Goal: Communication & Community: Share content

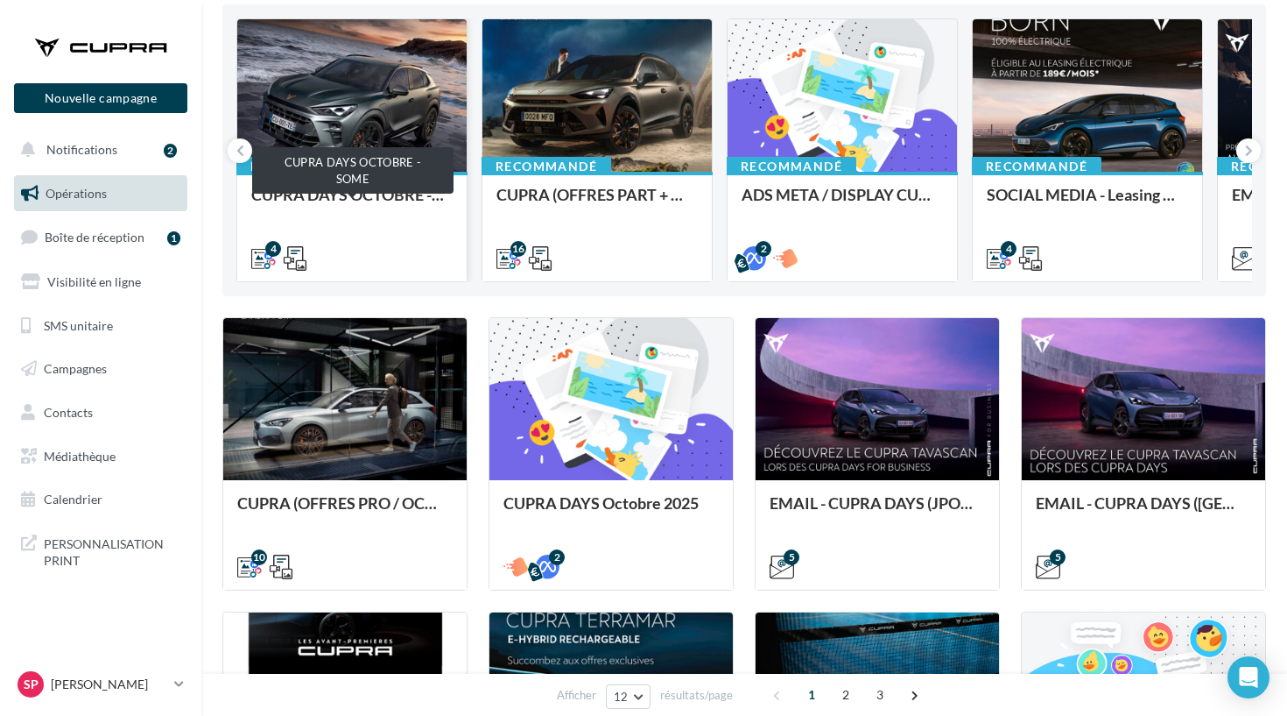
scroll to position [188, 0]
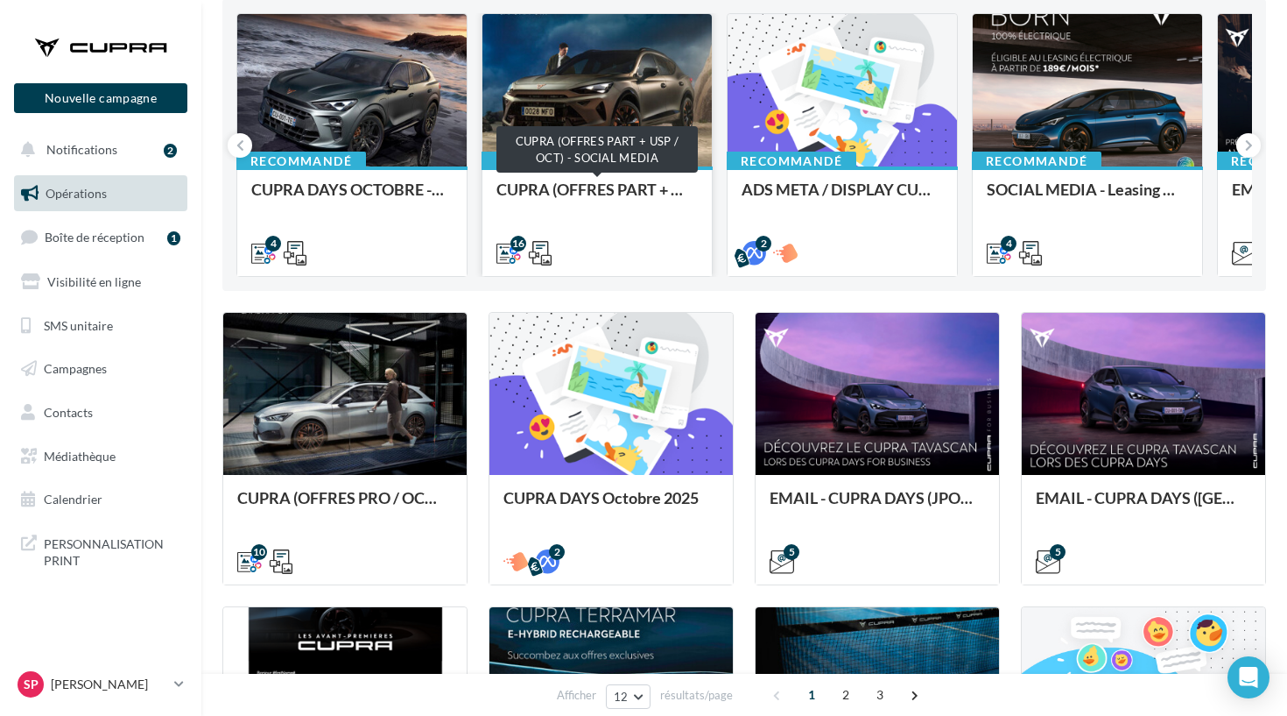
click at [620, 185] on div "CUPRA (OFFRES PART + USP / OCT) - SOCIAL MEDIA" at bounding box center [597, 197] width 201 height 35
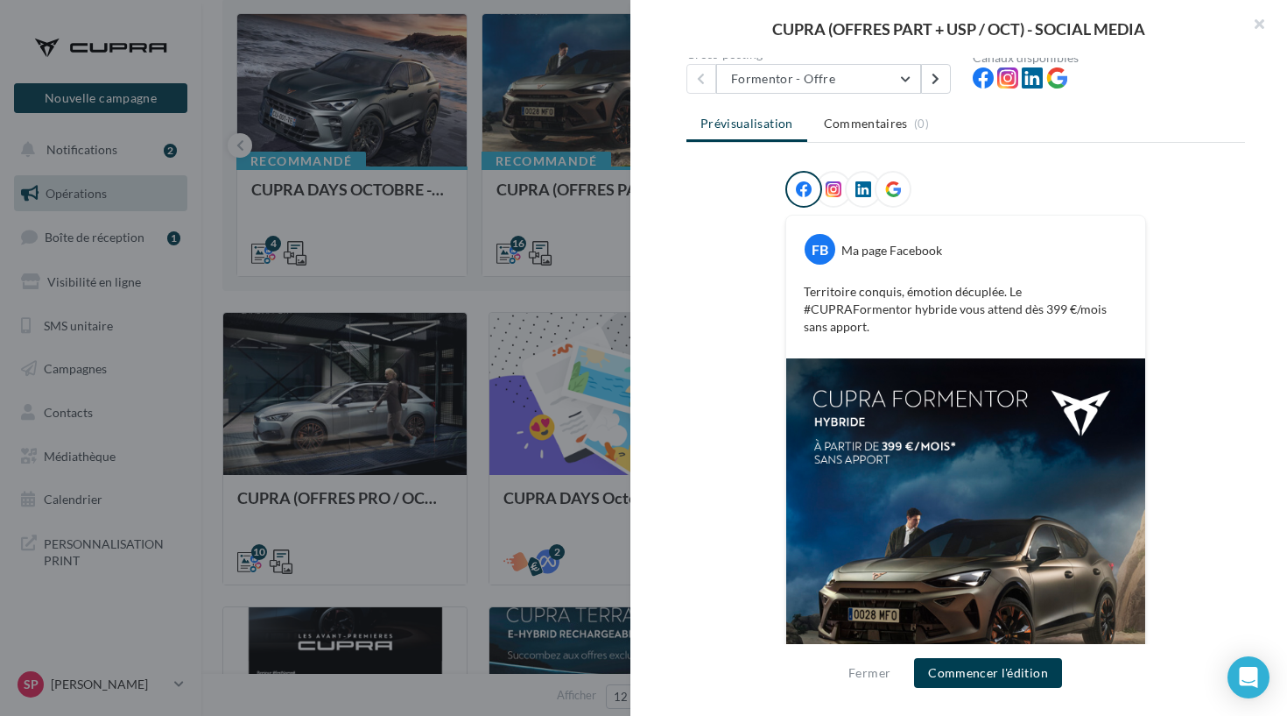
scroll to position [163, 0]
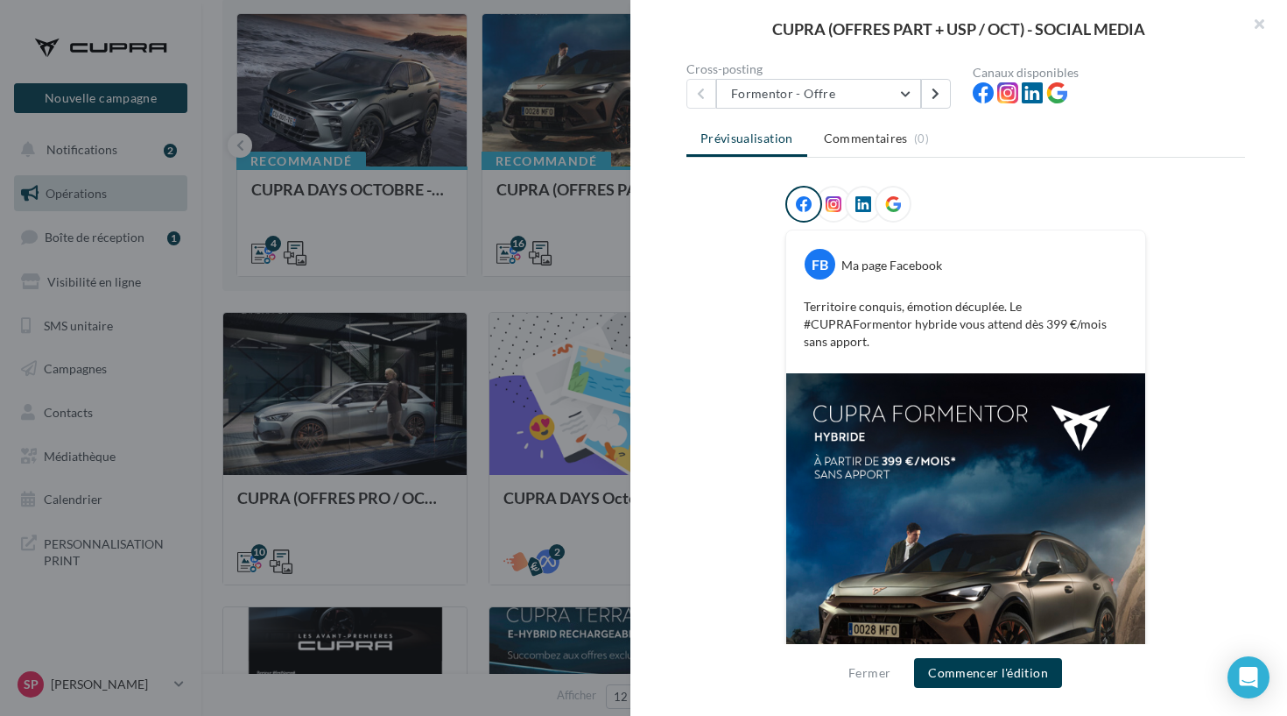
click at [931, 112] on div "Description Non renseignée FORMENTOR CUPRA TERRAMAR 16 Cross-posting Formentor …" at bounding box center [966, 359] width 671 height 602
click at [932, 101] on button at bounding box center [936, 94] width 30 height 30
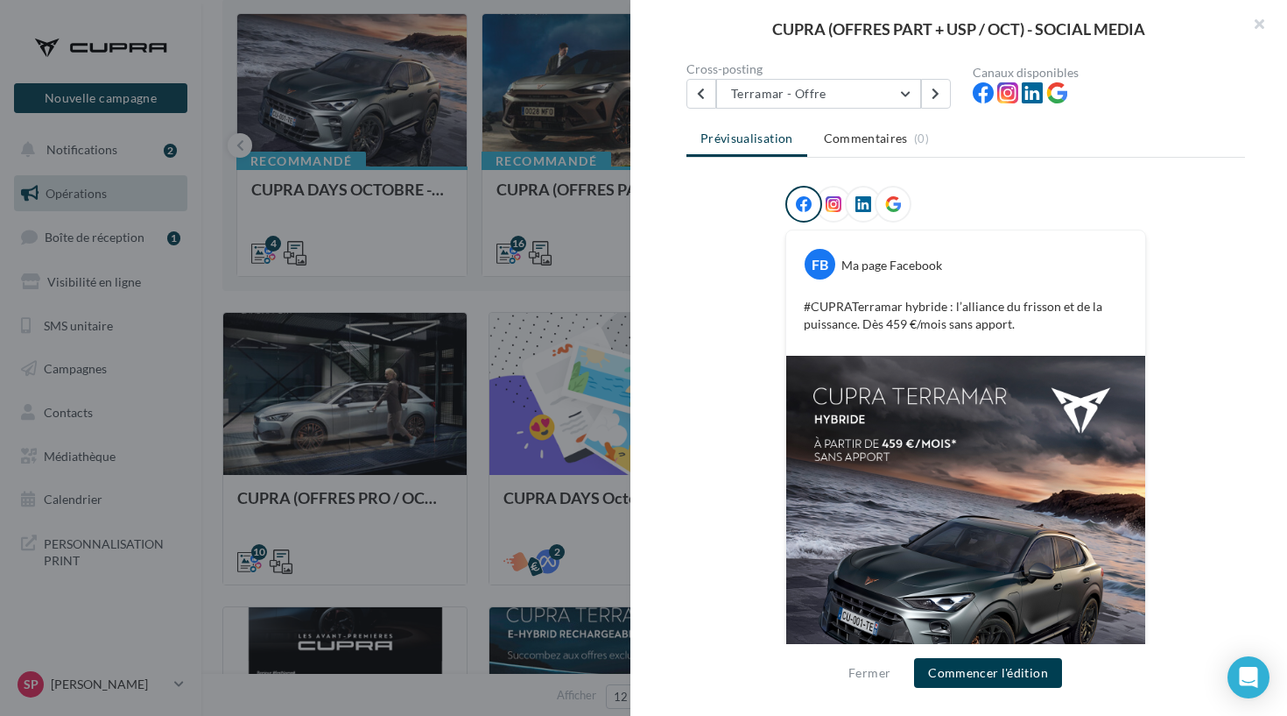
scroll to position [30, 0]
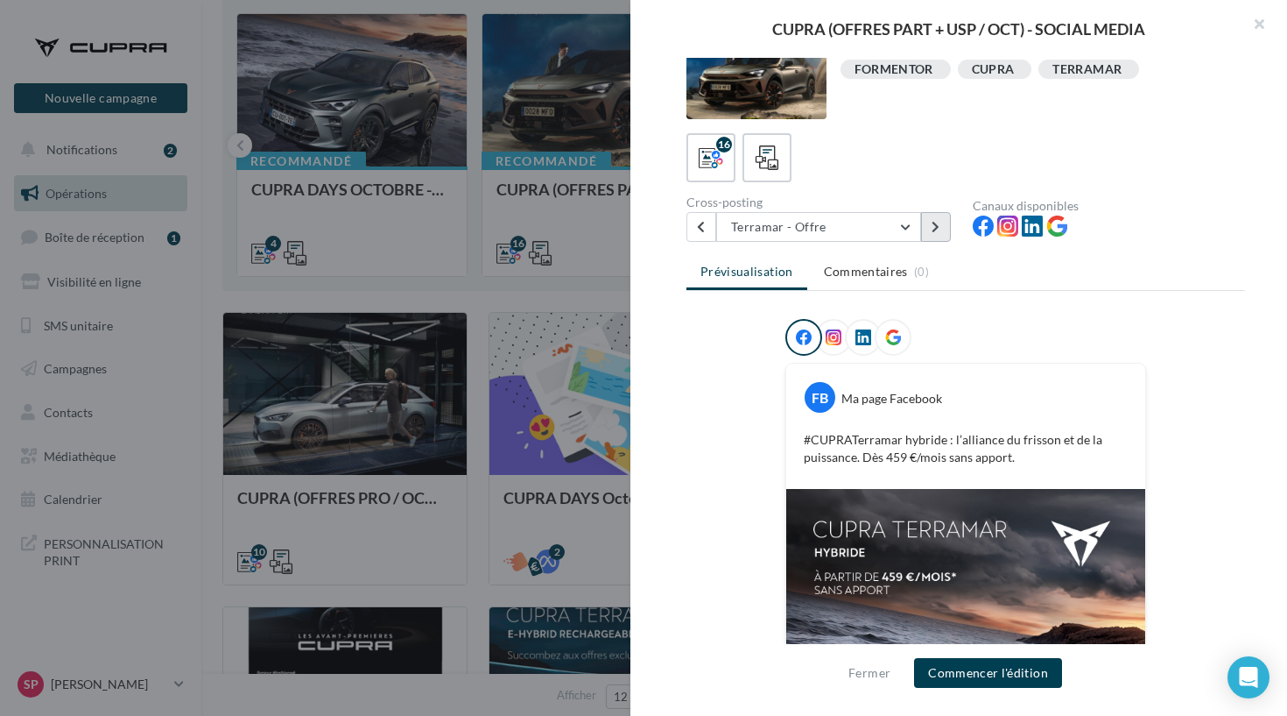
click at [936, 232] on icon at bounding box center [936, 227] width 8 height 12
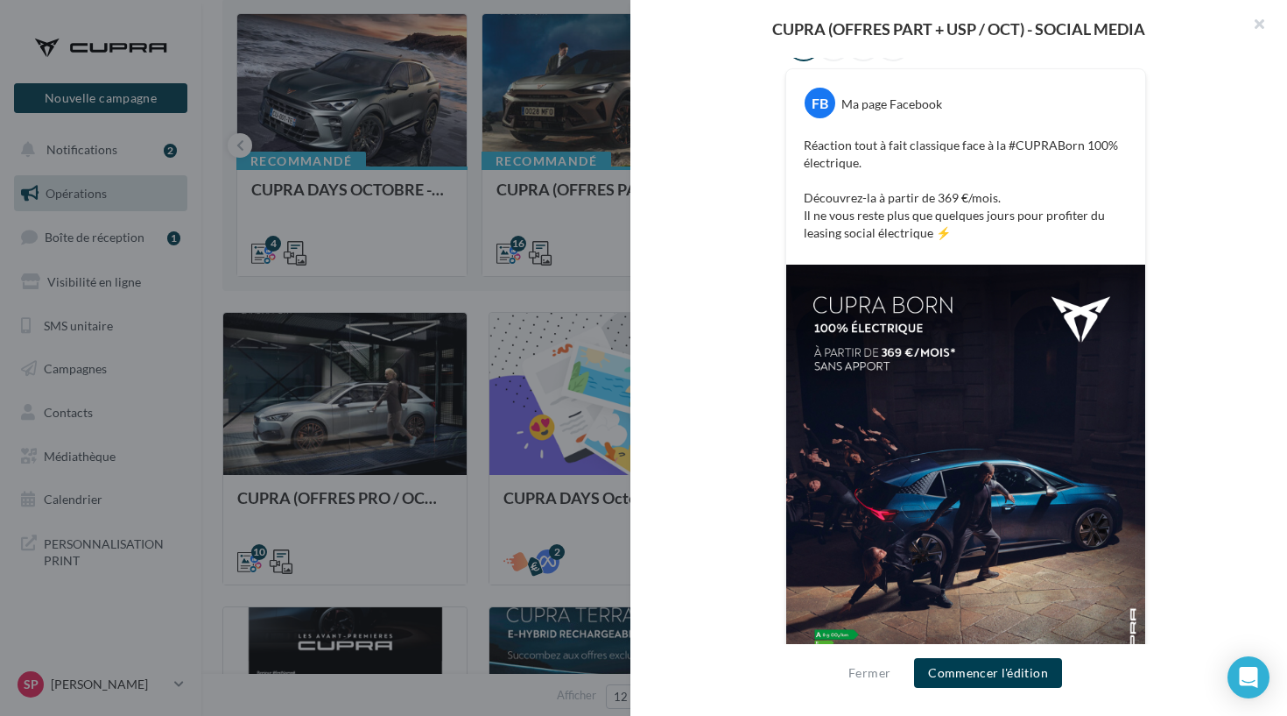
scroll to position [52, 0]
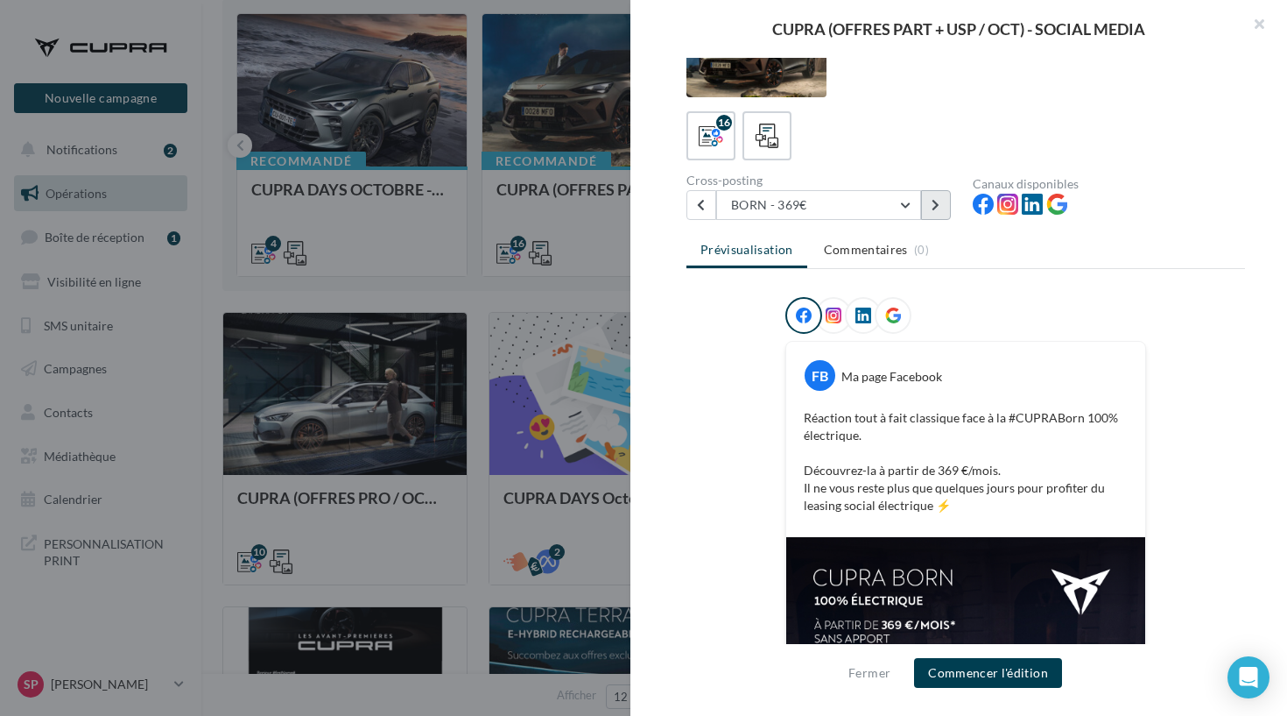
click at [945, 201] on button at bounding box center [936, 205] width 30 height 30
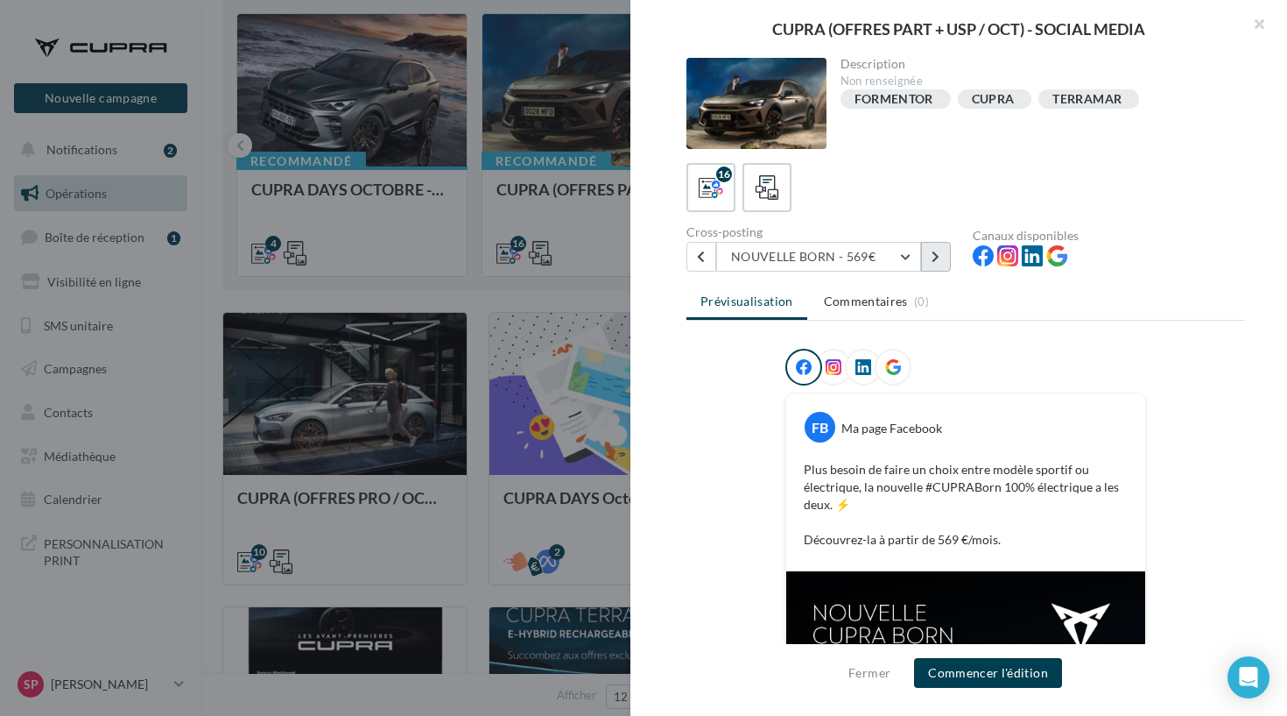
scroll to position [0, 0]
click at [937, 266] on button at bounding box center [936, 257] width 30 height 30
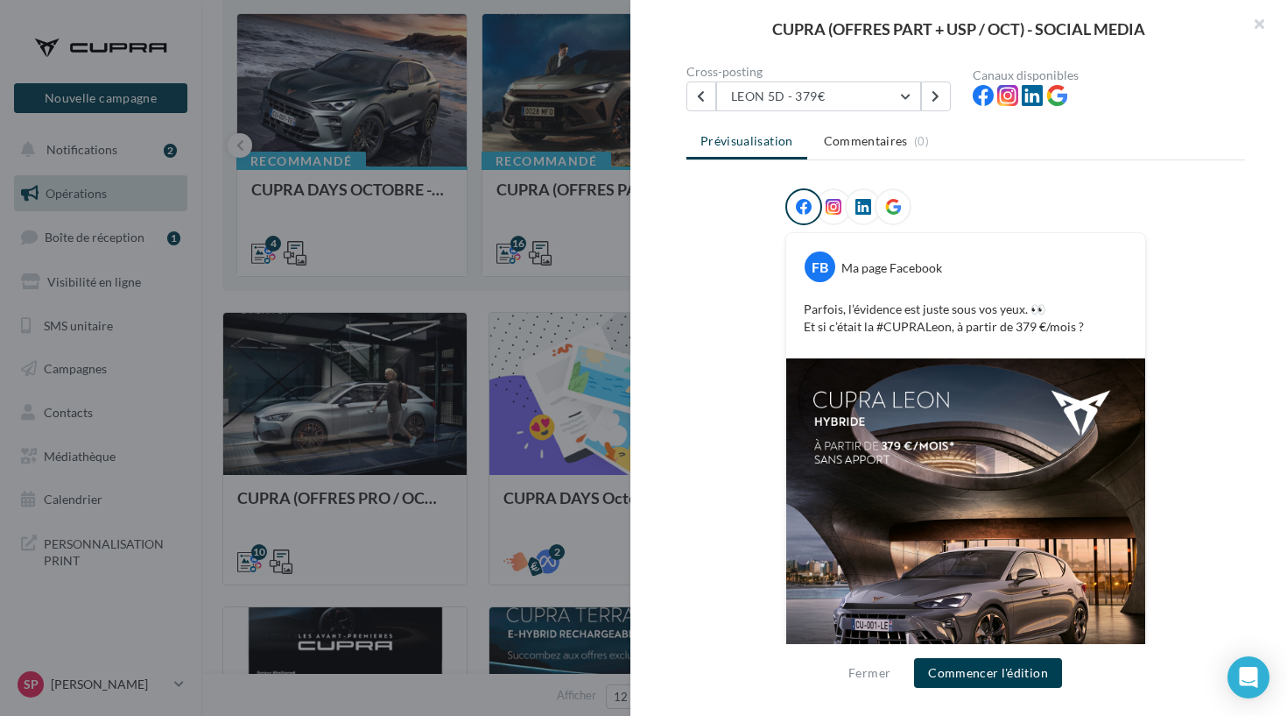
scroll to position [80, 0]
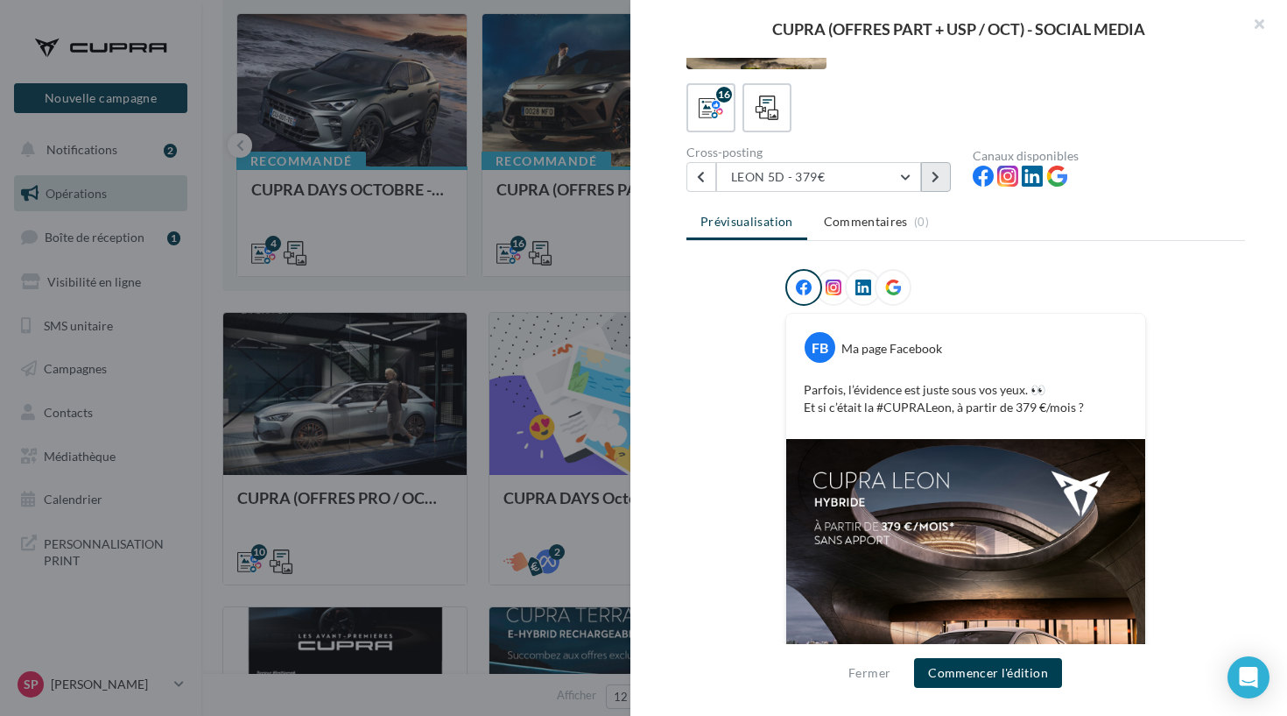
click at [925, 187] on button at bounding box center [936, 177] width 30 height 30
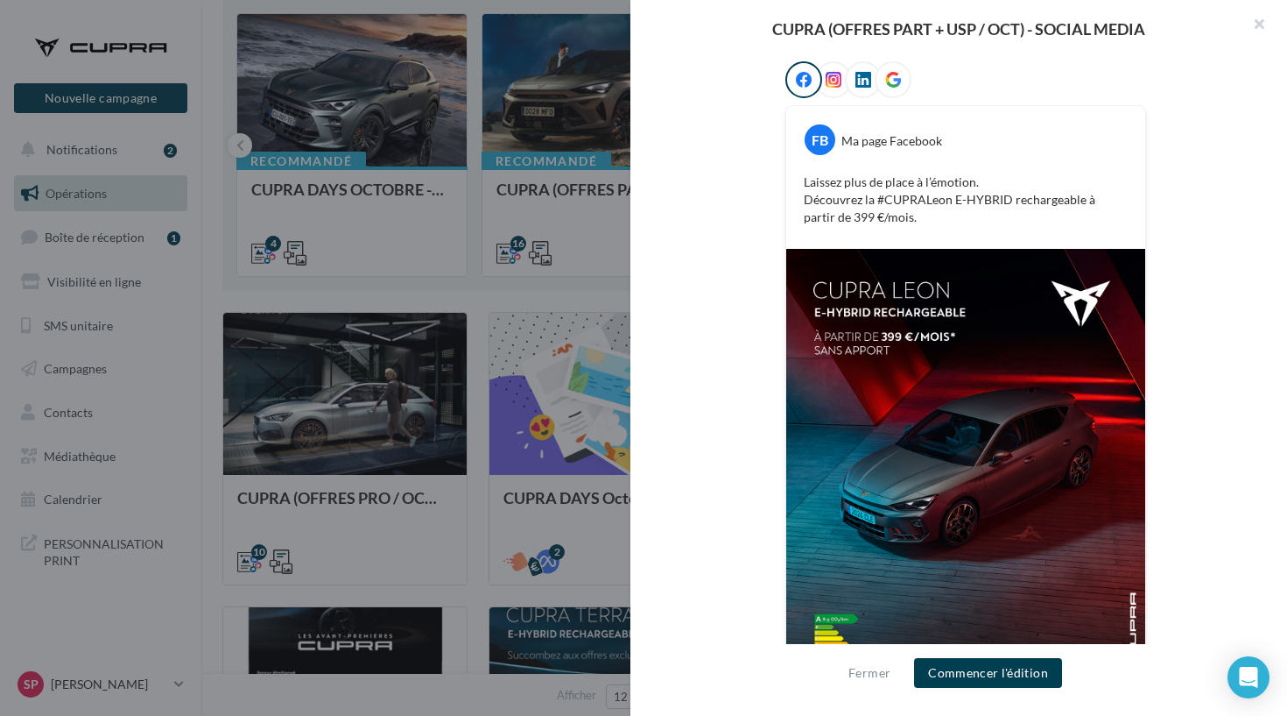
scroll to position [121, 0]
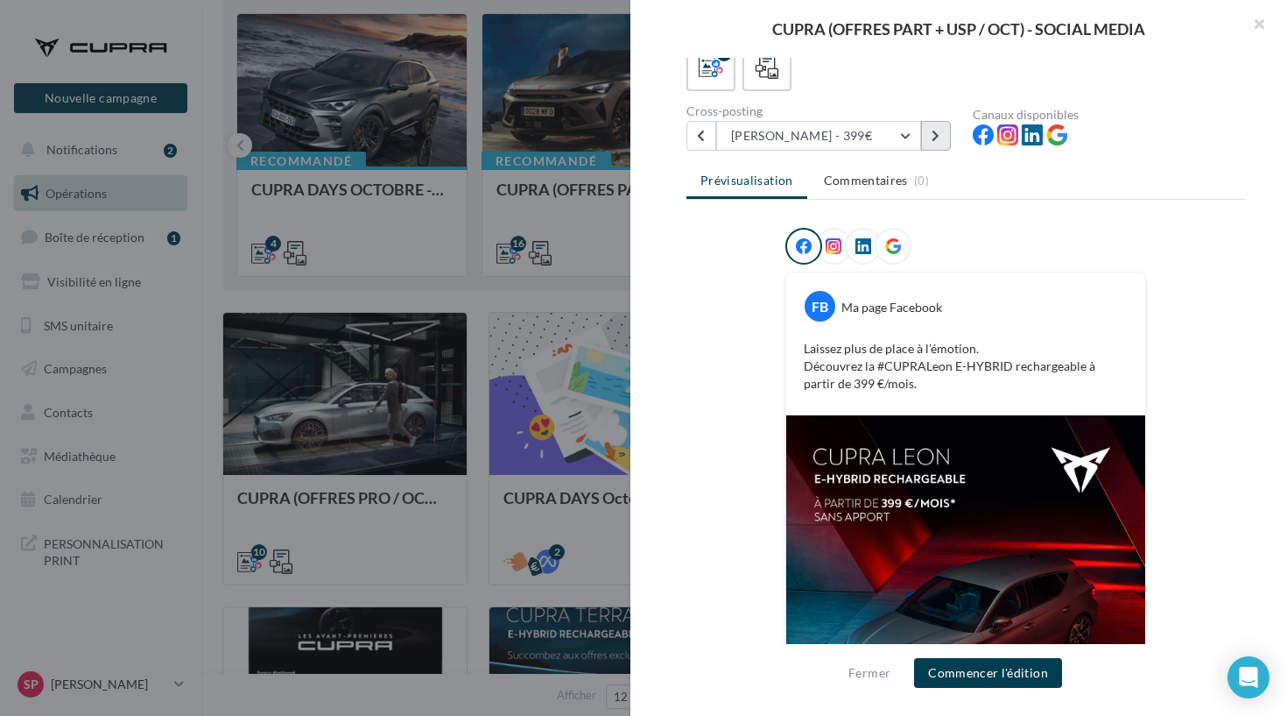
click at [928, 142] on button at bounding box center [936, 136] width 30 height 30
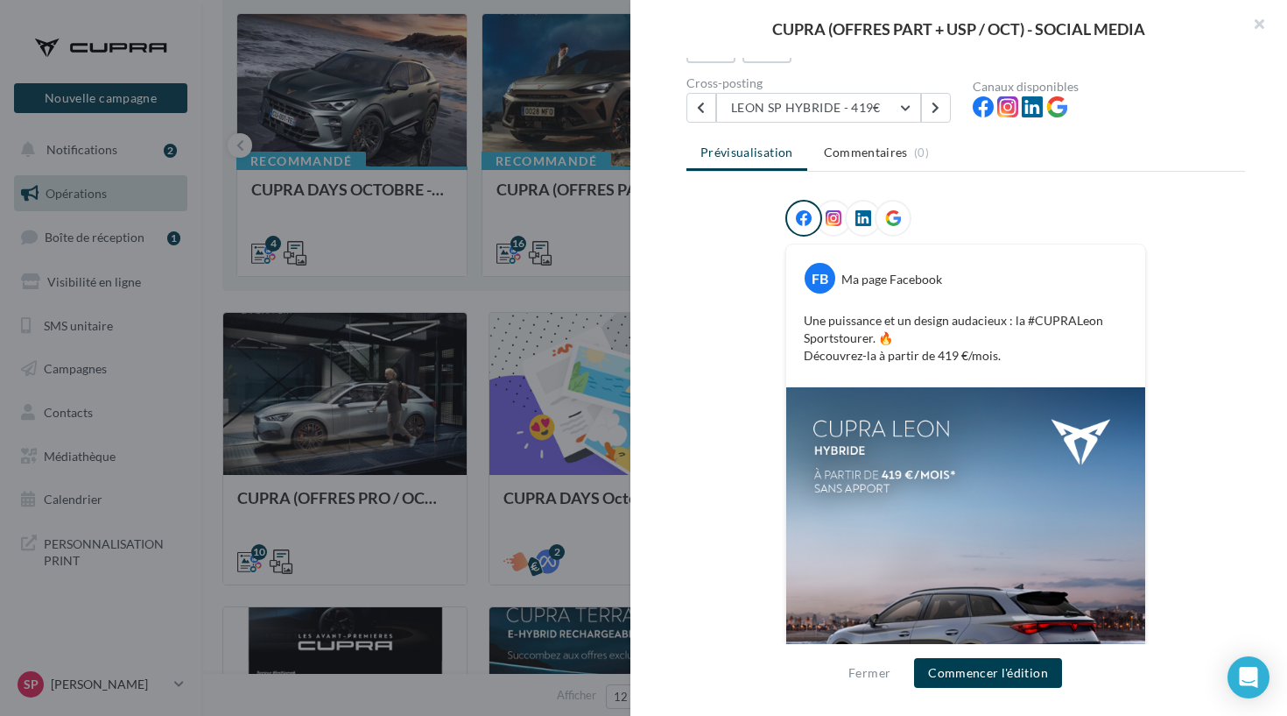
scroll to position [46, 0]
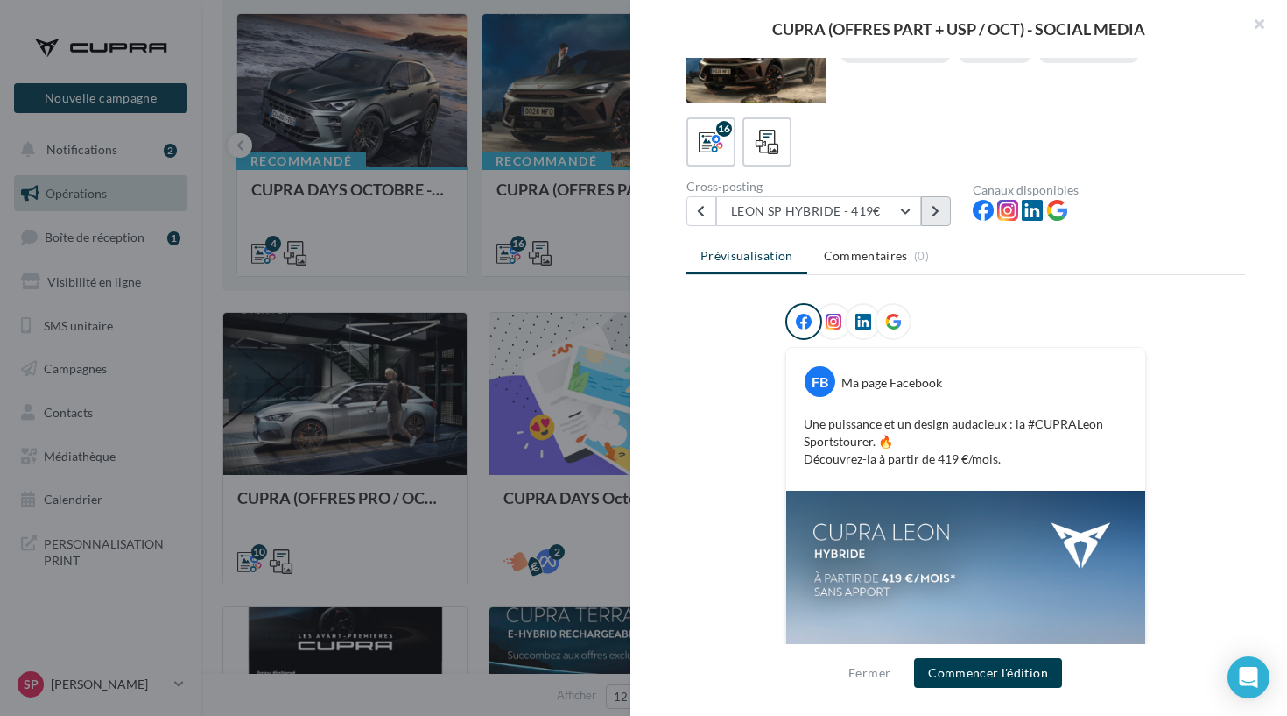
click at [945, 215] on button at bounding box center [936, 211] width 30 height 30
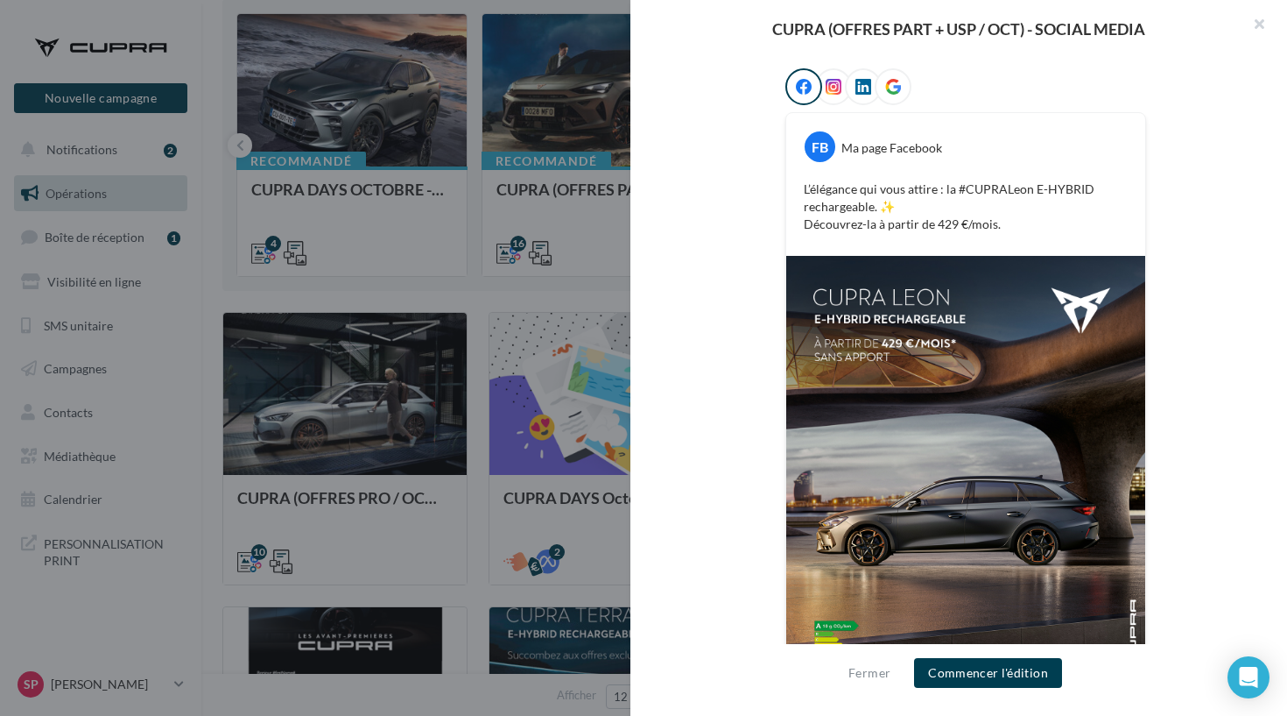
scroll to position [261, 0]
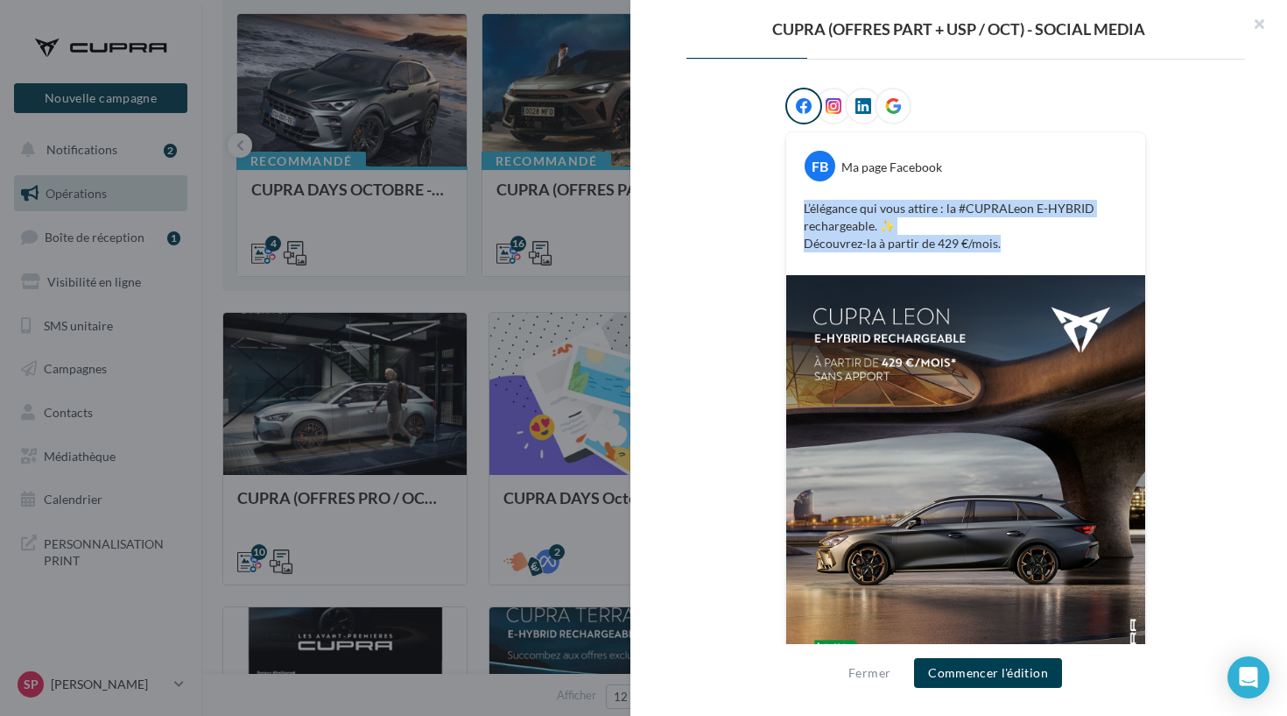
drag, startPoint x: 1020, startPoint y: 249, endPoint x: 793, endPoint y: 195, distance: 233.9
click at [793, 195] on div "L’élégance qui vous attire : la #CUPRALeon E-HYBRID rechargeable. ✨ Découvrez-l…" at bounding box center [966, 225] width 350 height 61
copy p "L’élégance qui vous attire : la #CUPRALeon E-HYBRID rechargeable. ✨ Découvrez-l…"
click at [998, 673] on button "Commencer l'édition" at bounding box center [988, 673] width 148 height 30
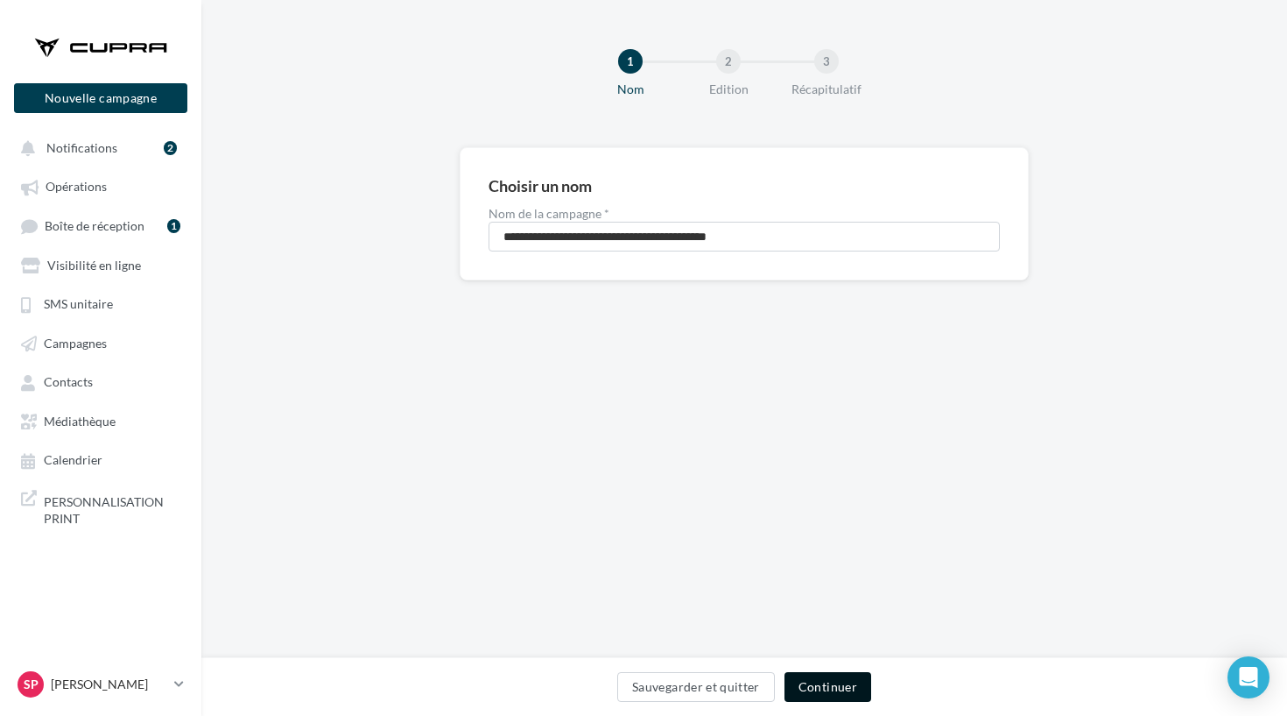
click at [818, 677] on button "Continuer" at bounding box center [828, 687] width 87 height 30
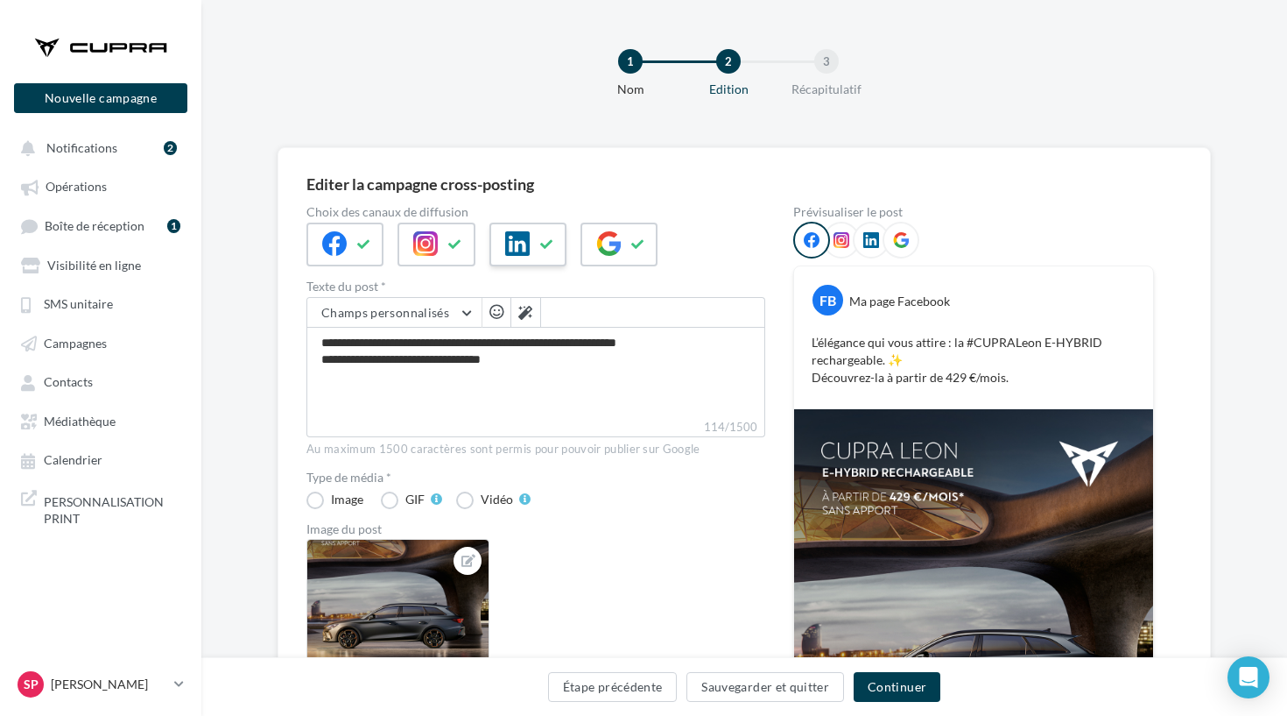
click at [540, 242] on icon at bounding box center [547, 244] width 14 height 12
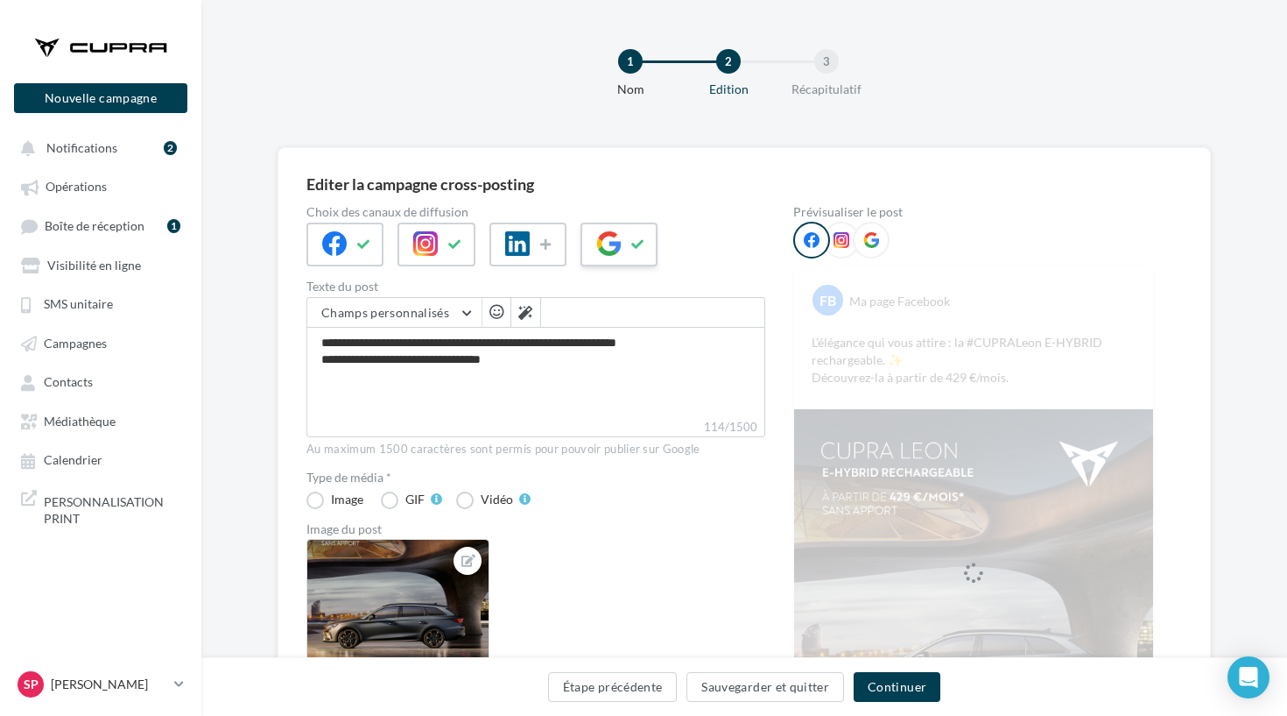
click at [614, 247] on icon at bounding box center [608, 243] width 25 height 25
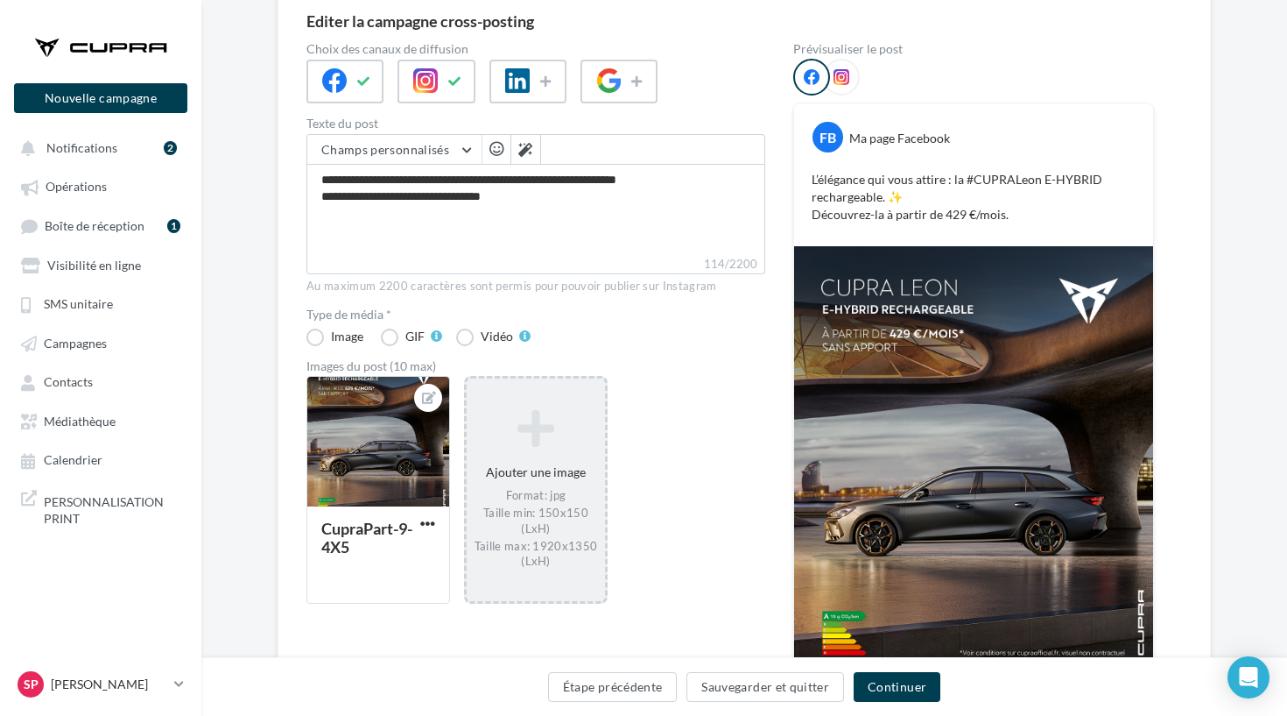
scroll to position [170, 0]
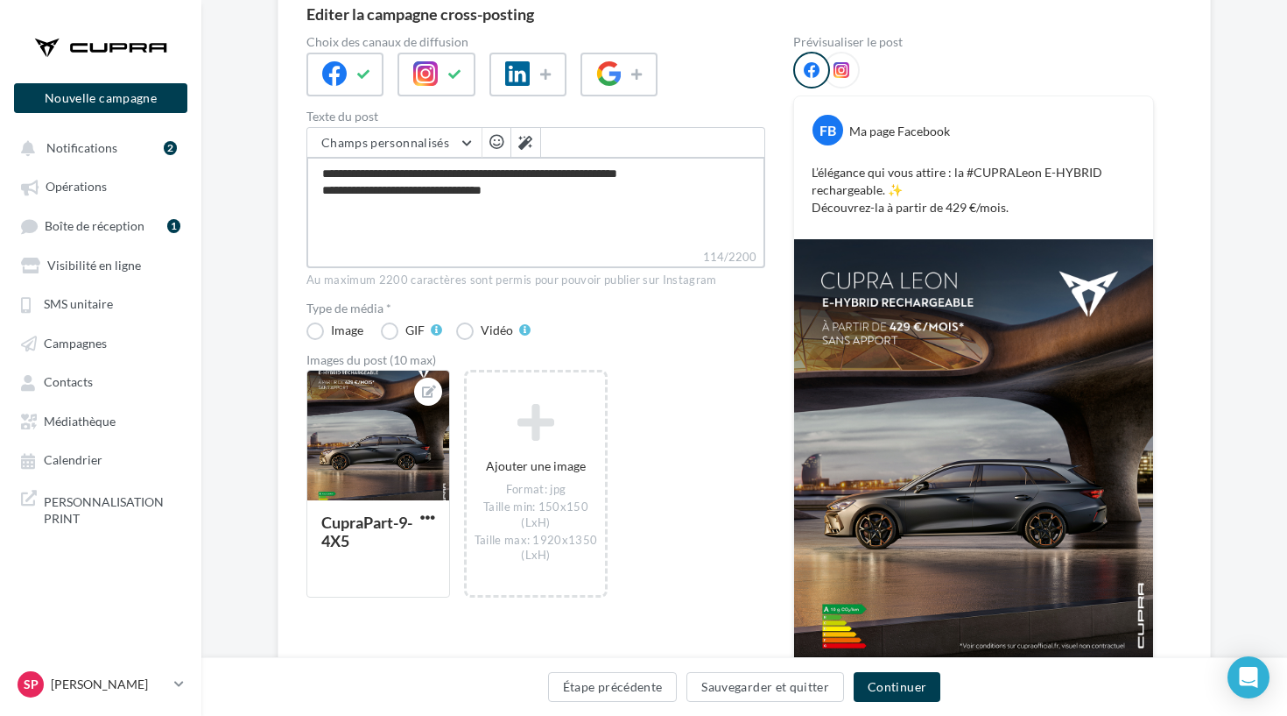
drag, startPoint x: 540, startPoint y: 189, endPoint x: 299, endPoint y: 153, distance: 244.4
click at [299, 153] on div "Editer la campagne cross-posting Choix des canaux de diffusion Texte du post Ch…" at bounding box center [745, 365] width 934 height 777
click at [915, 687] on button "Continuer" at bounding box center [897, 687] width 87 height 30
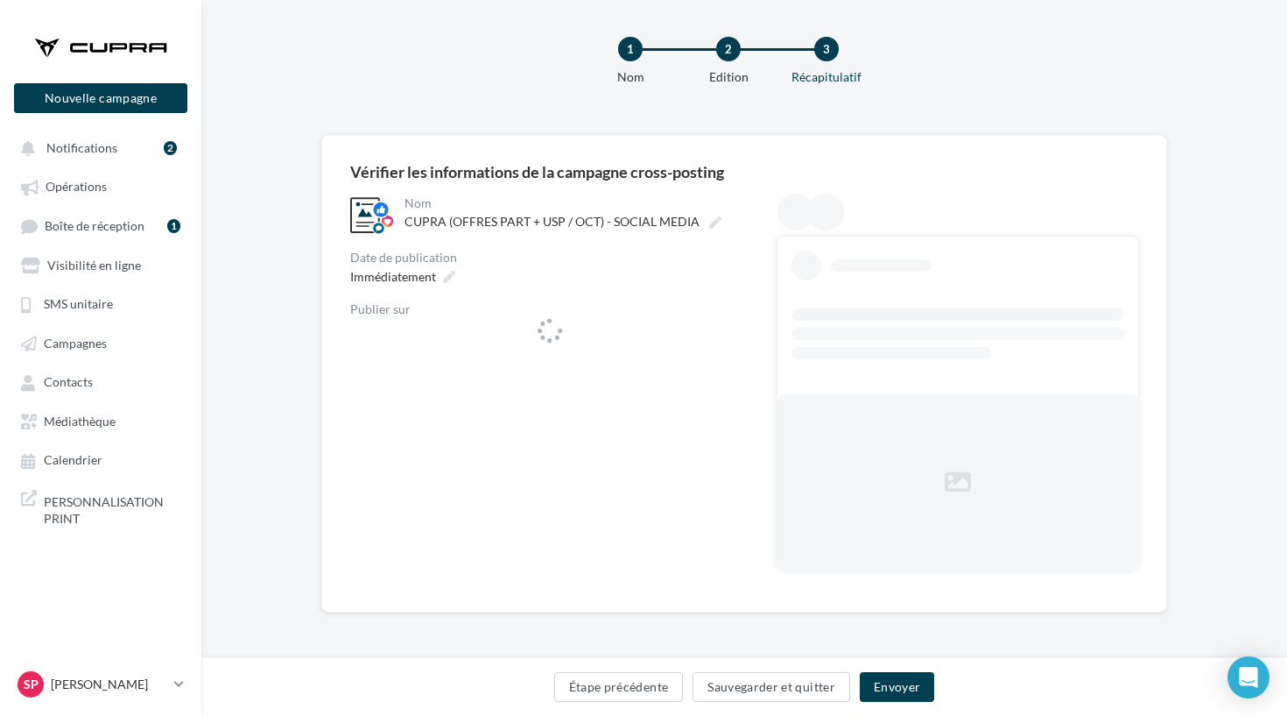
scroll to position [12, 0]
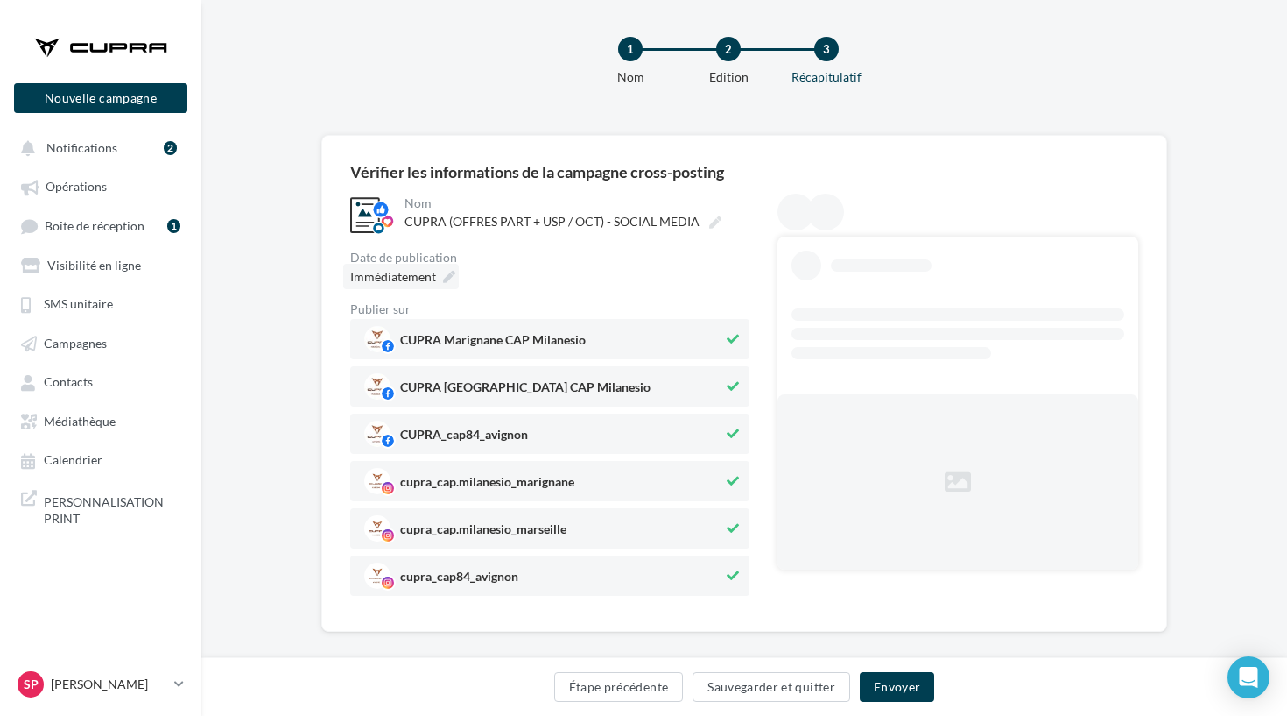
click at [429, 288] on div "Immédiatement" at bounding box center [401, 276] width 116 height 25
type input "**********"
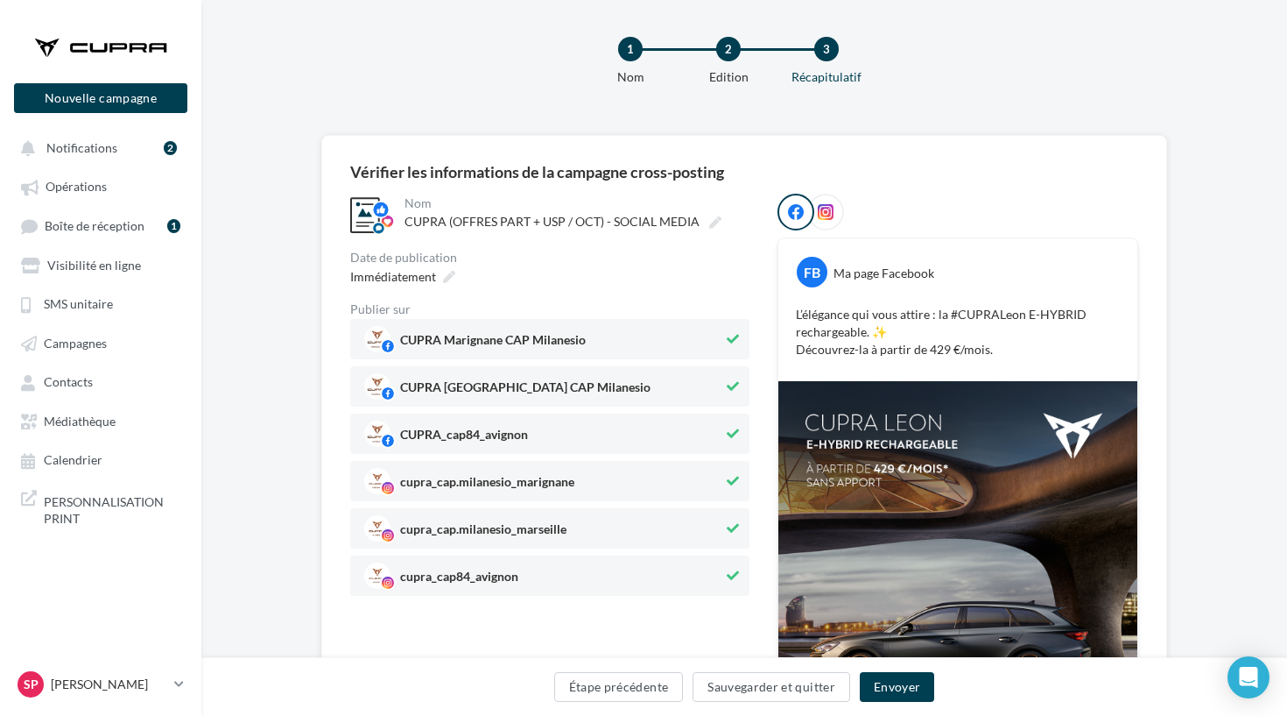
click at [632, 166] on div "Vérifier les informations de la campagne cross-posting" at bounding box center [537, 172] width 374 height 16
click at [437, 275] on div "Immédiatement" at bounding box center [401, 276] width 116 height 25
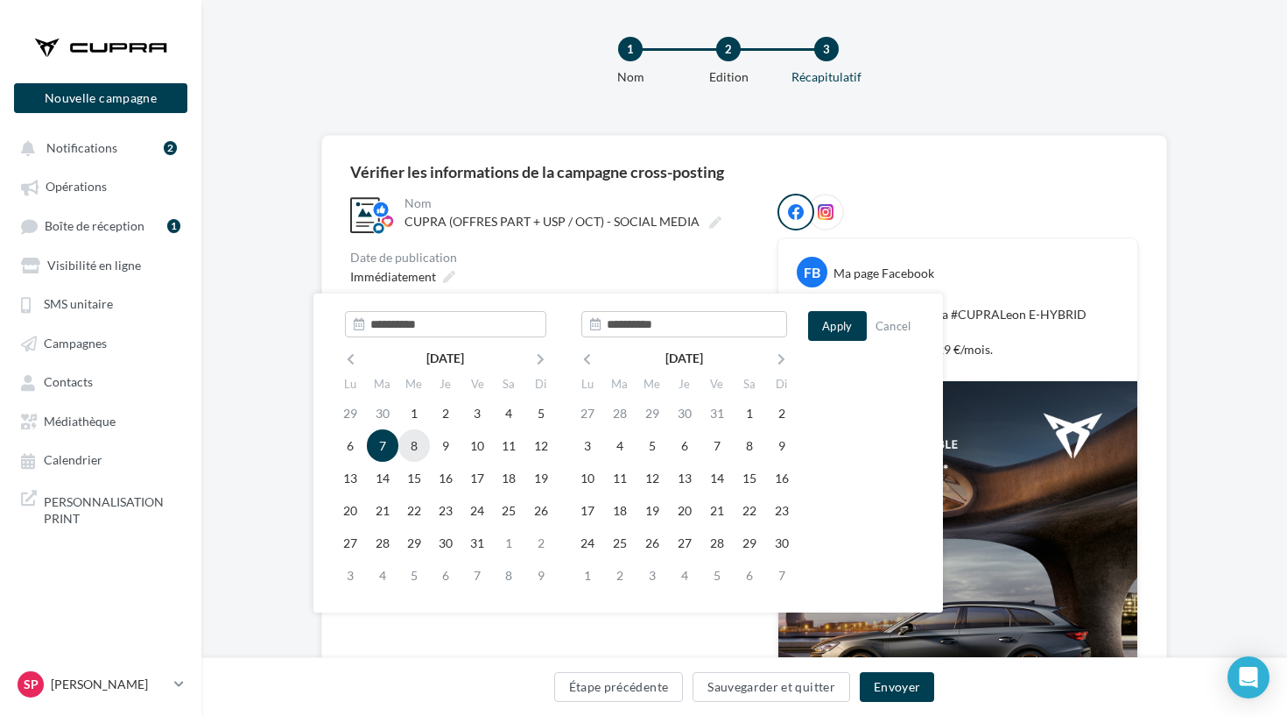
type input "**********"
click at [406, 452] on td "8" at bounding box center [414, 445] width 32 height 32
type input "**********"
click at [388, 447] on td "7" at bounding box center [383, 445] width 32 height 32
type input "**********"
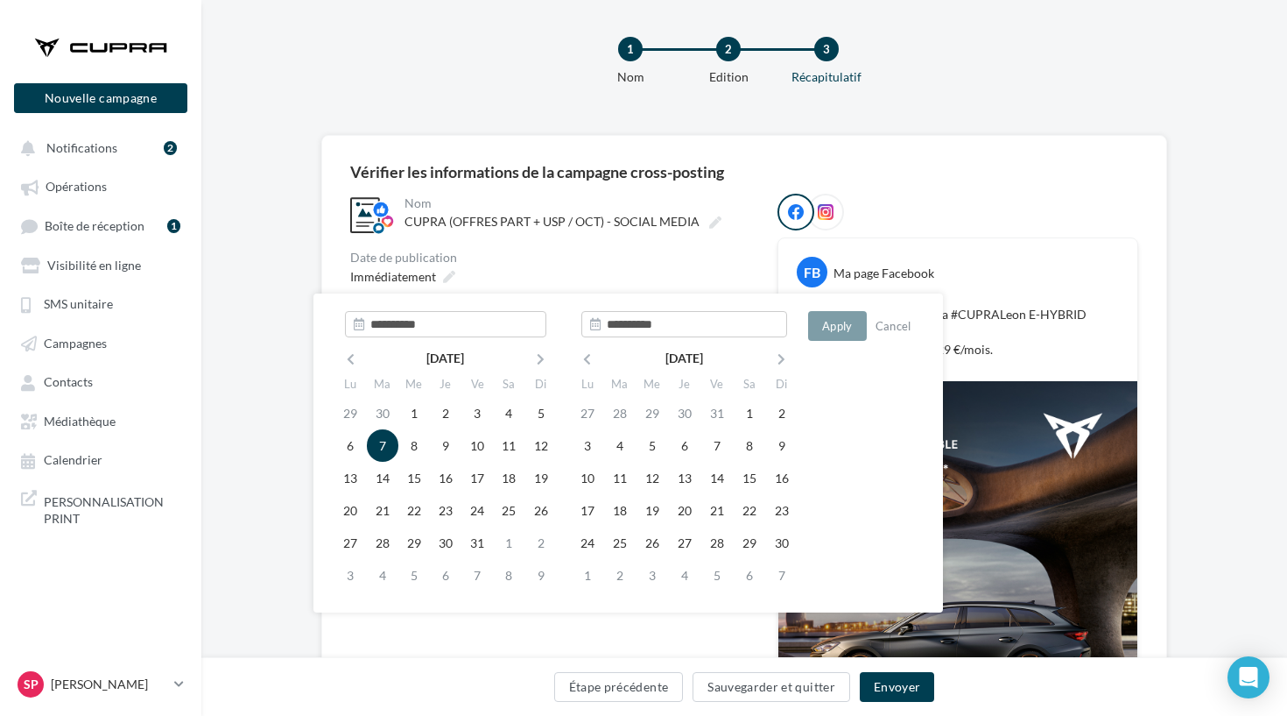
click at [704, 192] on div "**********" at bounding box center [744, 508] width 788 height 689
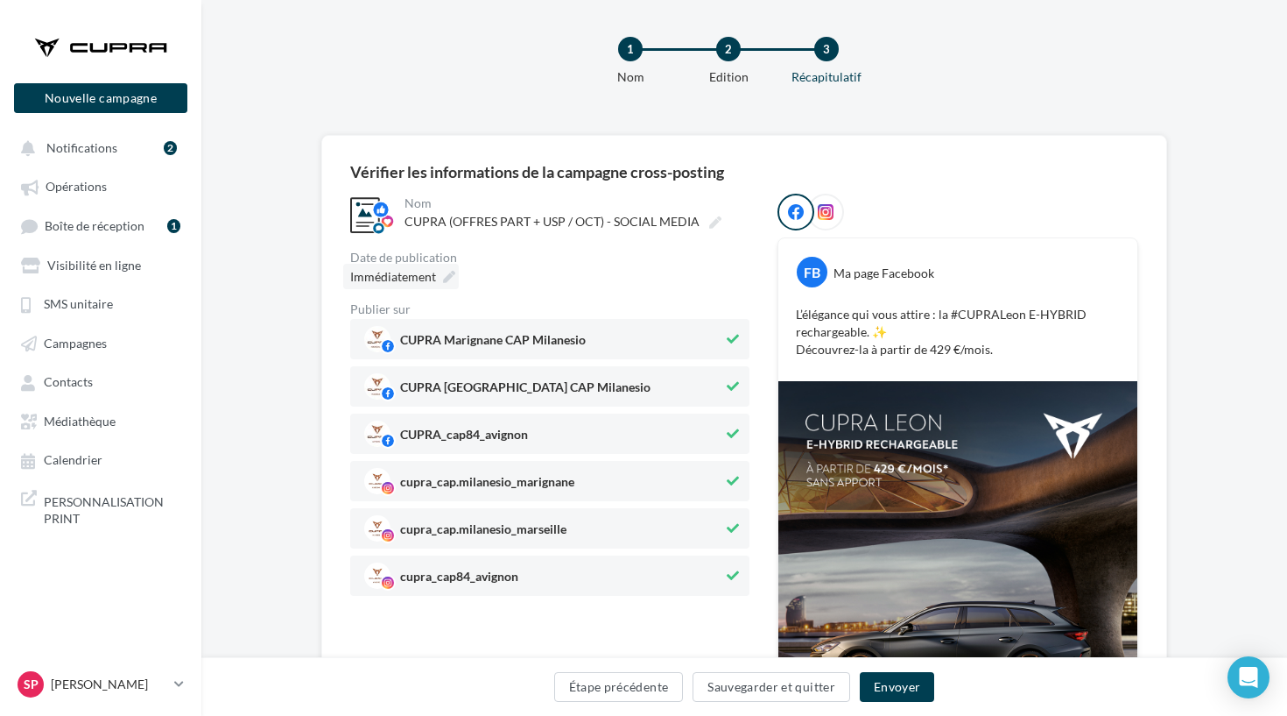
click at [451, 275] on icon at bounding box center [449, 277] width 12 height 12
type input "**********"
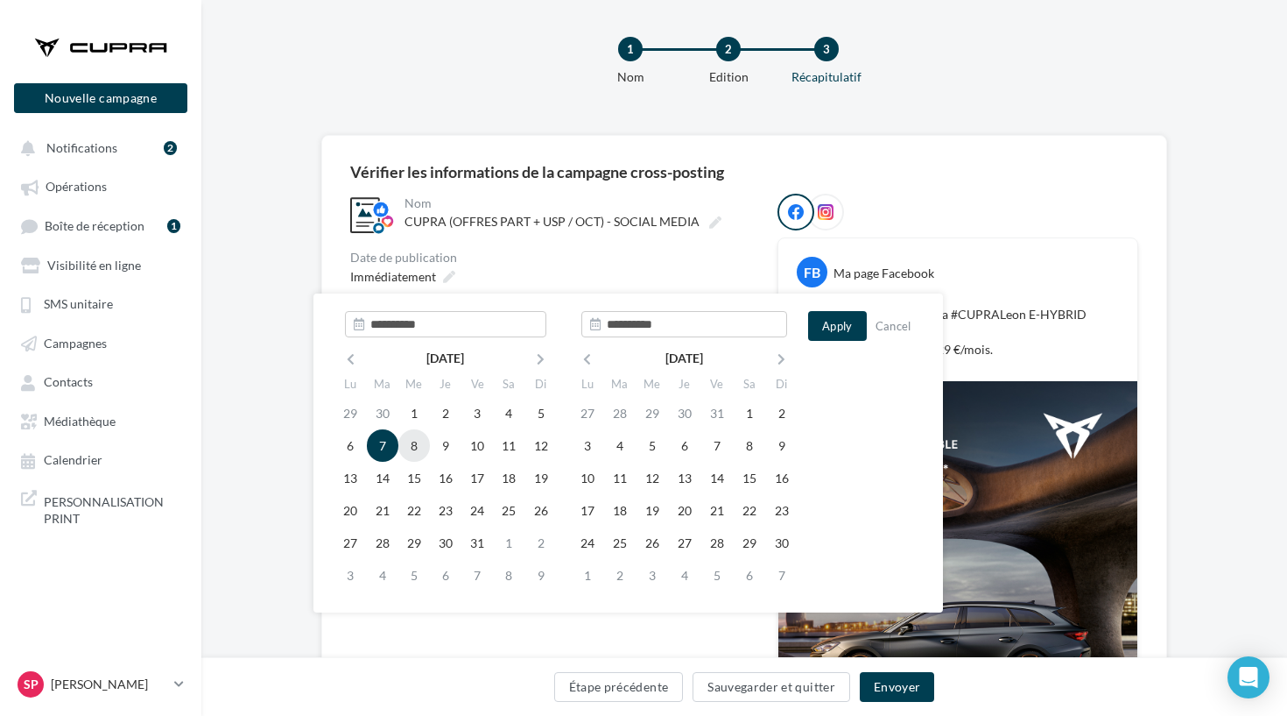
type input "**********"
click at [414, 444] on td "8" at bounding box center [414, 445] width 32 height 32
type input "**********"
click at [384, 448] on td "7" at bounding box center [383, 445] width 32 height 32
type input "**********"
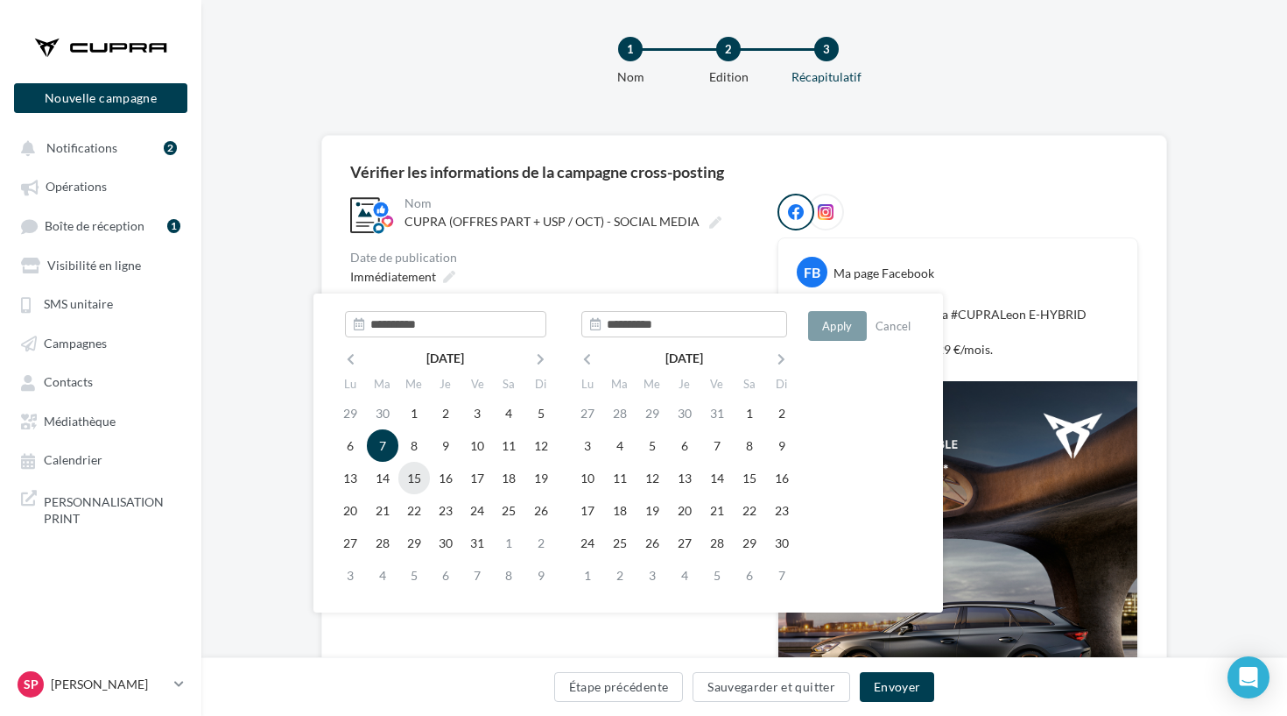
type input "**********"
click at [430, 497] on table "oct. 2025 Lu Ma Me Je Ve Sa Di 29 30 1 2 3 4 5 6 7 8 9 10 11 12 13 14 15 16 17 …" at bounding box center [446, 468] width 222 height 246
click at [409, 469] on td "15" at bounding box center [414, 478] width 32 height 32
type input "**********"
click at [544, 264] on div "Immédiatement" at bounding box center [549, 276] width 399 height 25
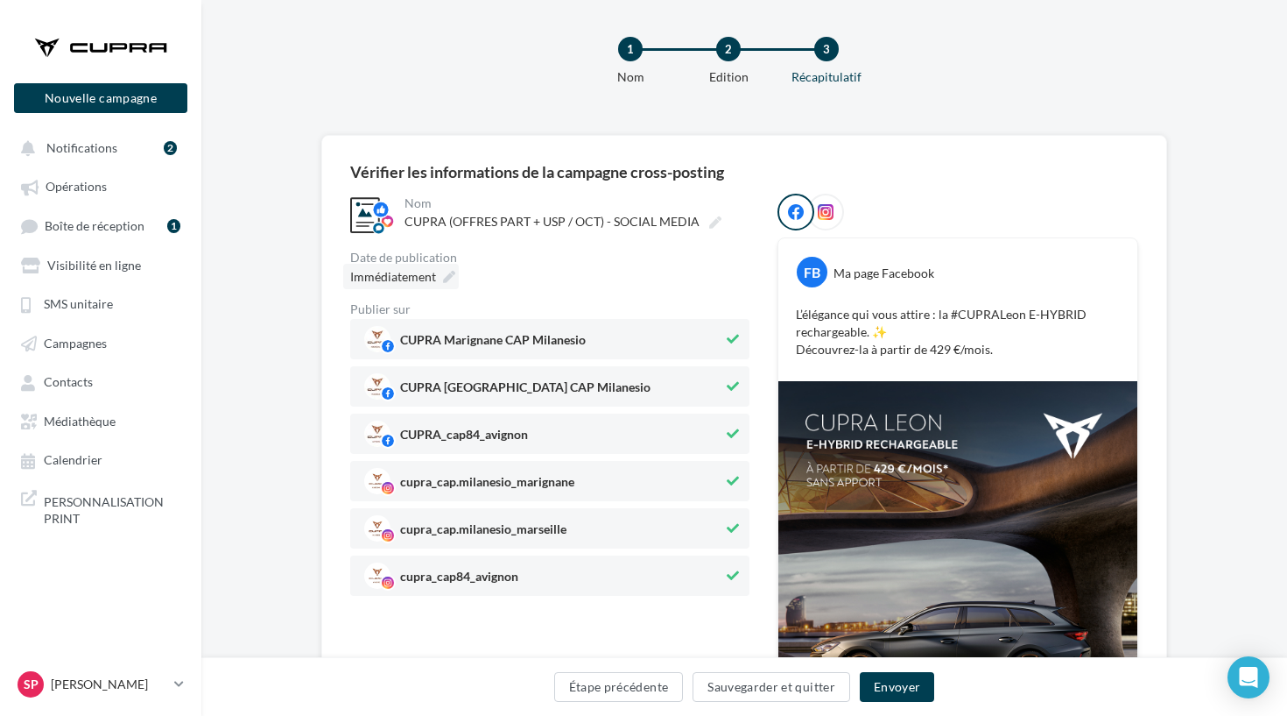
click at [426, 272] on span "Immédiatement" at bounding box center [393, 276] width 86 height 15
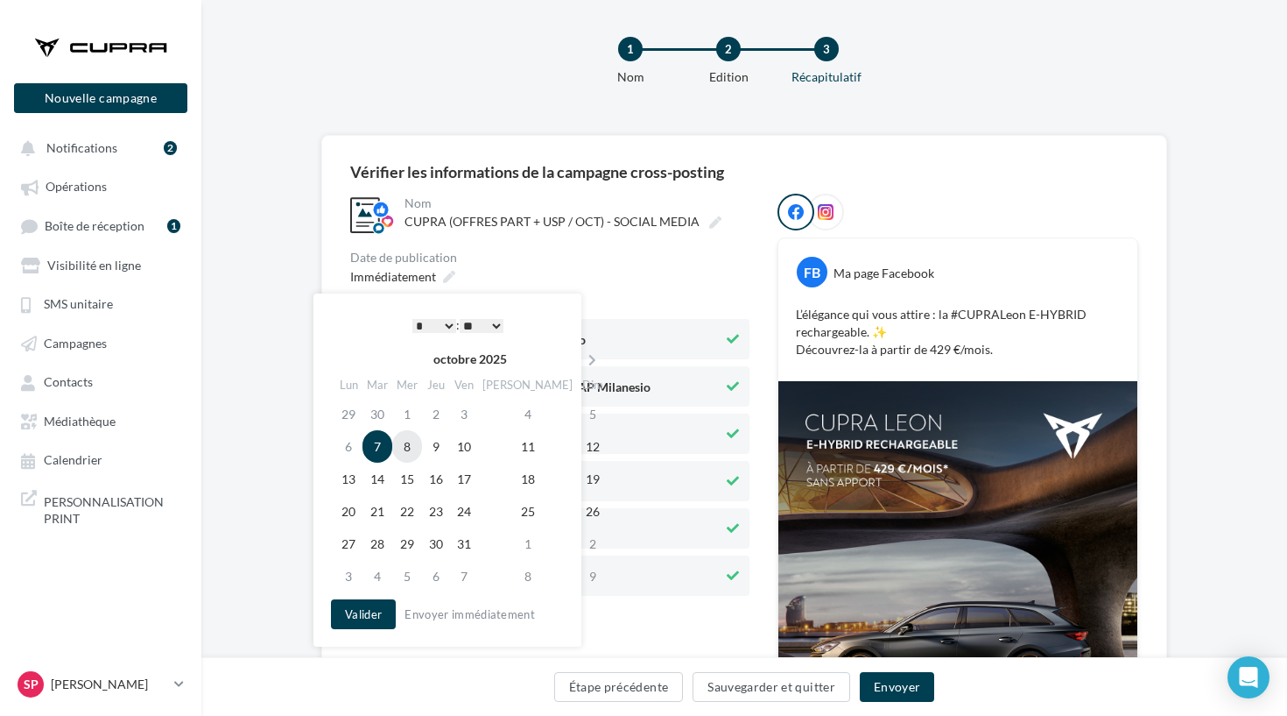
click at [409, 443] on td "8" at bounding box center [407, 446] width 30 height 32
click at [370, 617] on button "Valider" at bounding box center [363, 614] width 65 height 30
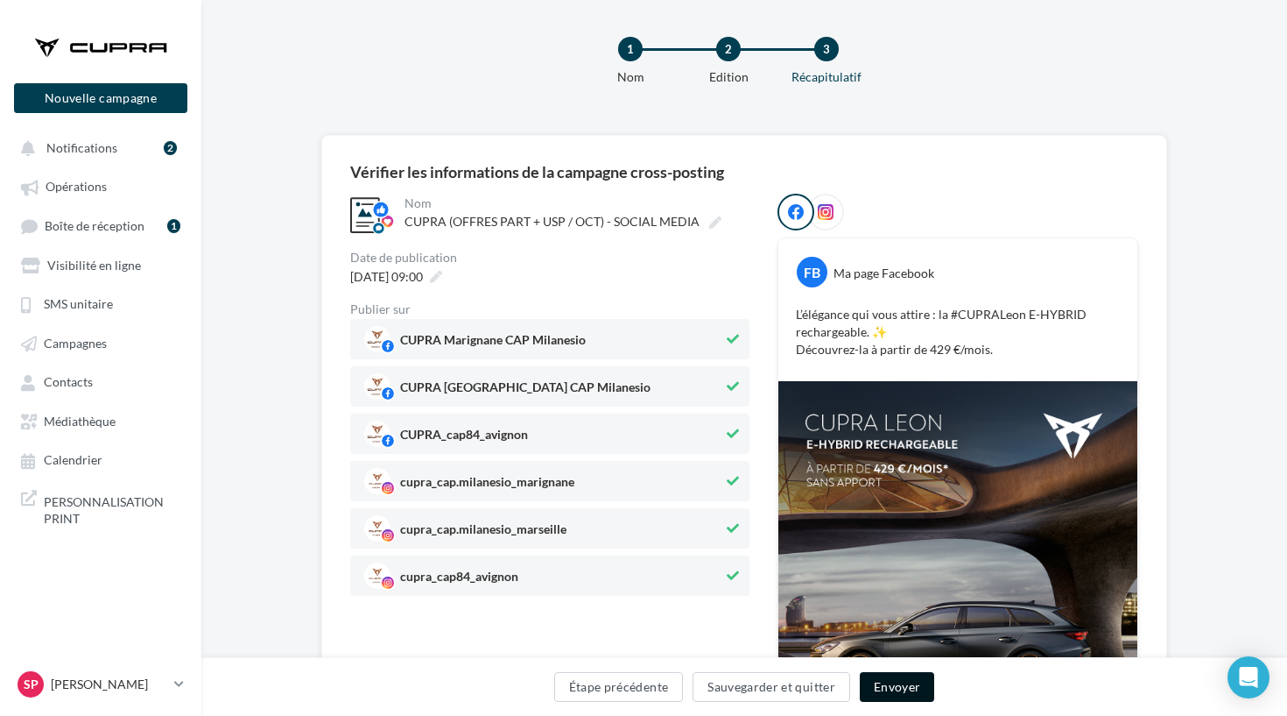
click at [907, 673] on button "Envoyer" at bounding box center [897, 687] width 74 height 30
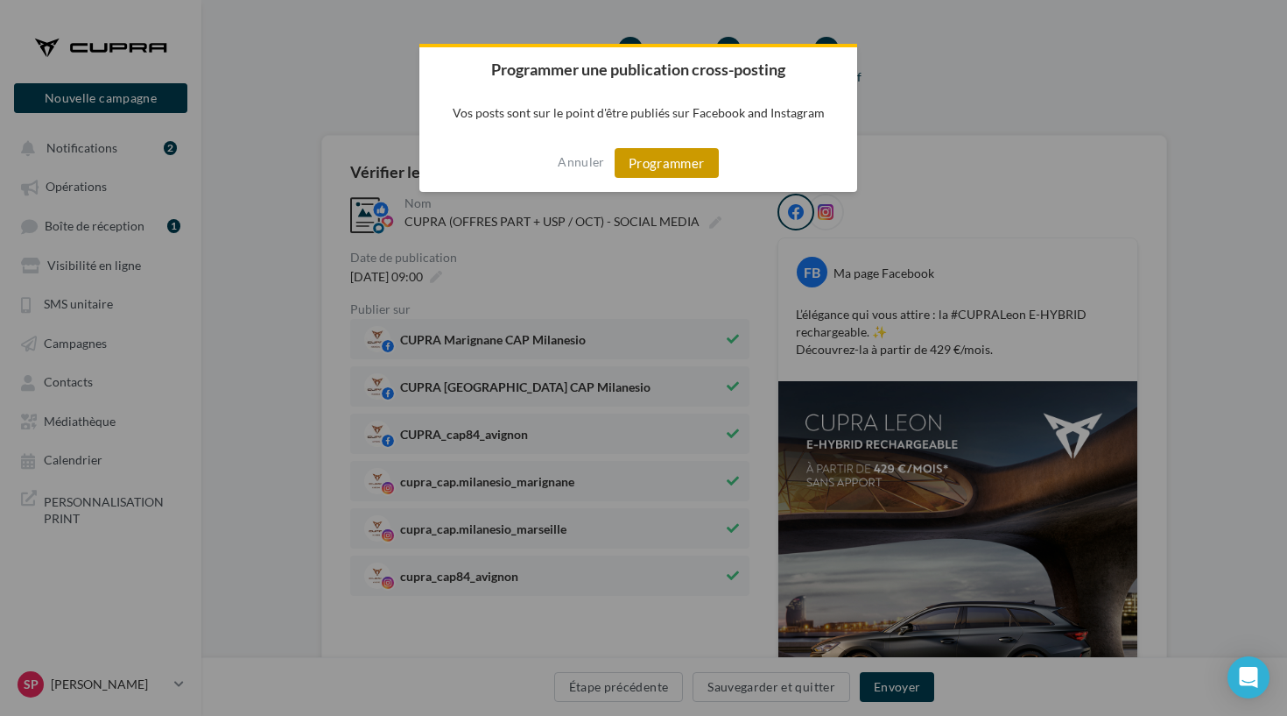
click at [649, 151] on button "Programmer" at bounding box center [667, 163] width 104 height 30
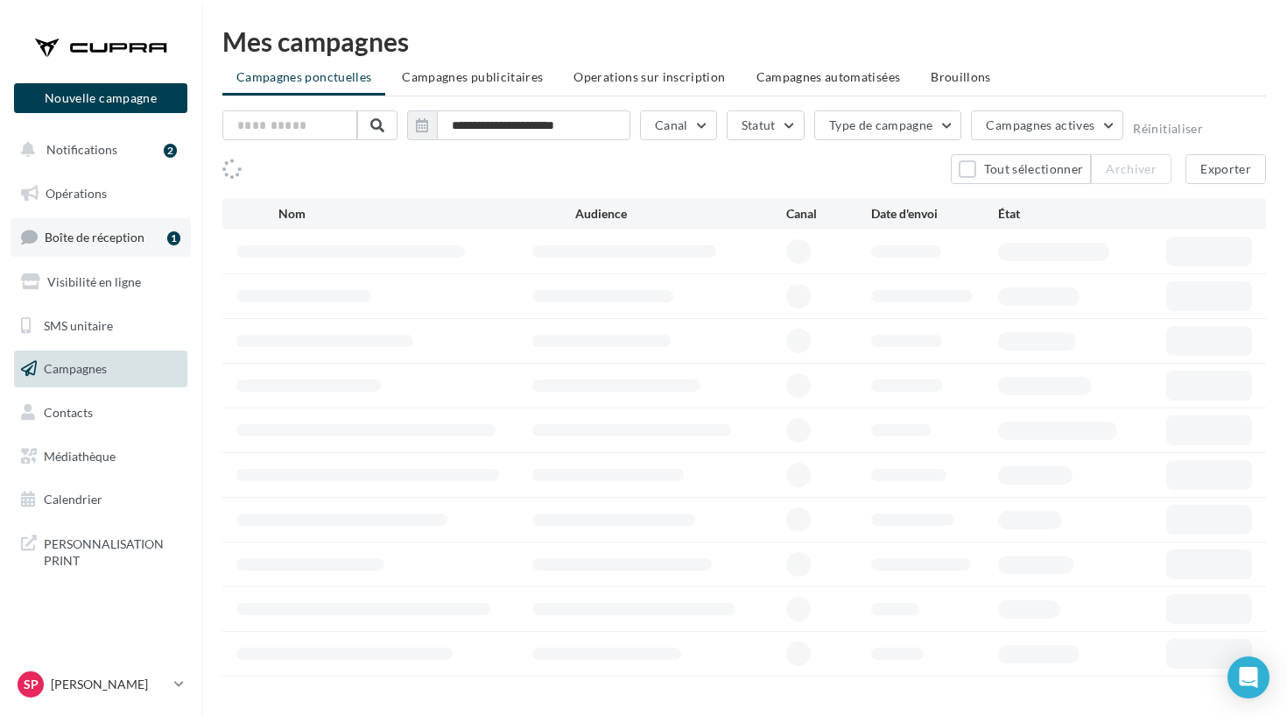
click at [117, 236] on span "Boîte de réception" at bounding box center [95, 236] width 100 height 15
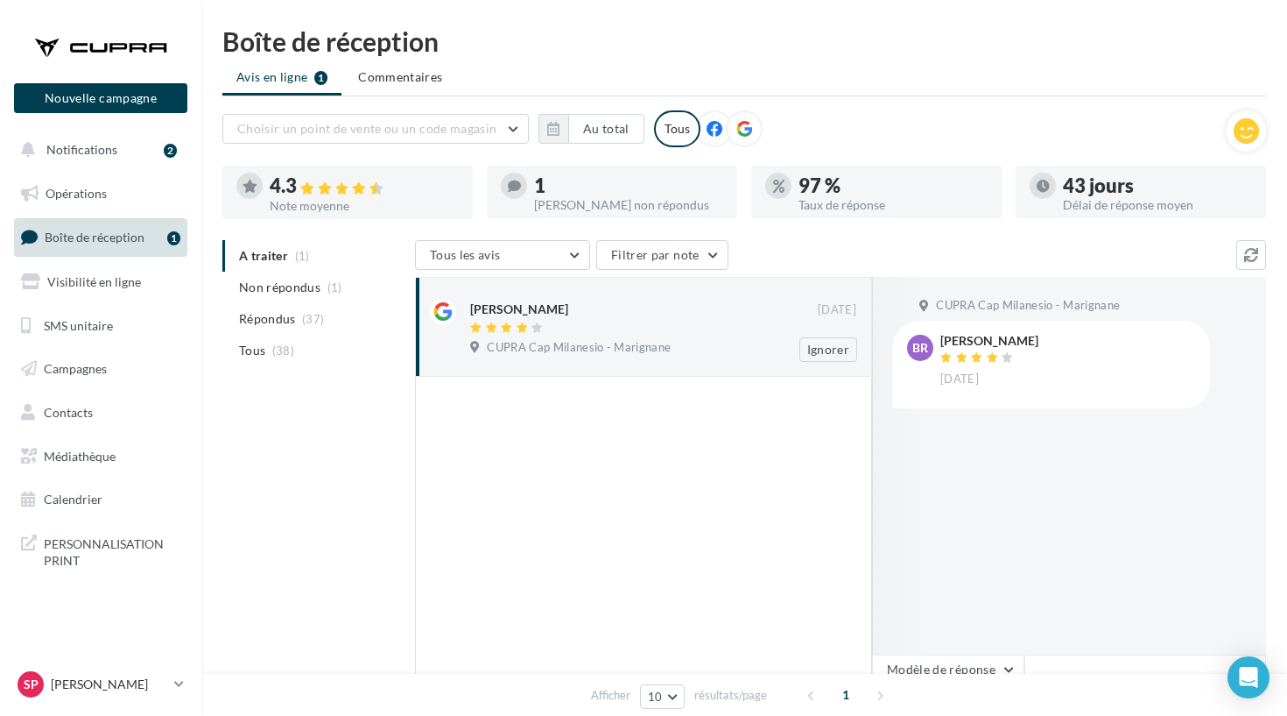
click at [658, 346] on span "CUPRA Cap Milanesio - Marignane" at bounding box center [579, 348] width 184 height 16
click at [314, 285] on span "Non répondus" at bounding box center [279, 288] width 81 height 18
click at [114, 161] on button "Notifications 2" at bounding box center [97, 149] width 173 height 37
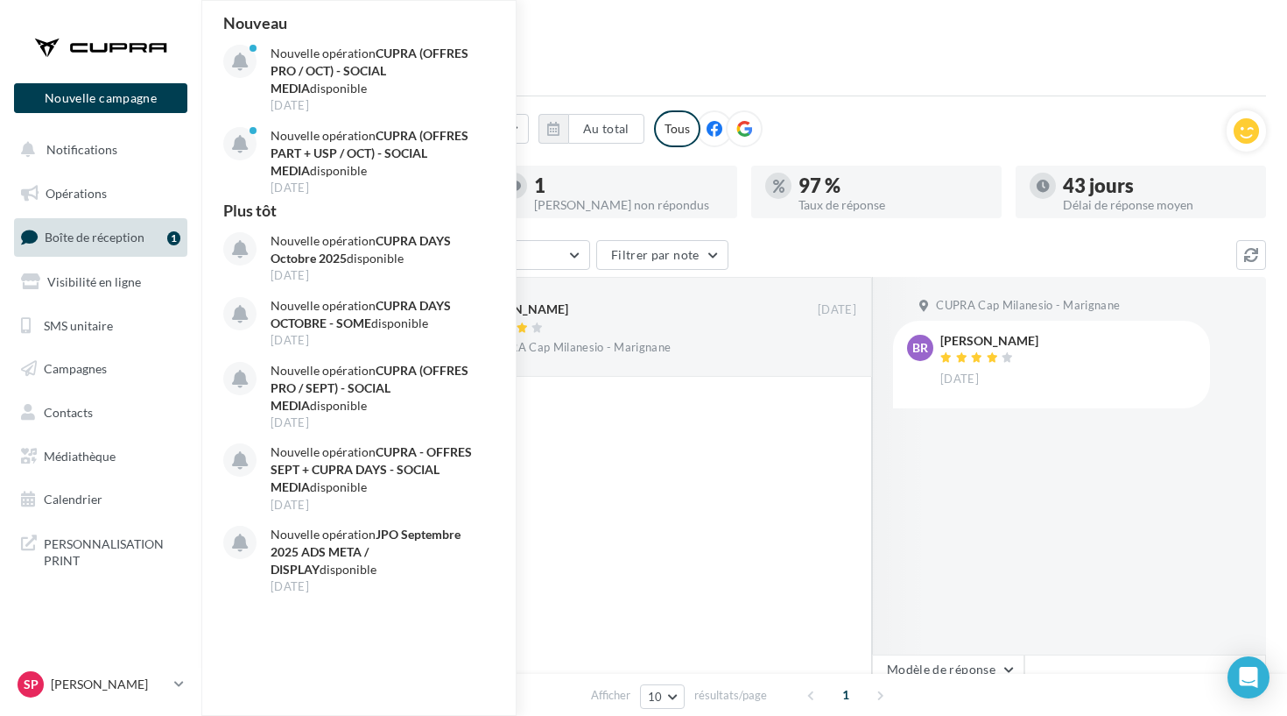
click at [1140, 4] on html "Nouvelle campagne Nouvelle campagne Notifications Nouveau Nouvelle opération CU…" at bounding box center [643, 358] width 1287 height 716
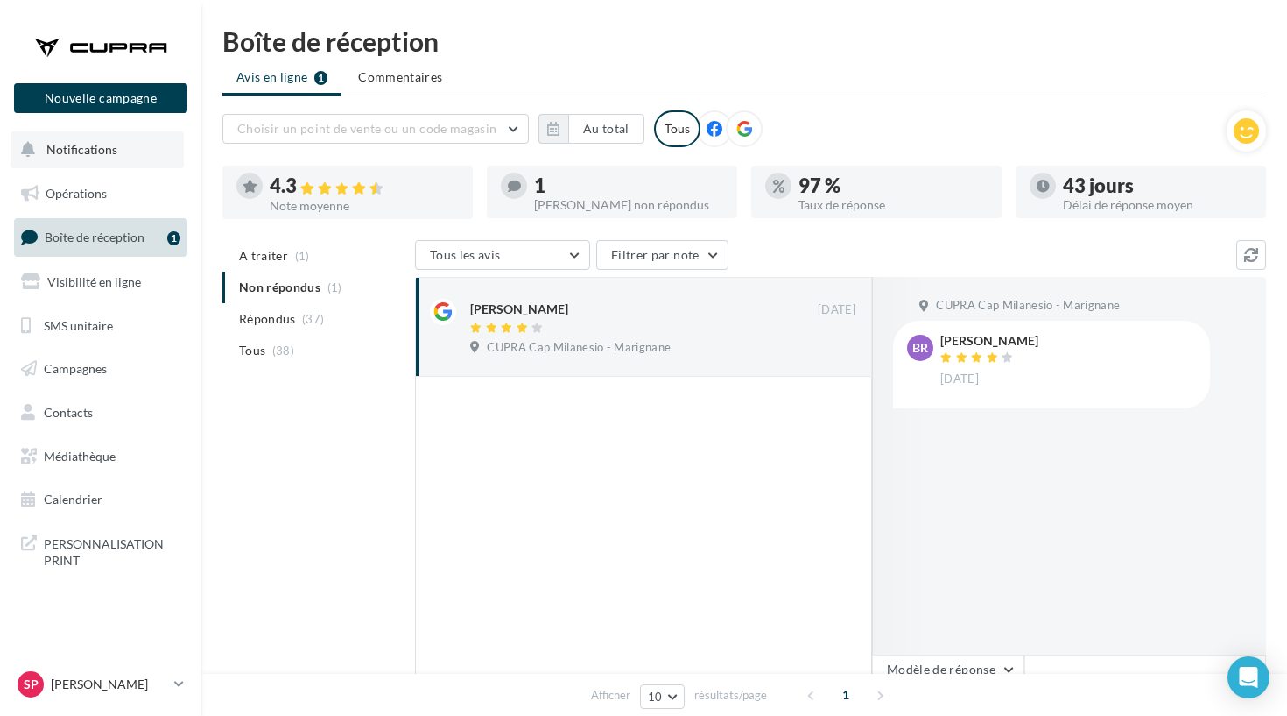
click at [48, 148] on span "Notifications" at bounding box center [81, 149] width 71 height 15
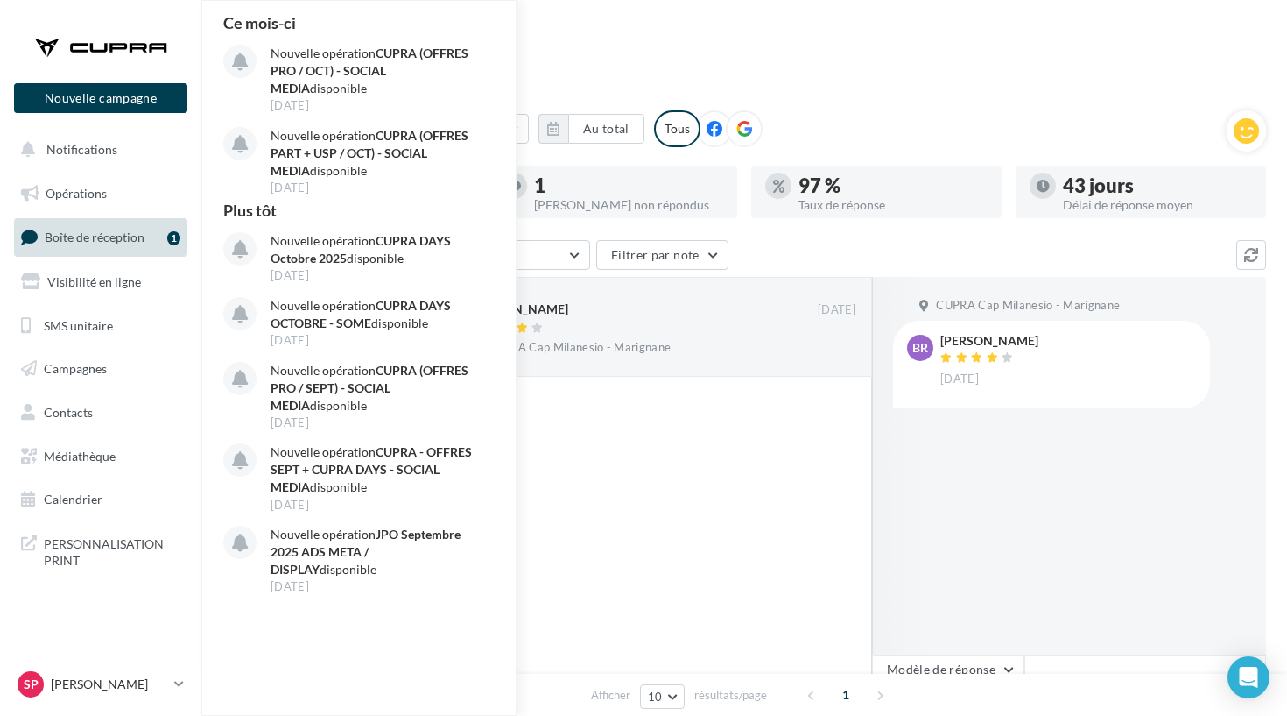
click at [80, 44] on div at bounding box center [101, 47] width 140 height 44
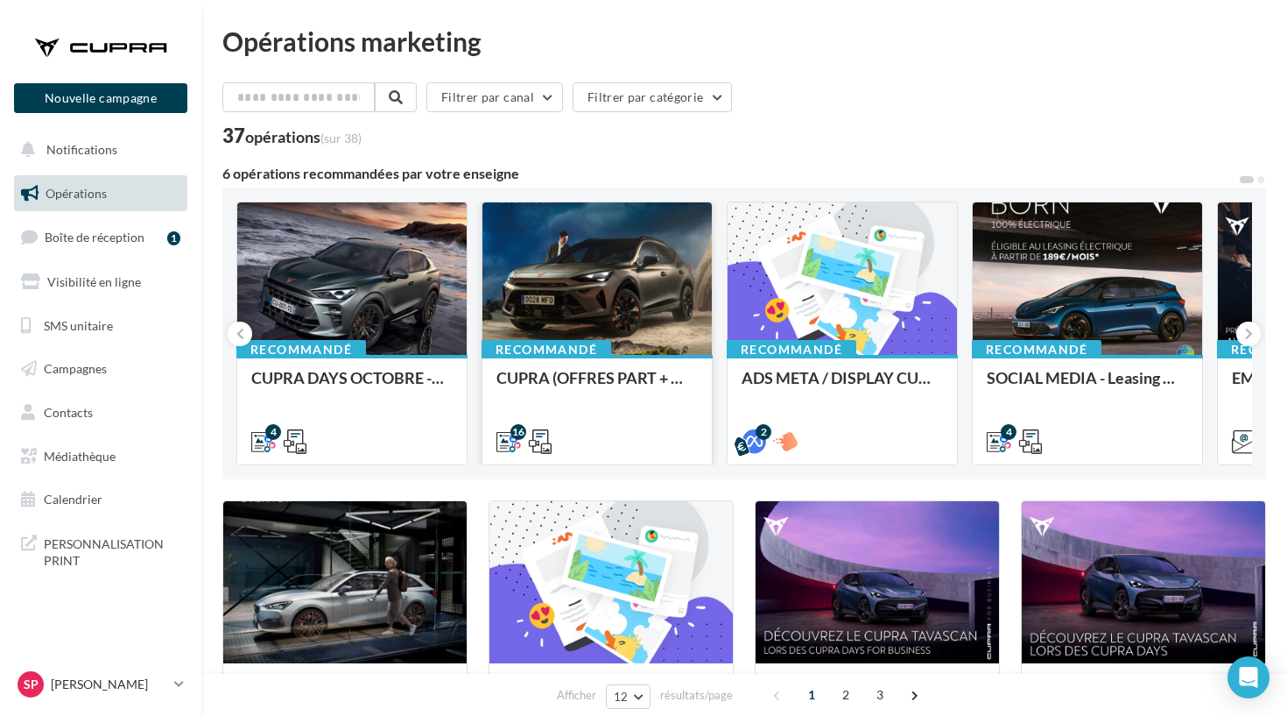
click at [629, 364] on div "Recommandé CUPRA (OFFRES PART + USP / OCT) - SOCIAL MEDIA" at bounding box center [597, 409] width 229 height 108
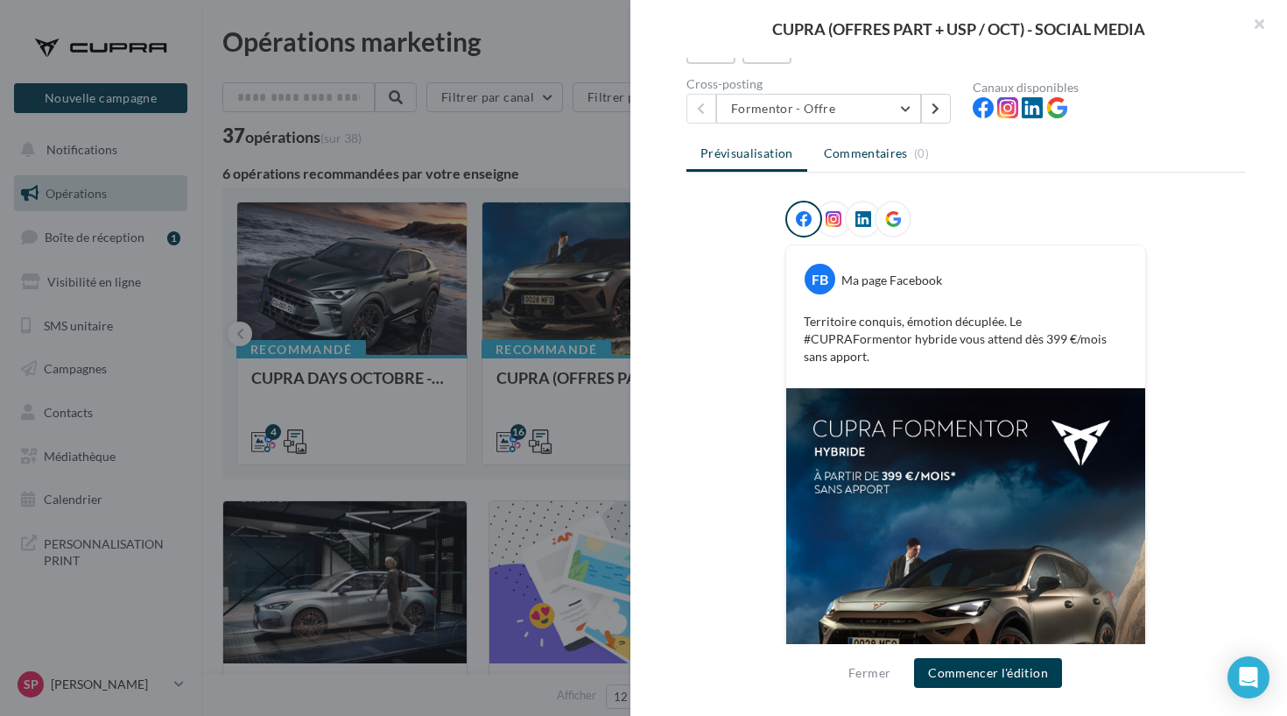
scroll to position [4, 0]
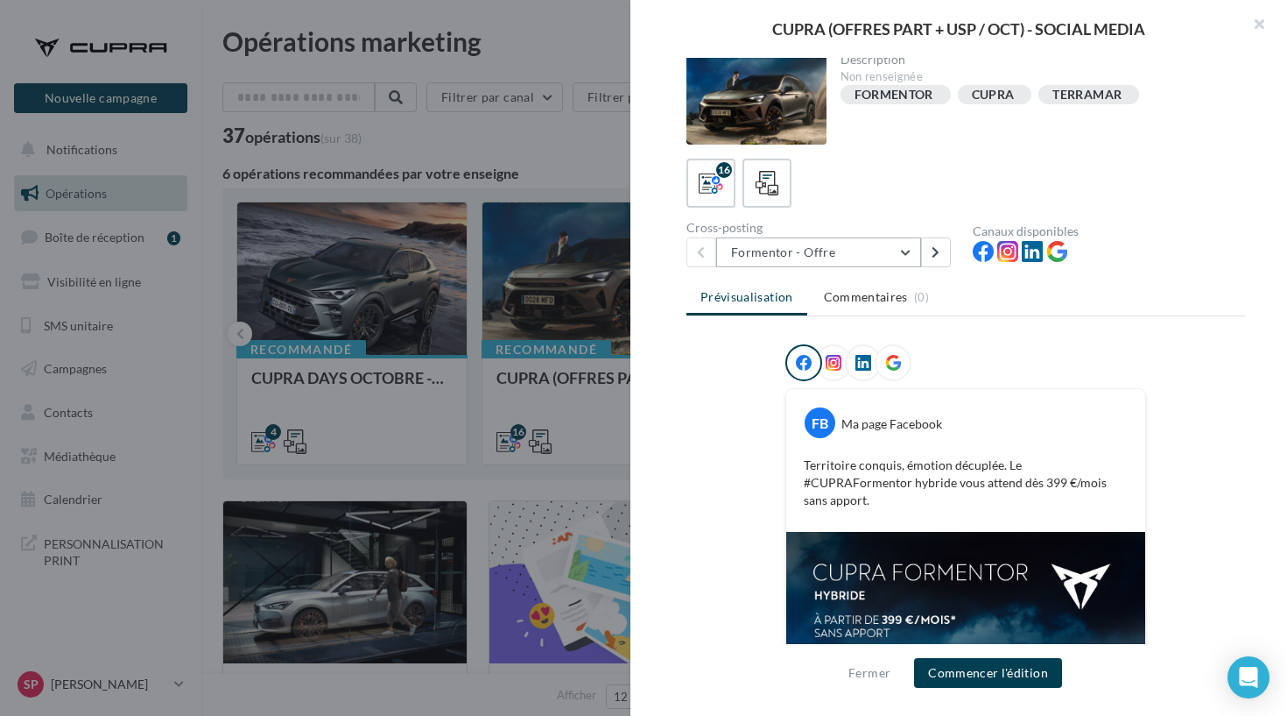
click at [871, 250] on button "Formentor - Offre" at bounding box center [818, 252] width 205 height 30
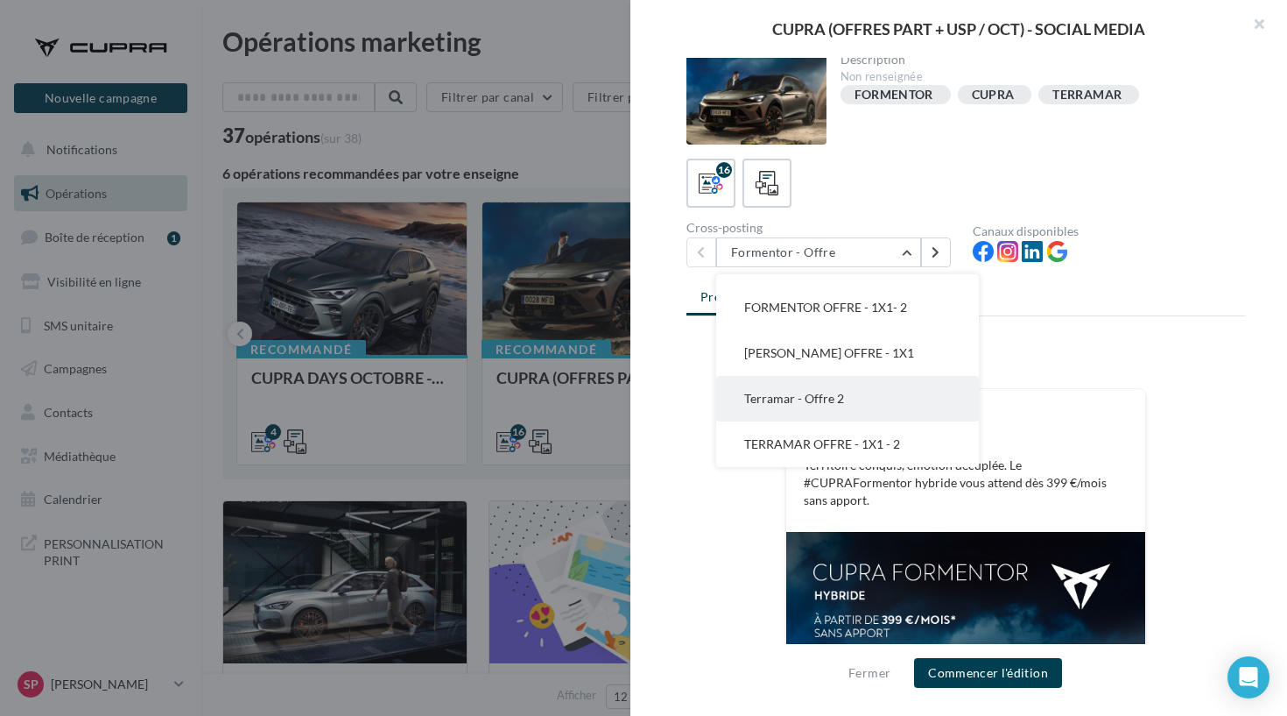
scroll to position [536, 0]
click at [819, 392] on span "Terramar - Offre 2" at bounding box center [794, 398] width 100 height 15
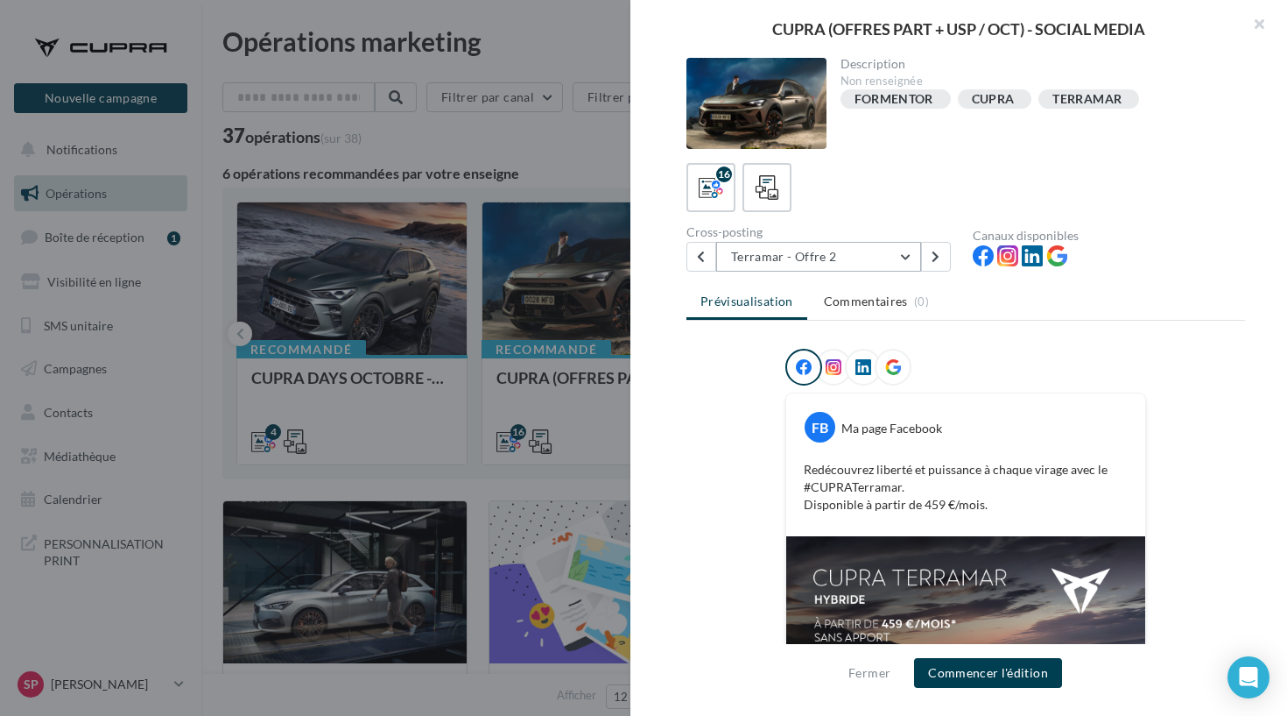
scroll to position [0, 0]
click at [702, 255] on icon at bounding box center [701, 256] width 8 height 12
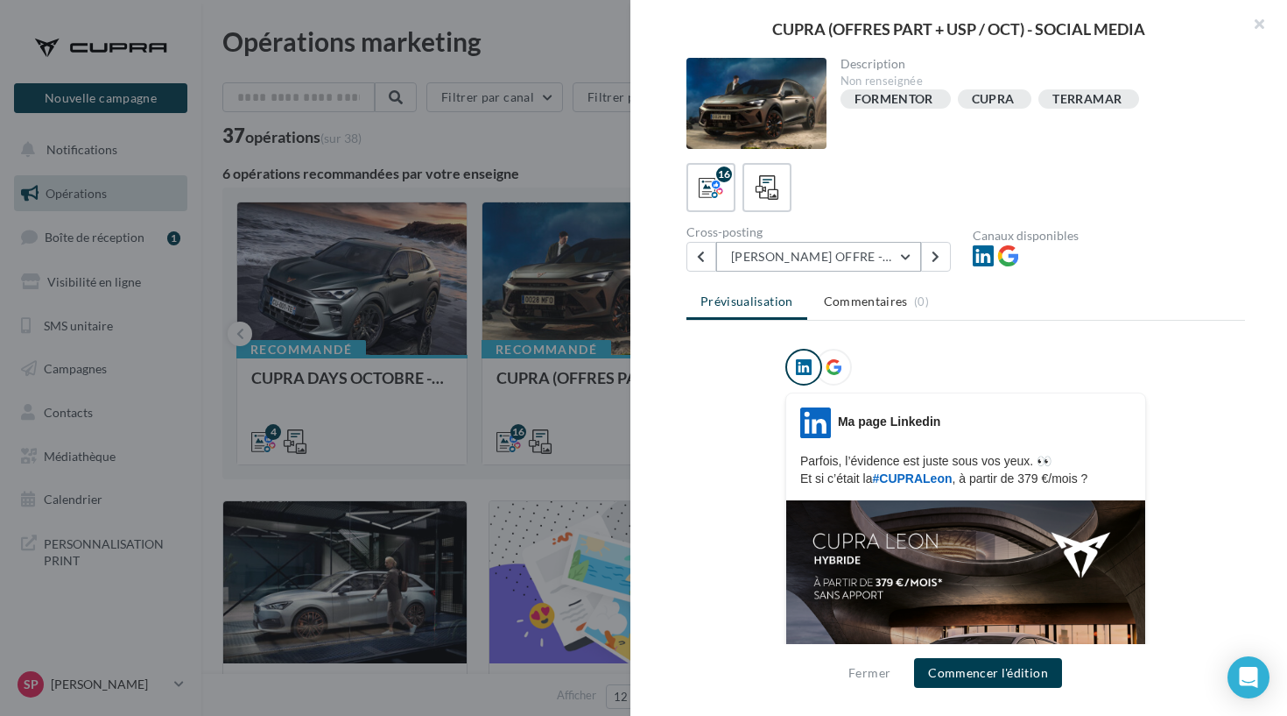
click at [879, 248] on button "[PERSON_NAME] OFFRE - 1X1" at bounding box center [818, 257] width 205 height 30
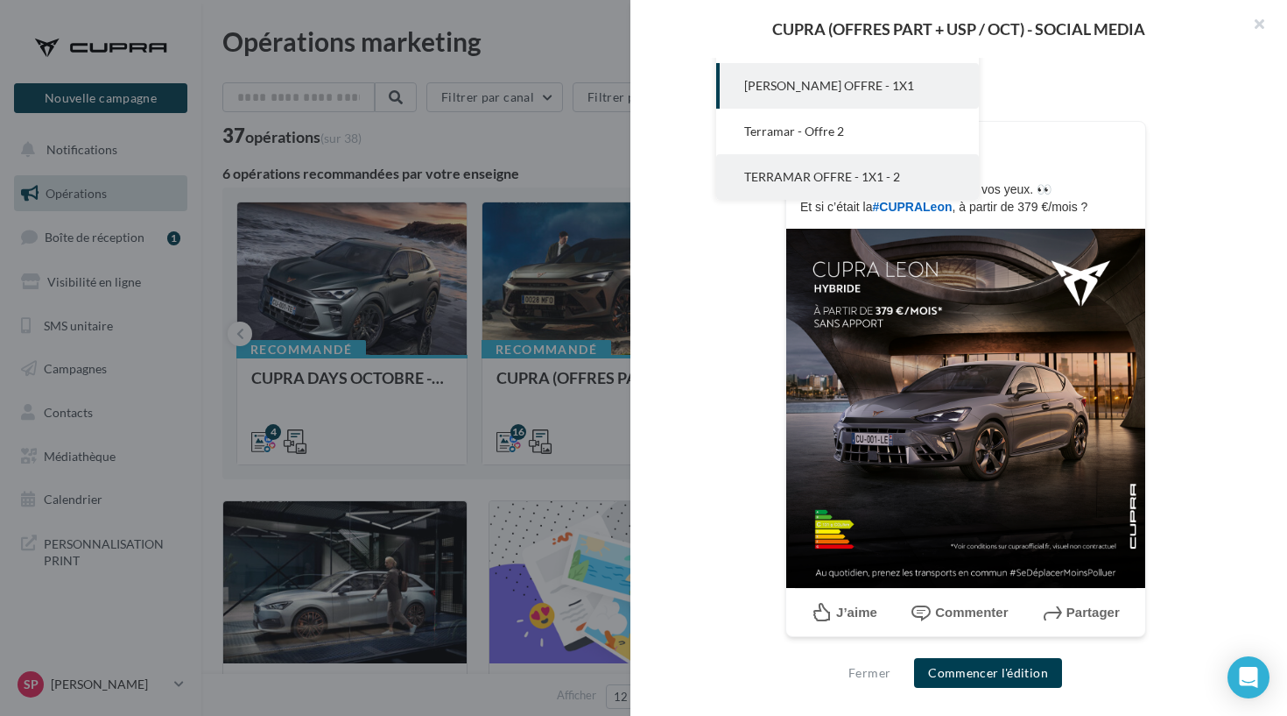
scroll to position [271, 0]
click at [832, 183] on span "TERRAMAR OFFRE - 1X1 - 2" at bounding box center [822, 177] width 156 height 15
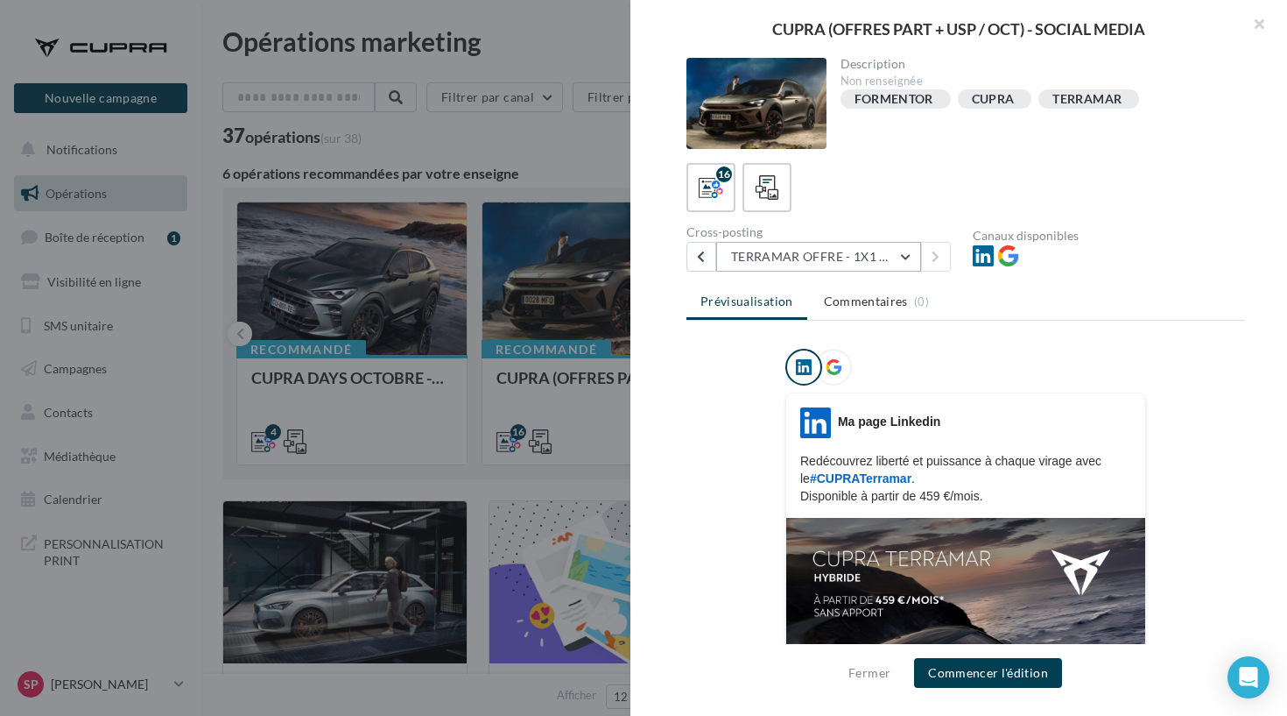
scroll to position [0, 0]
click at [827, 257] on button "TERRAMAR OFFRE - 1X1 - 2" at bounding box center [818, 257] width 205 height 30
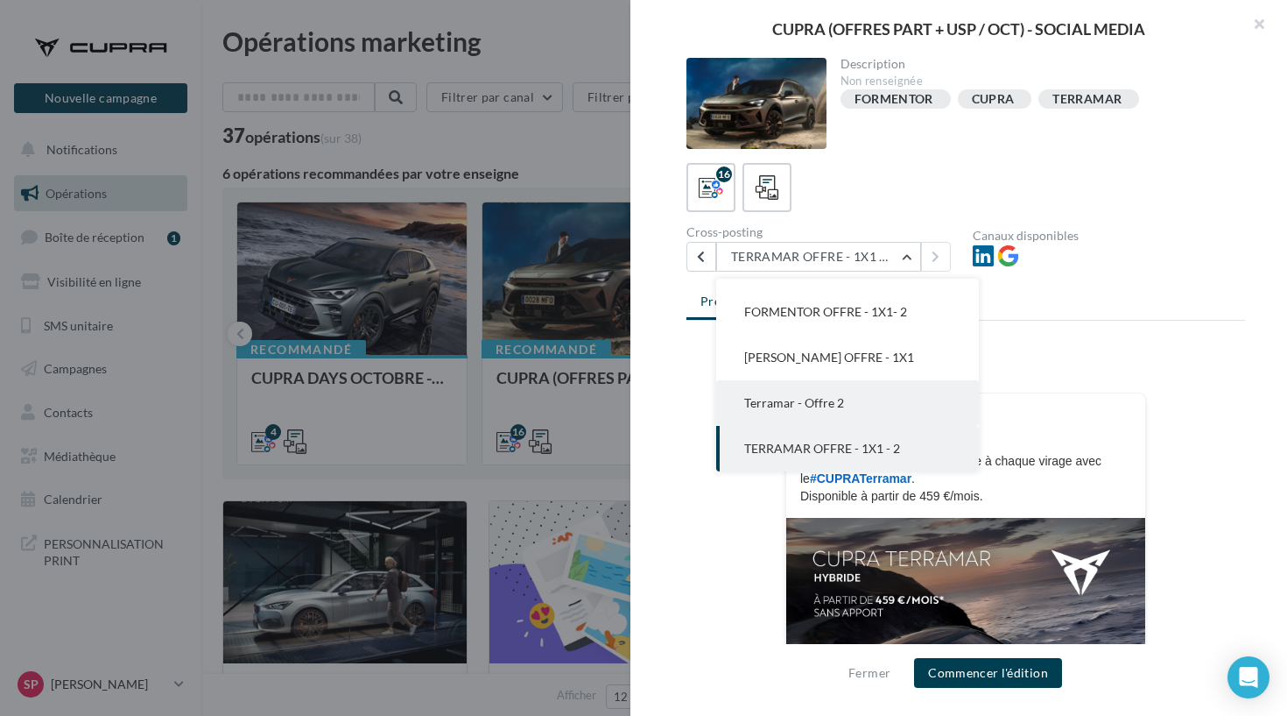
click at [826, 398] on span "Terramar - Offre 2" at bounding box center [794, 402] width 100 height 15
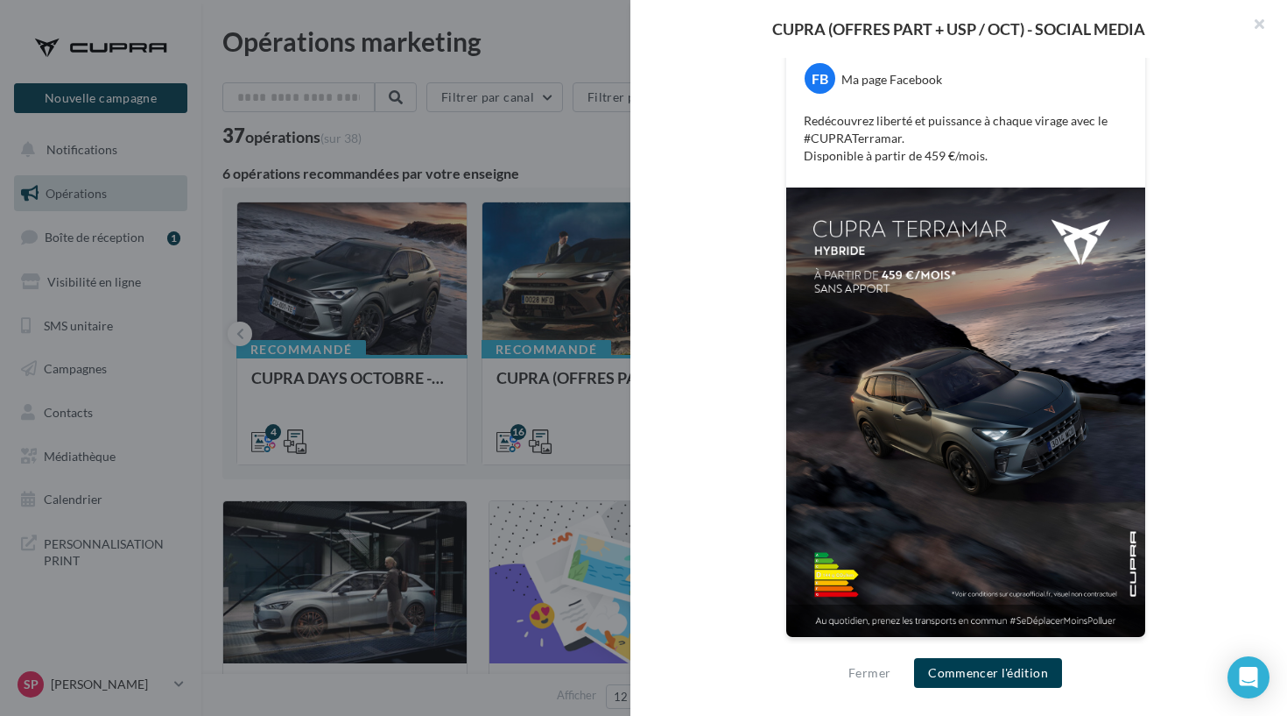
scroll to position [349, 0]
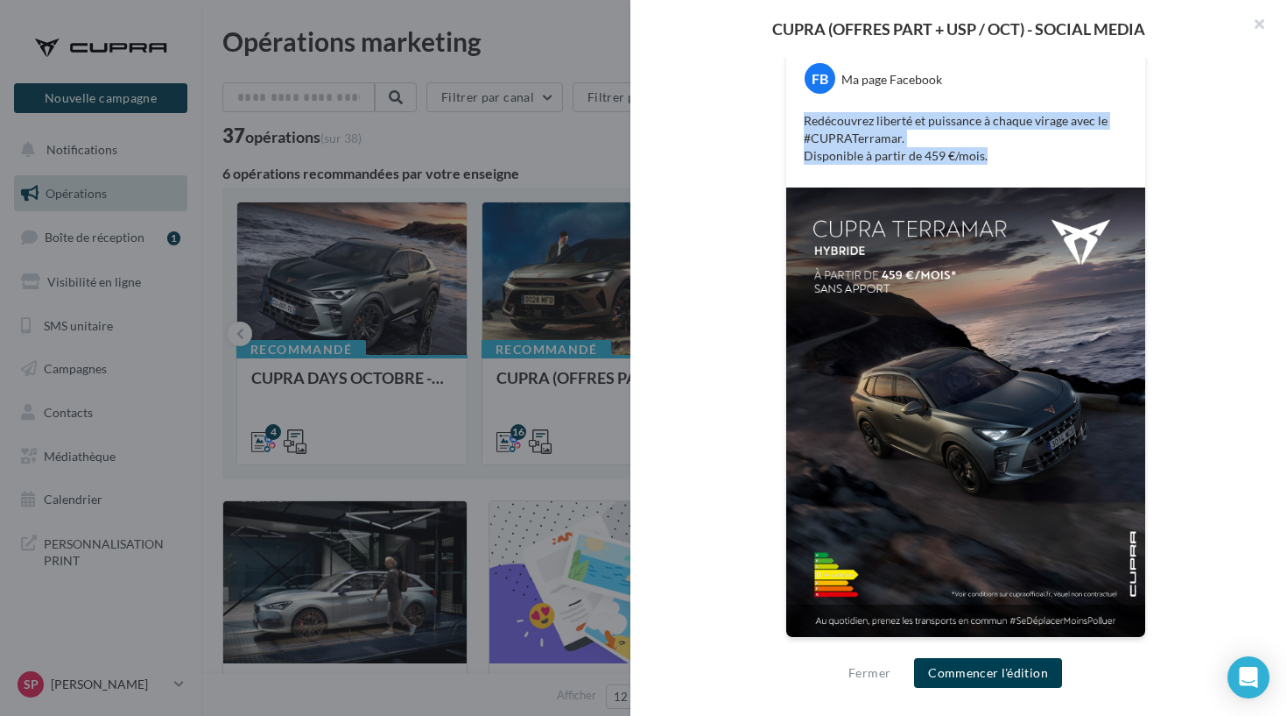
drag, startPoint x: 1001, startPoint y: 159, endPoint x: 783, endPoint y: 106, distance: 224.3
click at [783, 106] on div "FB Ma page Facebook Redécouvrez liberté et puissance à chaque virage avec le #C…" at bounding box center [966, 329] width 559 height 659
copy p "Redécouvrez liberté et puissance à chaque virage avec le #CUPRATerramar. Dispon…"
click at [999, 683] on button "Commencer l'édition" at bounding box center [988, 673] width 148 height 30
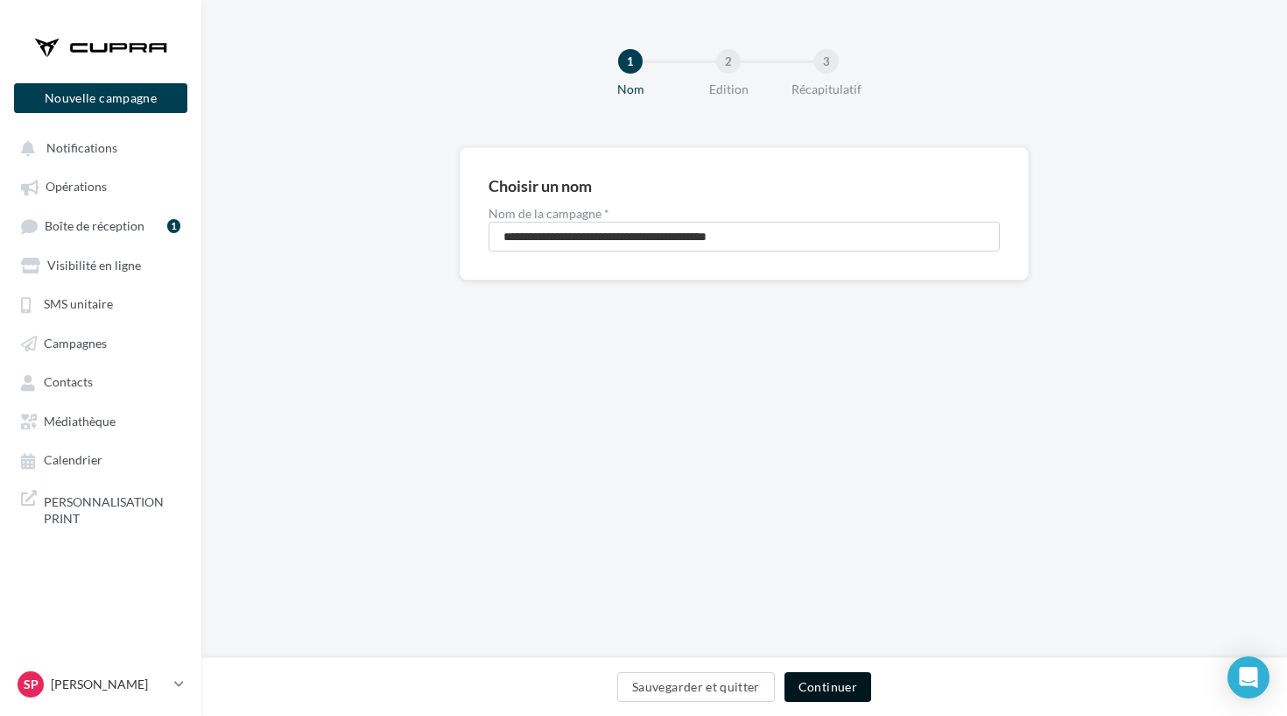
click at [841, 678] on button "Continuer" at bounding box center [828, 687] width 87 height 30
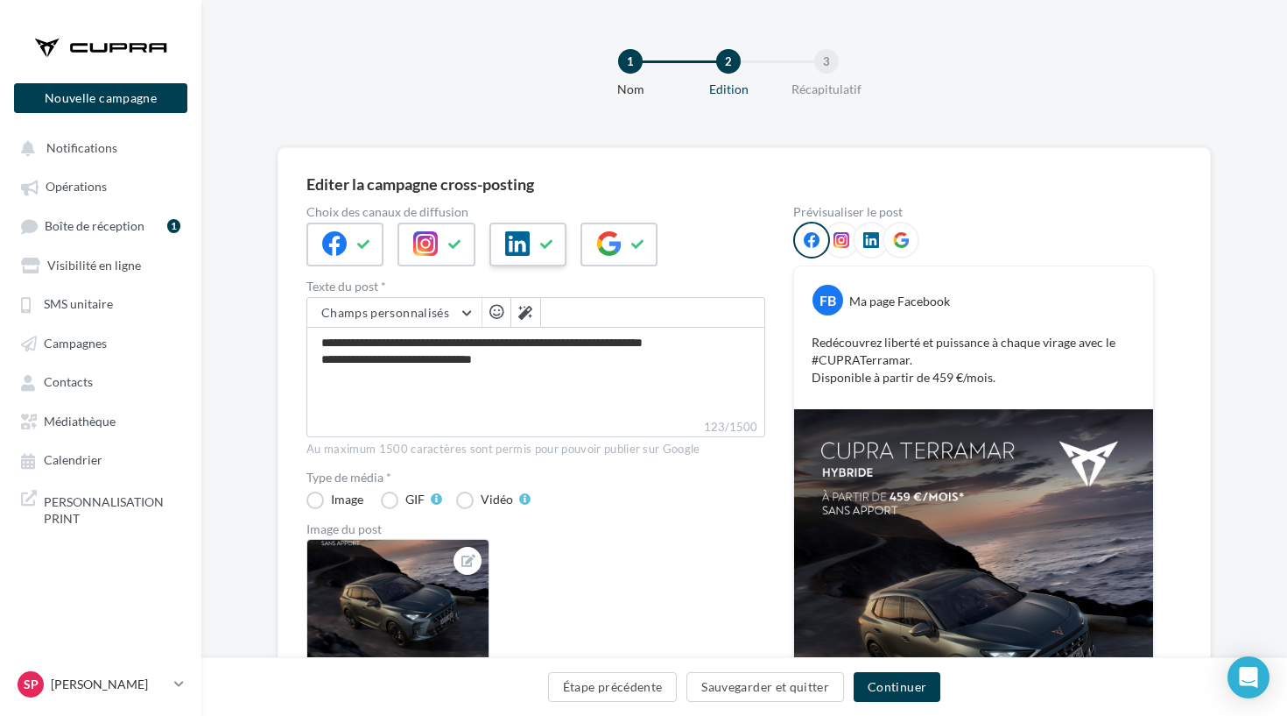
click at [521, 264] on div at bounding box center [528, 244] width 77 height 44
click at [628, 264] on div at bounding box center [619, 244] width 77 height 44
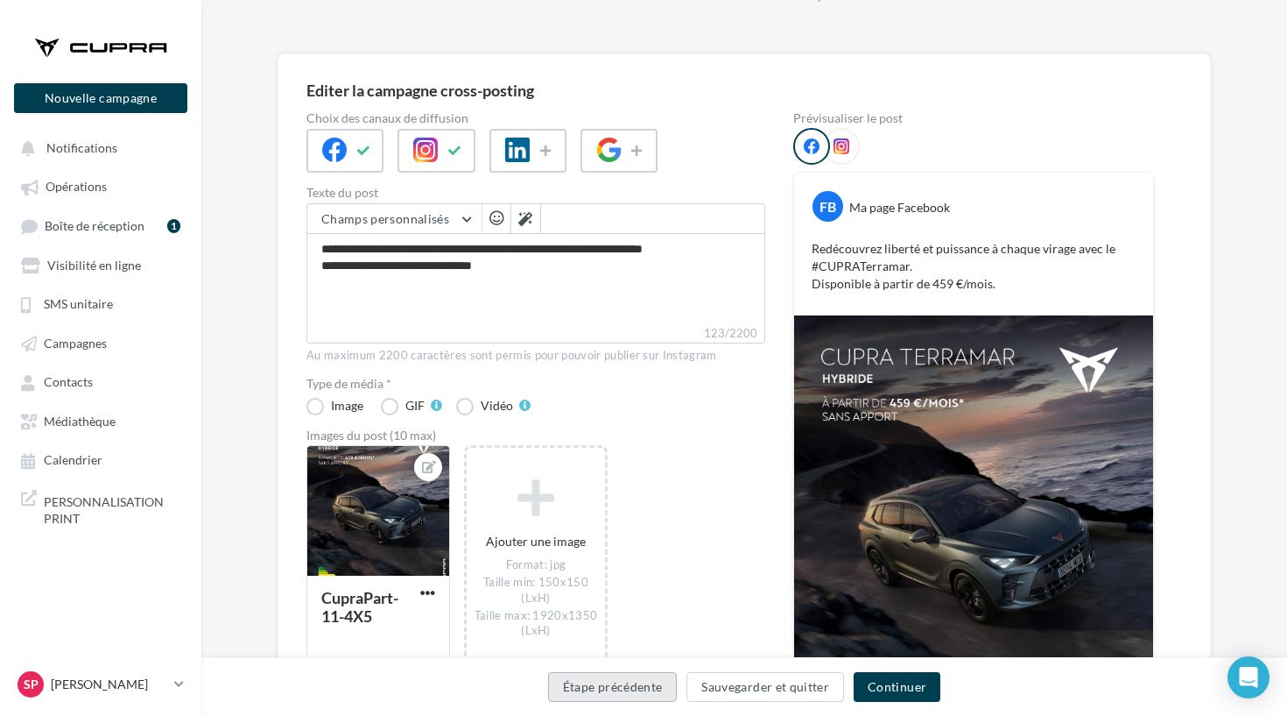
scroll to position [55, 0]
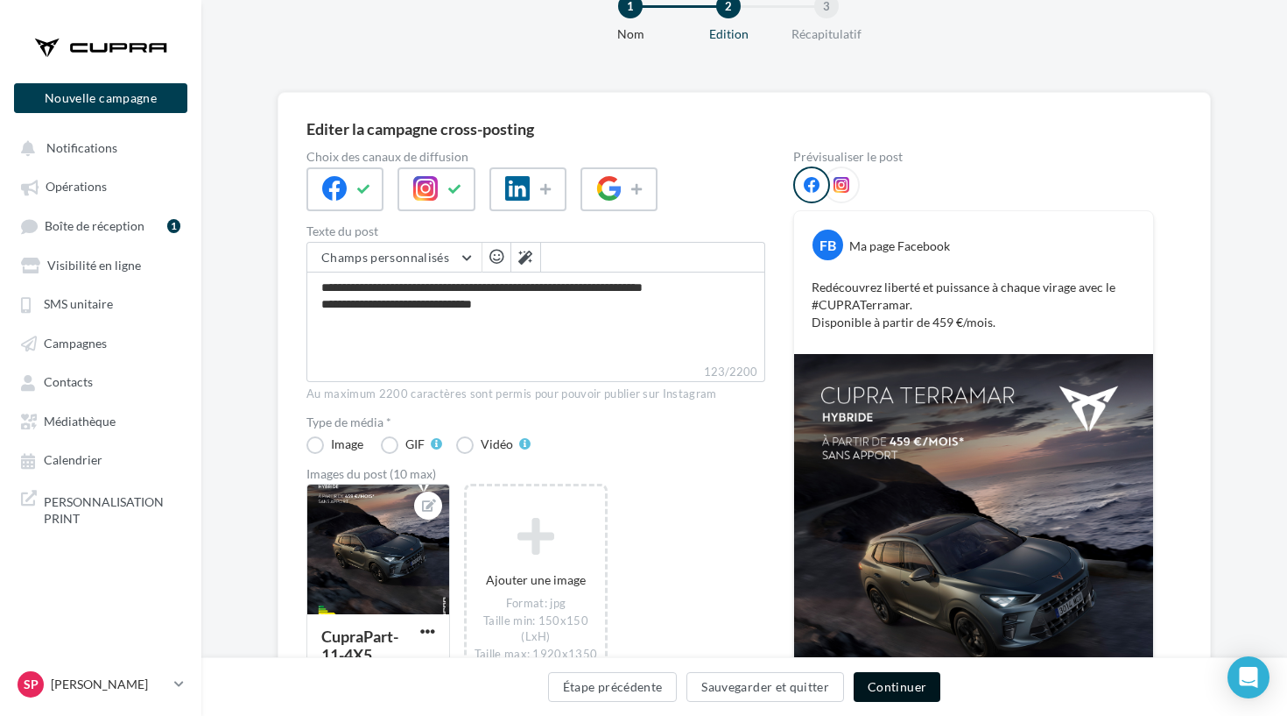
click at [892, 701] on button "Continuer" at bounding box center [897, 687] width 87 height 30
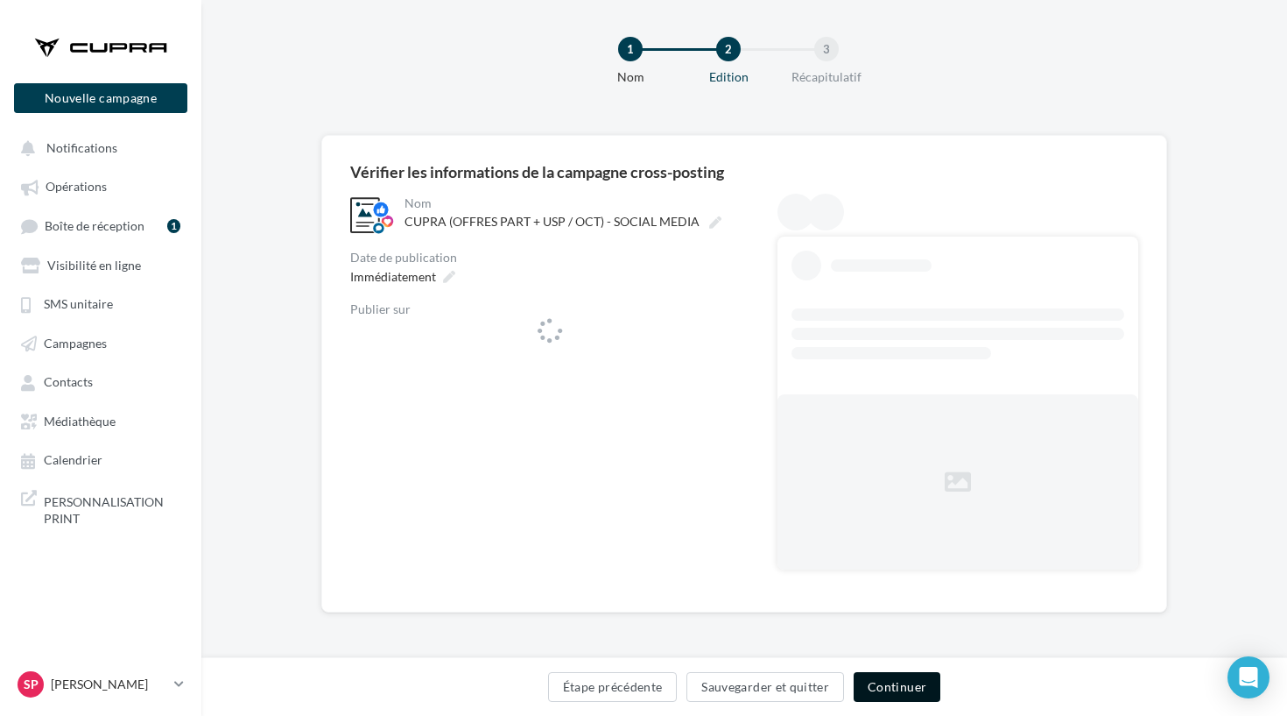
scroll to position [12, 0]
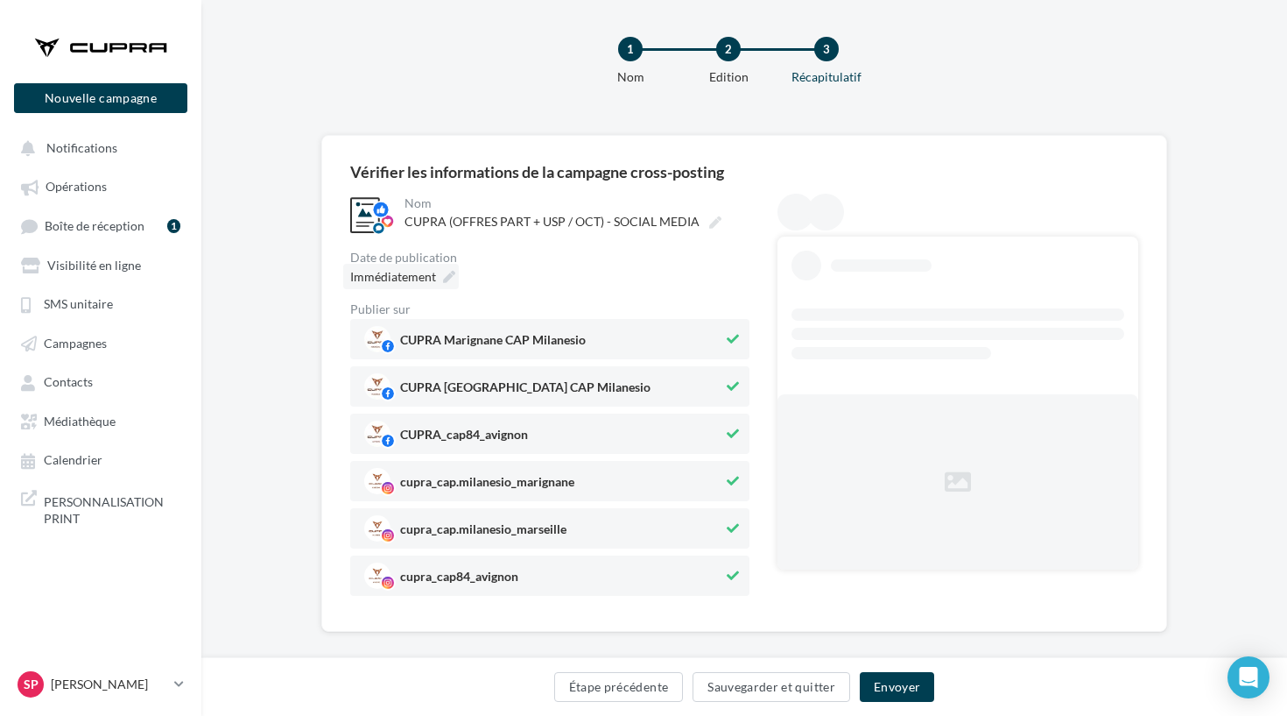
click at [413, 279] on span "Immédiatement" at bounding box center [393, 276] width 86 height 15
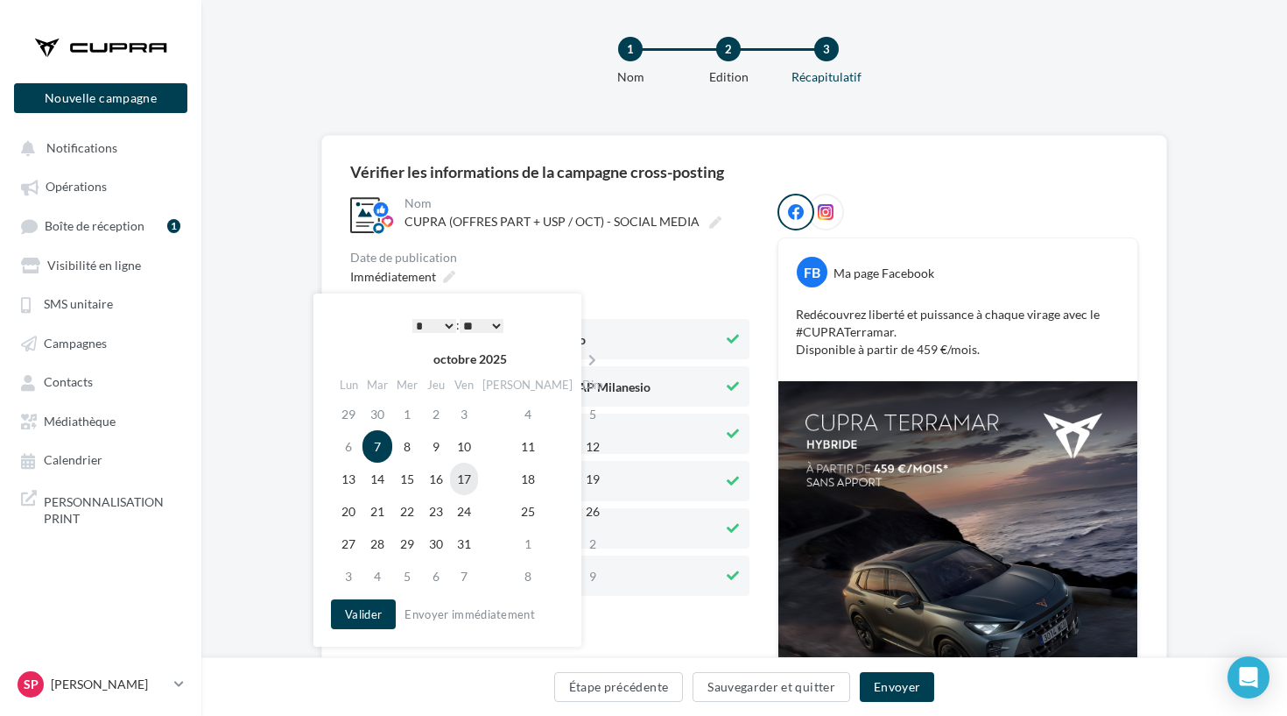
click at [476, 480] on td "17" at bounding box center [464, 478] width 28 height 32
click at [377, 613] on button "Valider" at bounding box center [363, 614] width 65 height 30
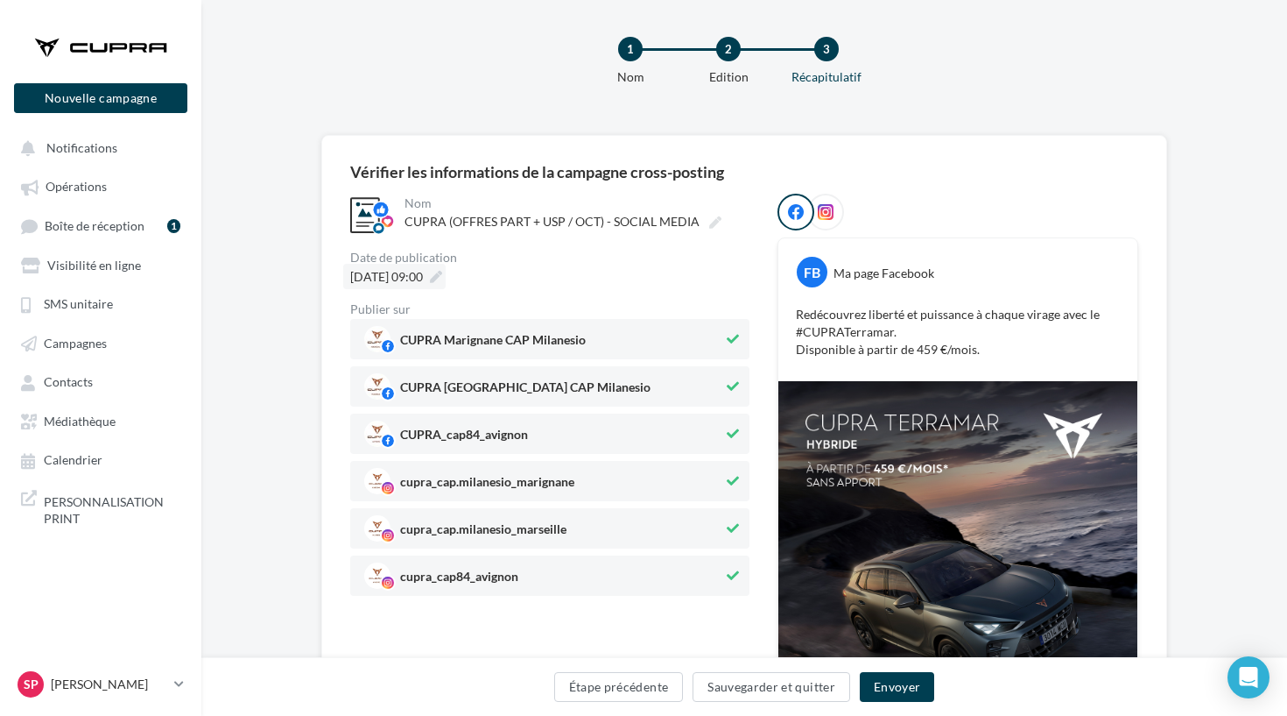
click at [446, 282] on div "17/10/2025 à 09:00" at bounding box center [394, 276] width 102 height 25
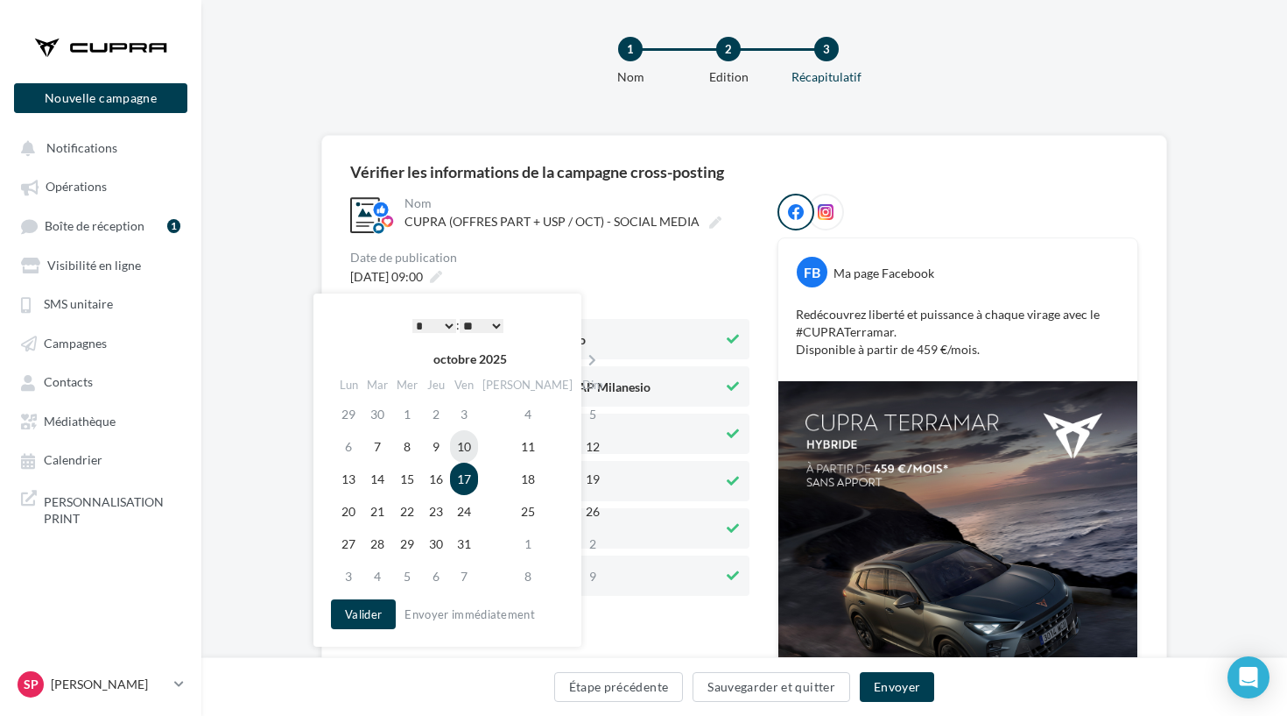
click at [474, 448] on td "10" at bounding box center [464, 446] width 28 height 32
click at [370, 609] on button "Valider" at bounding box center [363, 614] width 65 height 30
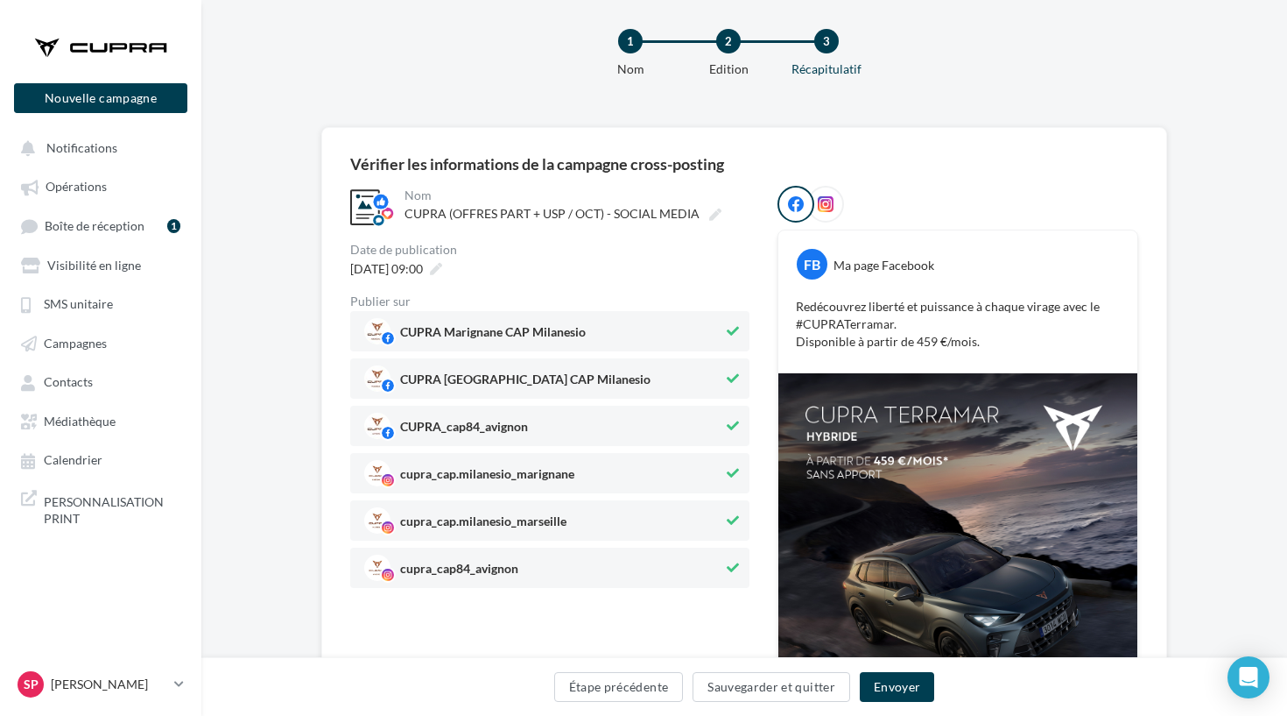
scroll to position [34, 0]
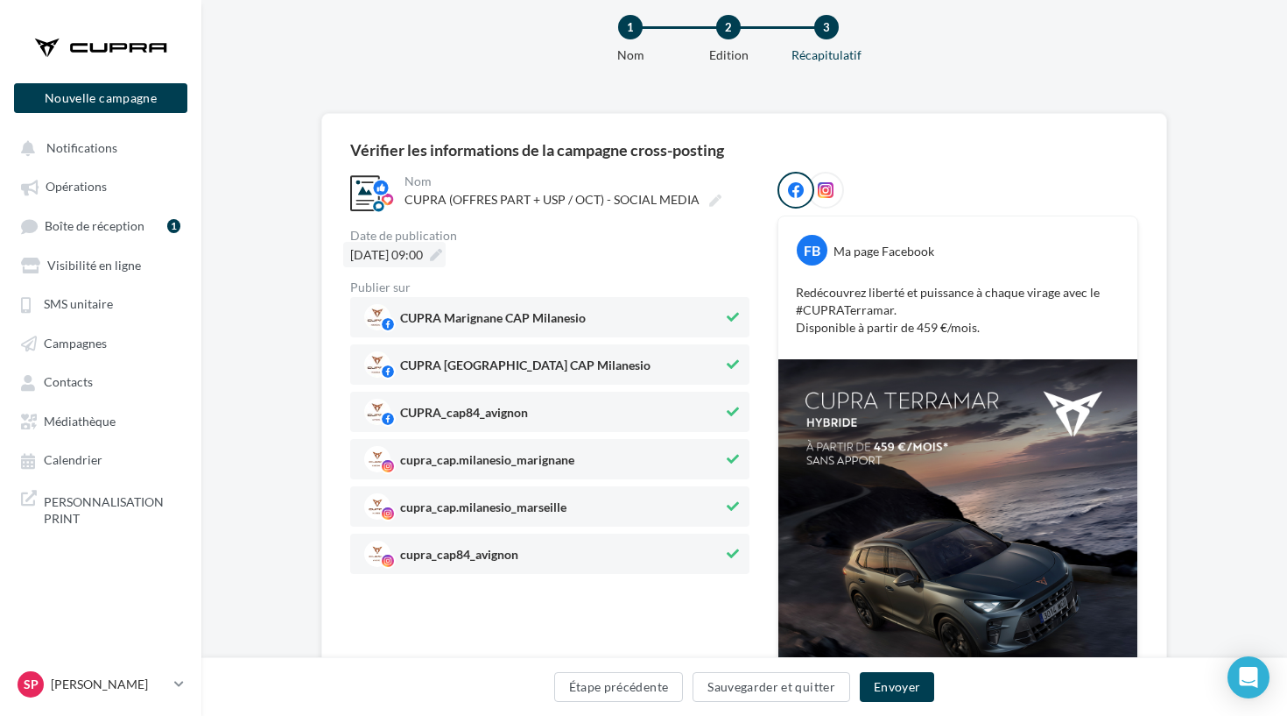
click at [446, 265] on div "10/10/2025 à 09:00" at bounding box center [394, 254] width 102 height 25
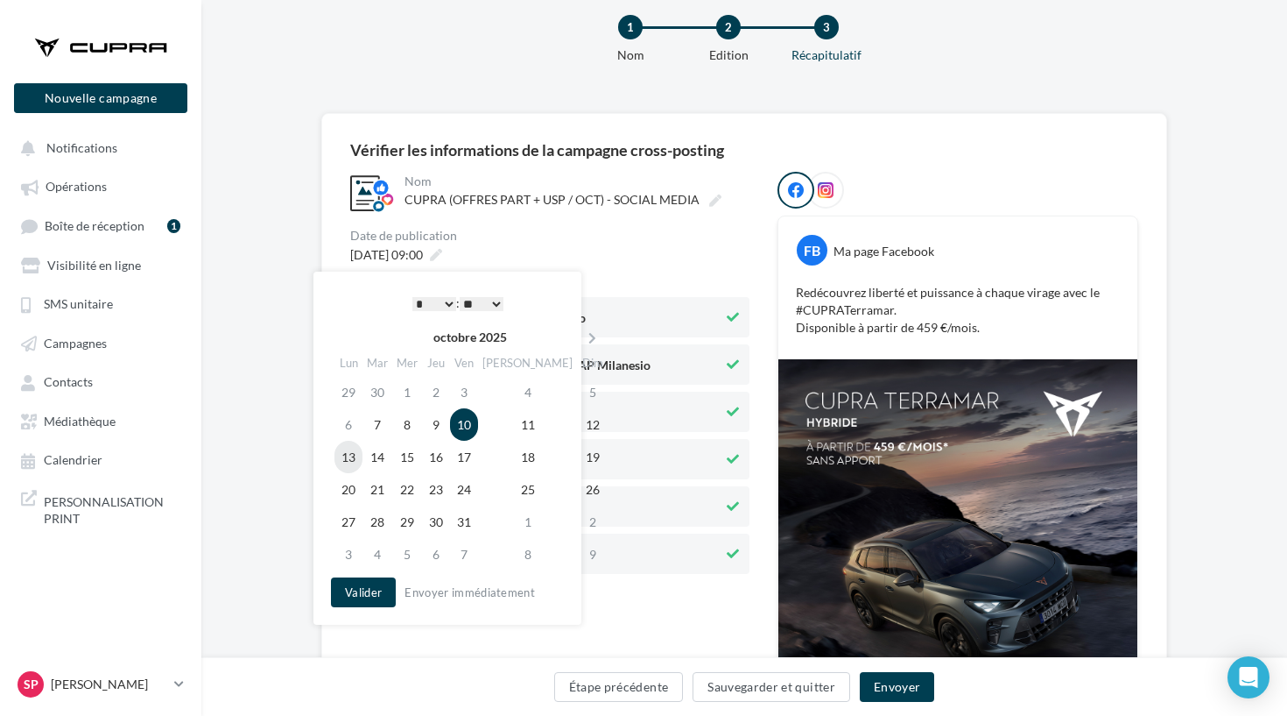
click at [356, 458] on td "13" at bounding box center [349, 457] width 28 height 32
click at [363, 594] on button "Valider" at bounding box center [363, 592] width 65 height 30
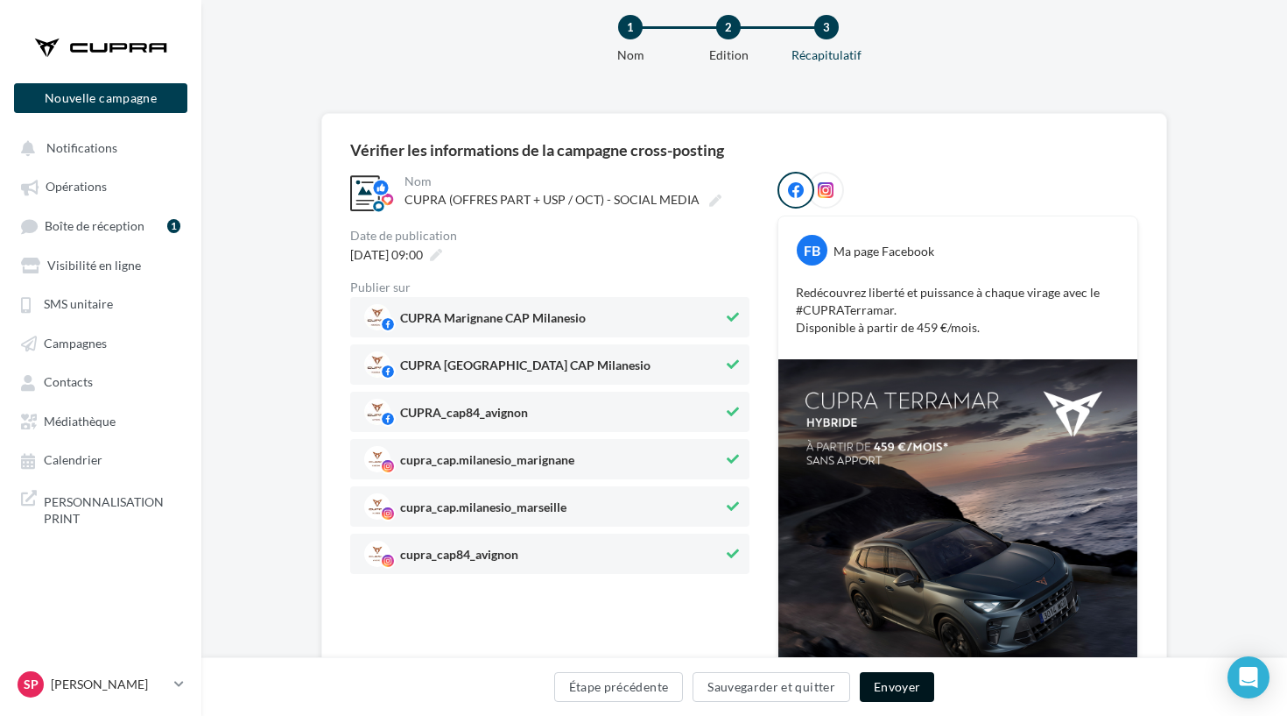
click at [890, 695] on button "Envoyer" at bounding box center [897, 687] width 74 height 30
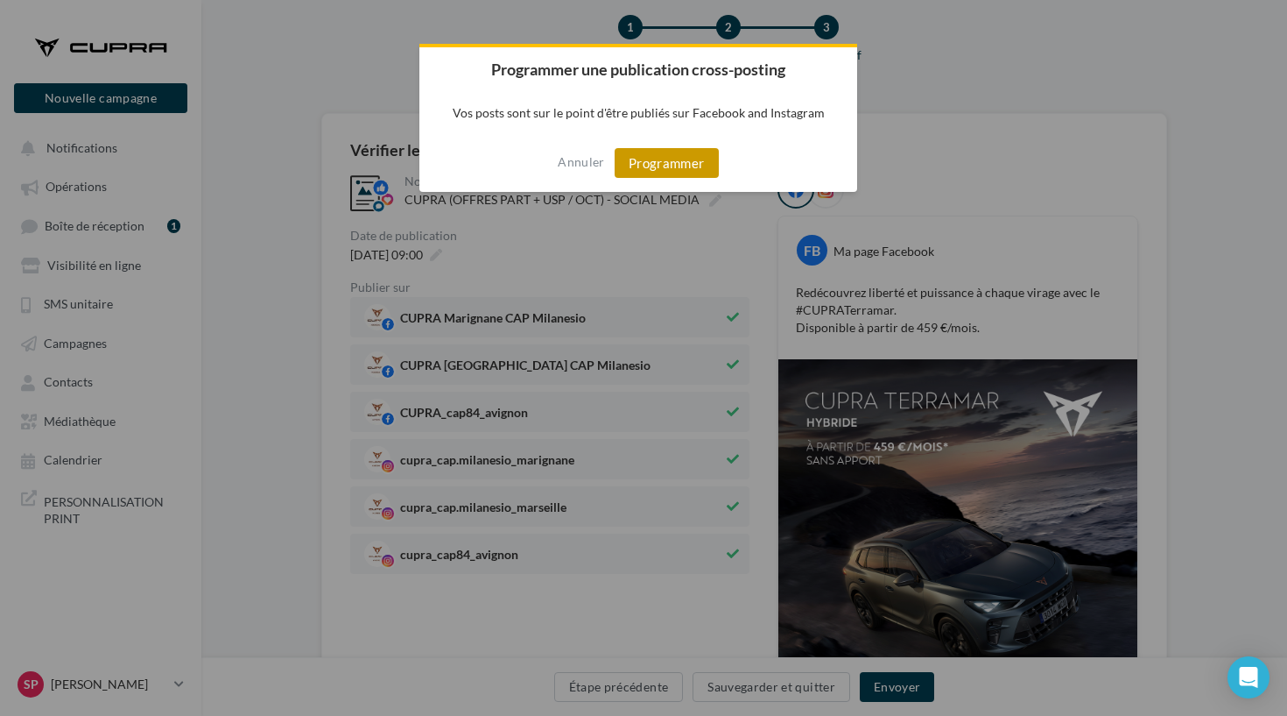
click at [665, 178] on button "Programmer" at bounding box center [667, 163] width 104 height 30
click at [673, 164] on div at bounding box center [666, 163] width 19 height 20
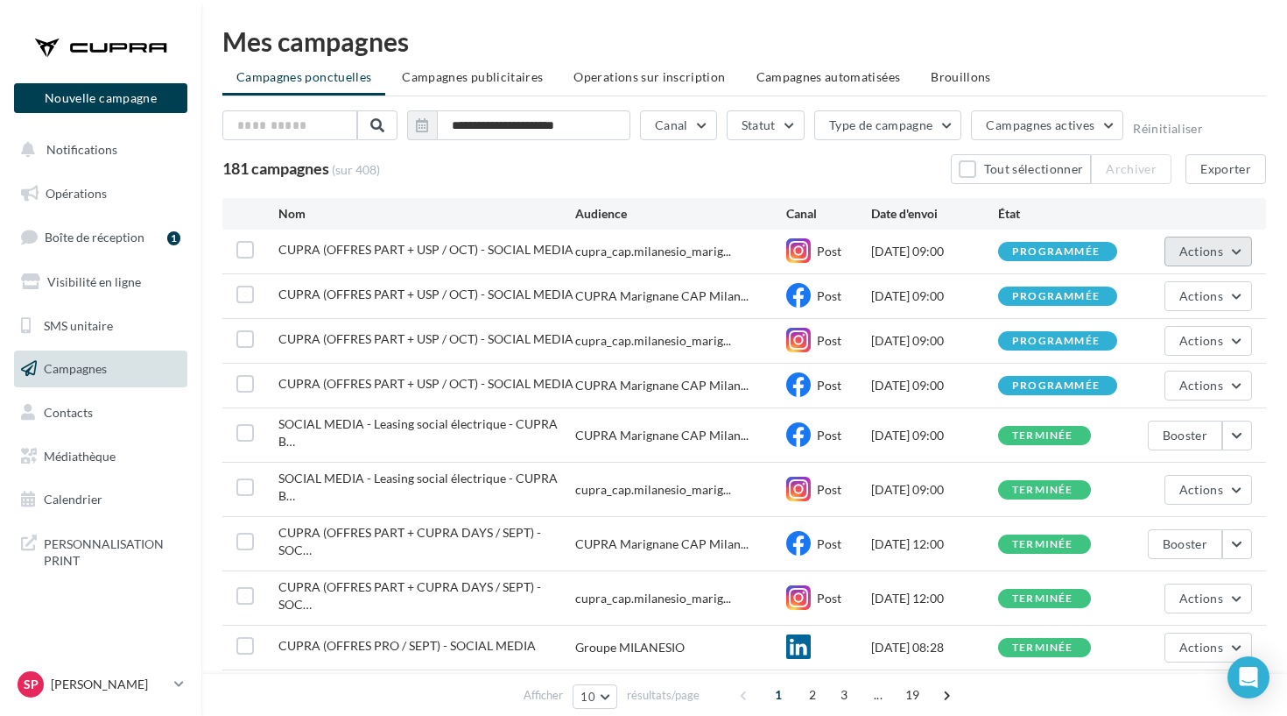
click at [1222, 248] on span "Actions" at bounding box center [1202, 250] width 44 height 15
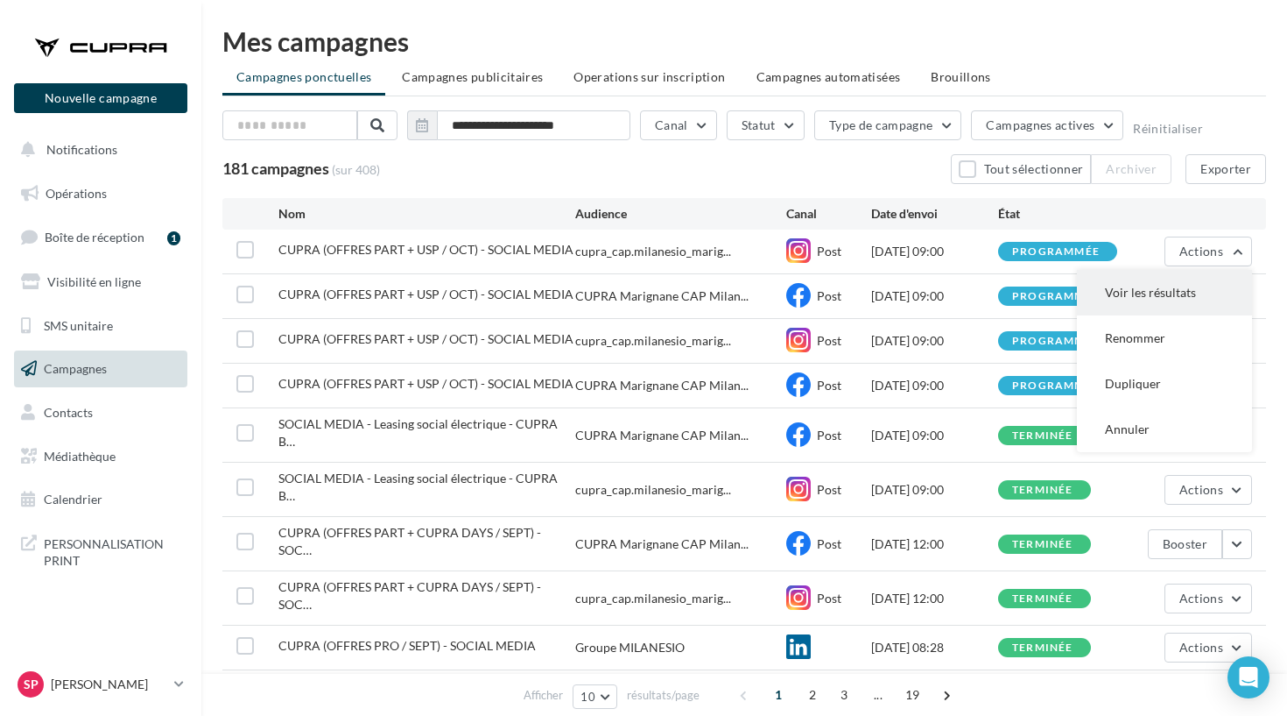
click at [1173, 292] on button "Voir les résultats" at bounding box center [1164, 293] width 175 height 46
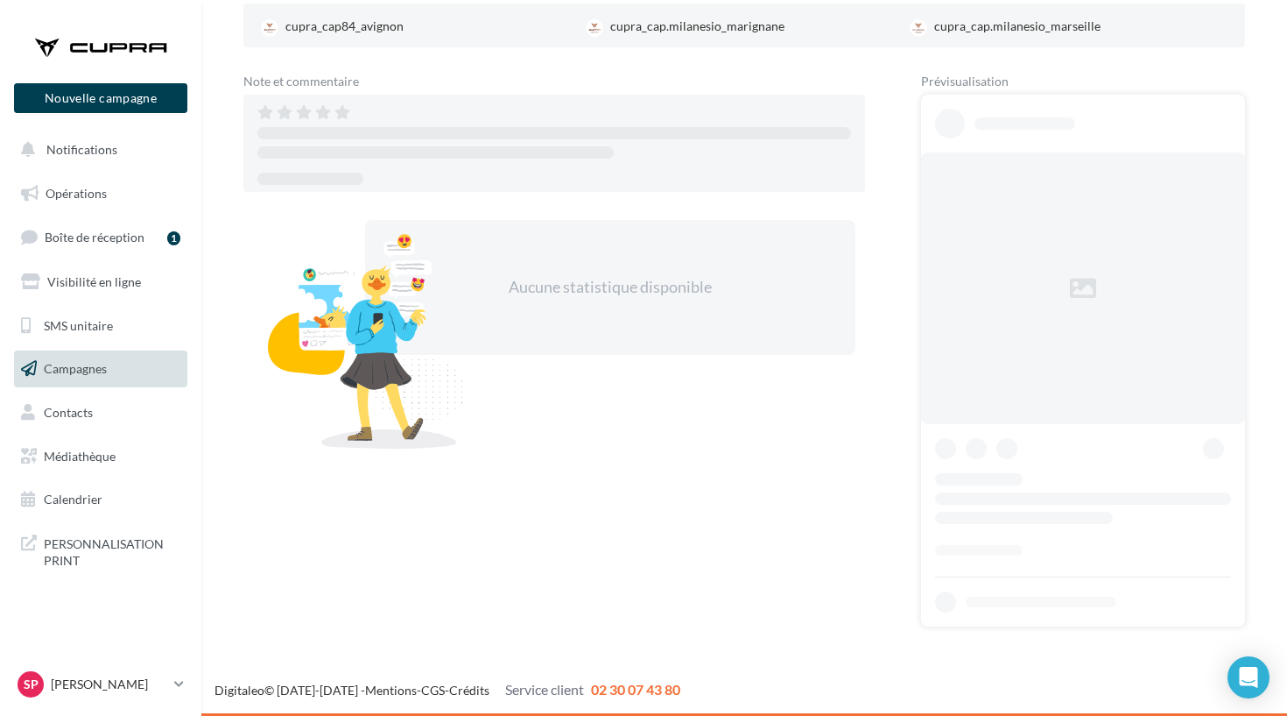
scroll to position [254, 0]
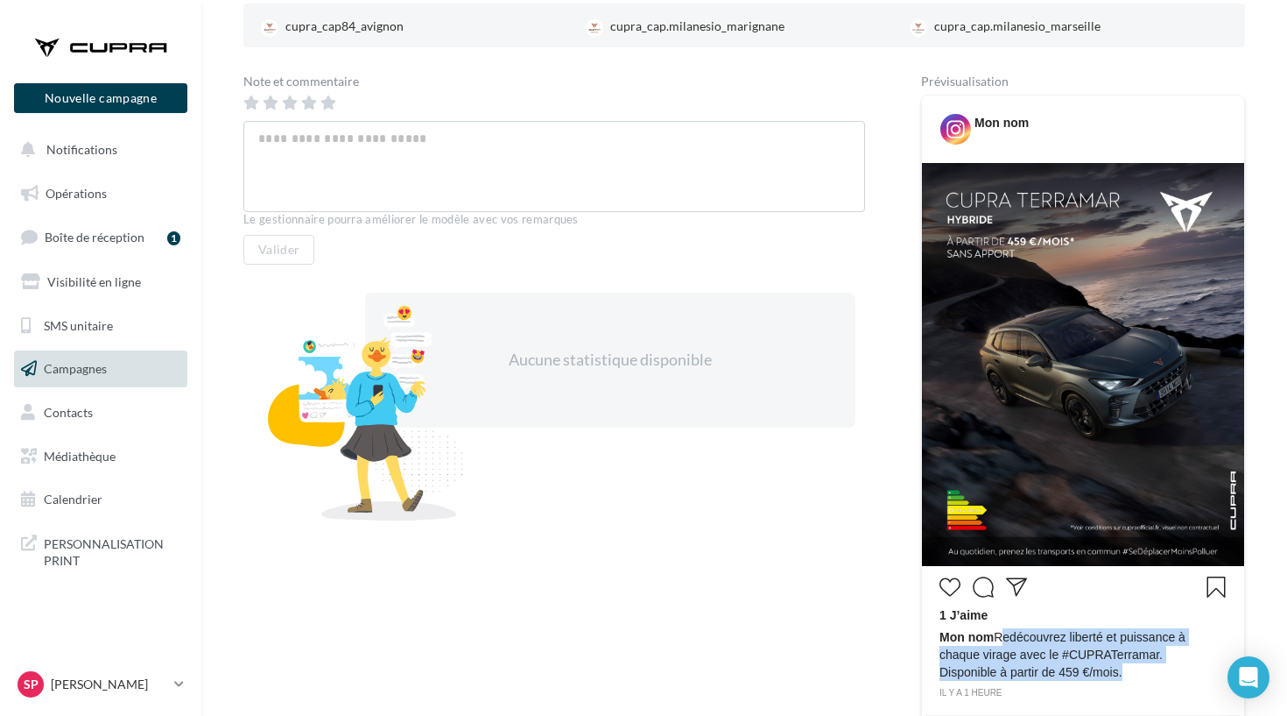
drag, startPoint x: 1144, startPoint y: 674, endPoint x: 997, endPoint y: 628, distance: 154.3
click at [997, 629] on span "Mon nom Redécouvrez liberté et puissance à chaque virage avec le #CUPRATerramar…" at bounding box center [1083, 654] width 287 height 53
copy span "Redécouvrez liberté et puissance à chaque virage avec le #CUPRATerramar. Dispon…"
click at [72, 43] on div at bounding box center [101, 47] width 140 height 44
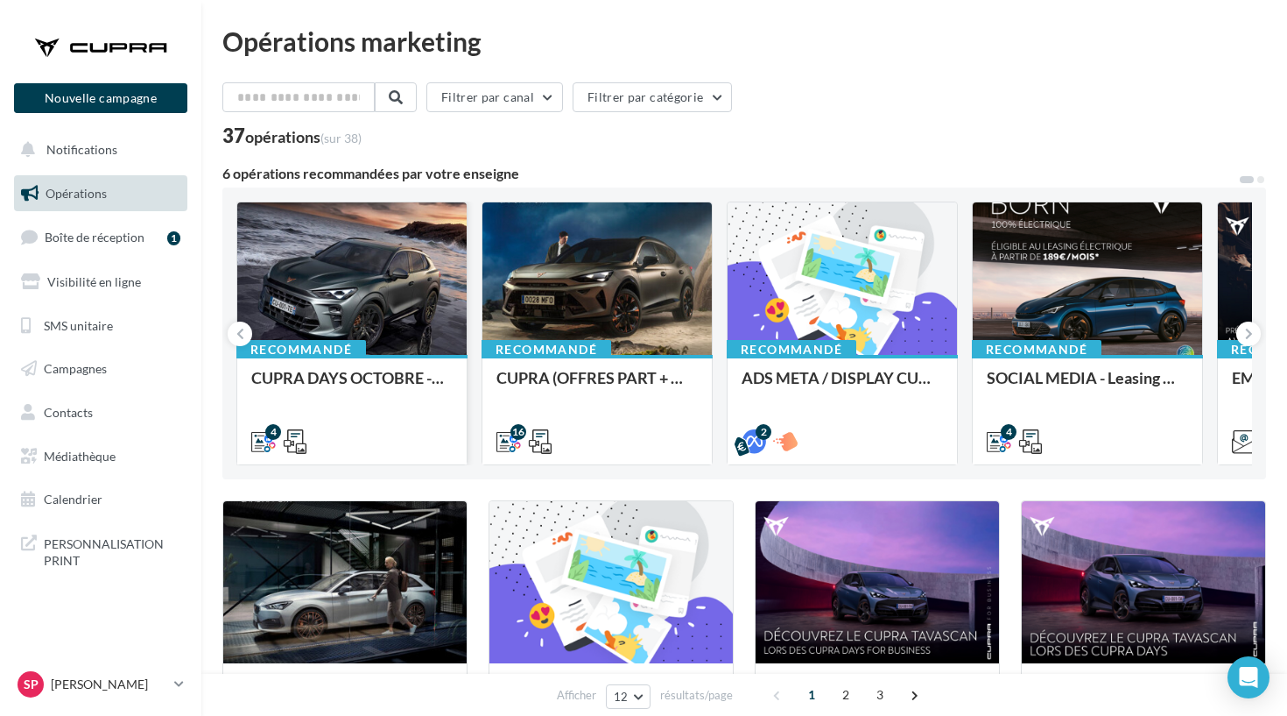
click at [382, 375] on div "CUPRA DAYS OCTOBRE - SOME" at bounding box center [351, 386] width 201 height 35
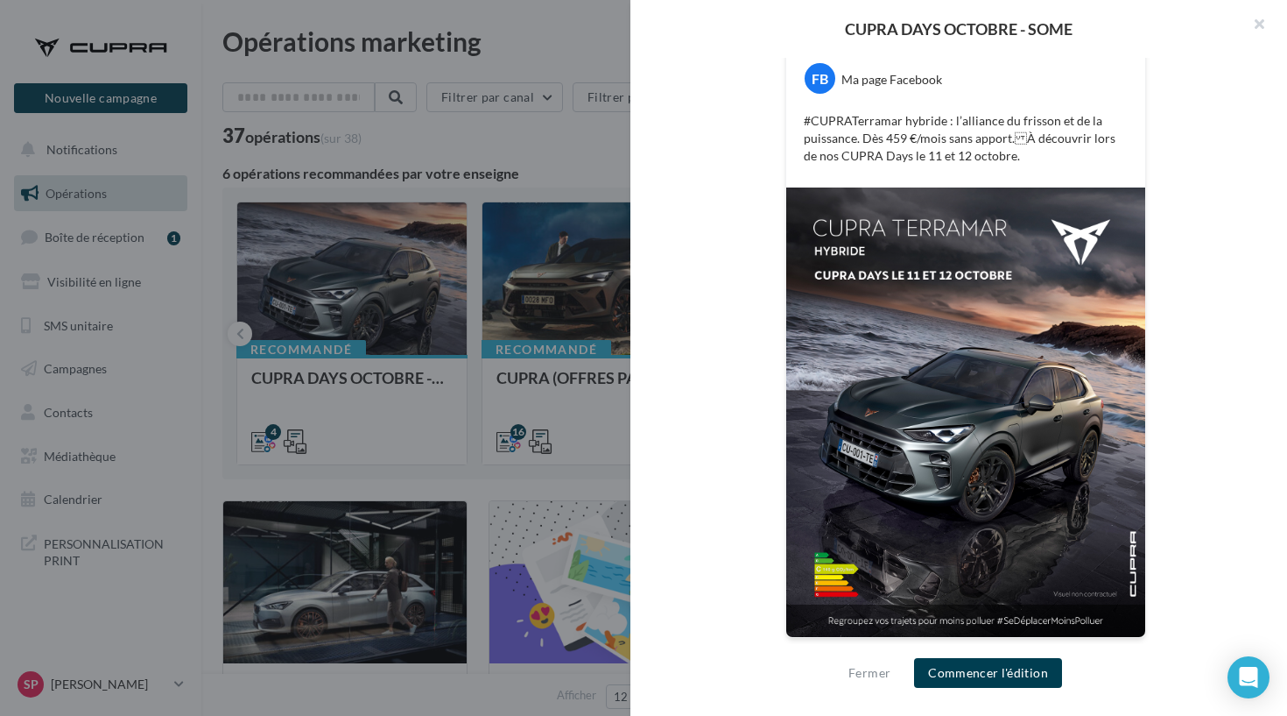
scroll to position [118, 0]
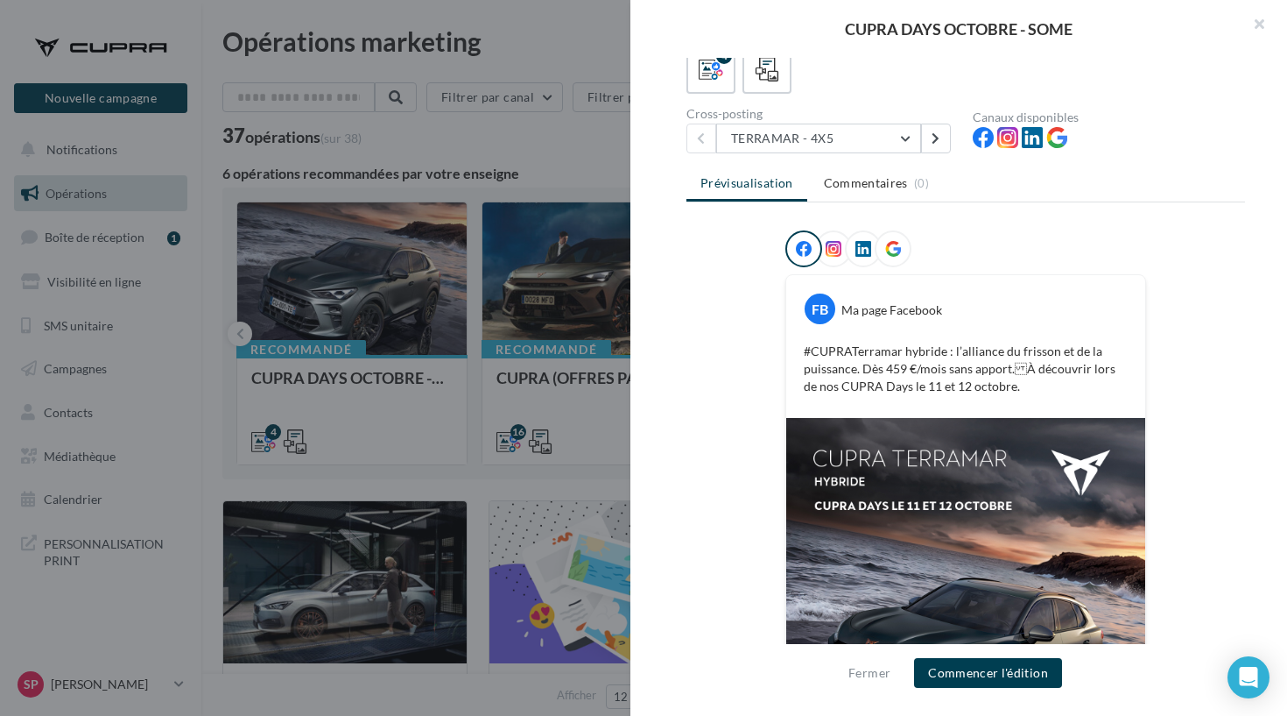
click at [874, 161] on div "Description Non renseignée 4 Cross-posting TERRAMAR - 4X5 TERRAMAR - 4X5 FORMEN…" at bounding box center [966, 359] width 671 height 602
click at [874, 151] on button "TERRAMAR - 4X5" at bounding box center [818, 138] width 205 height 30
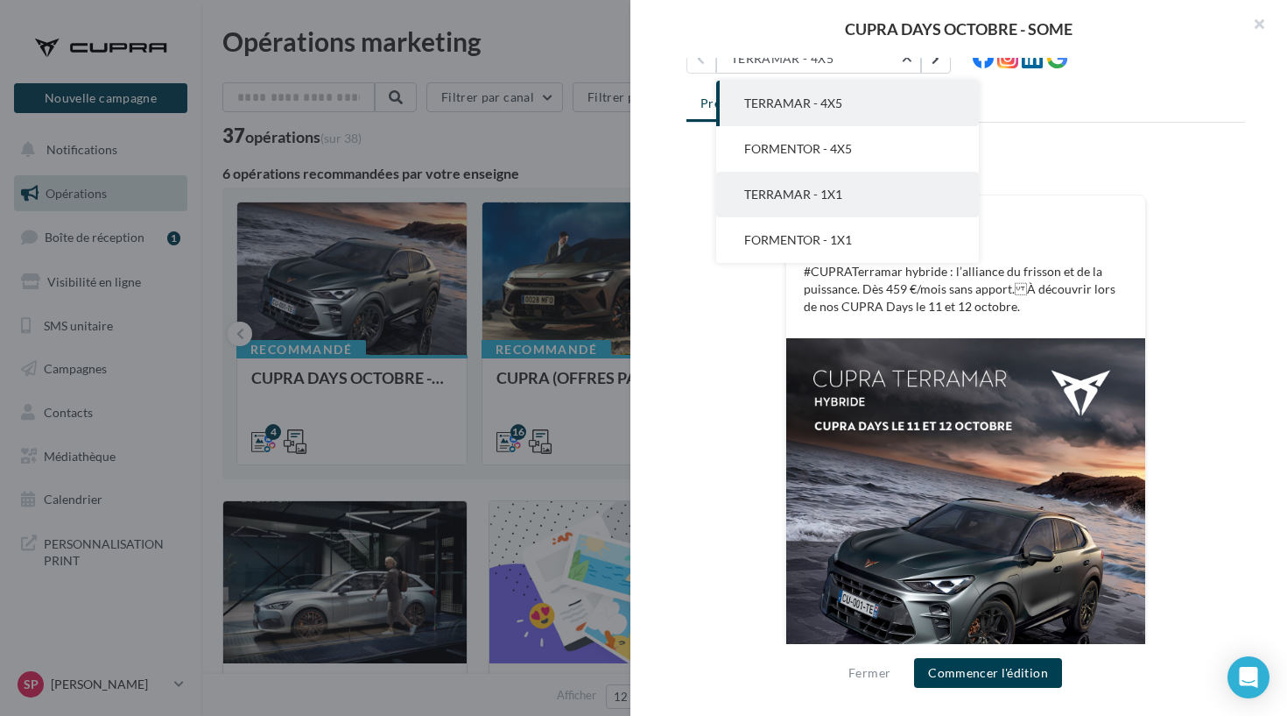
scroll to position [222, 0]
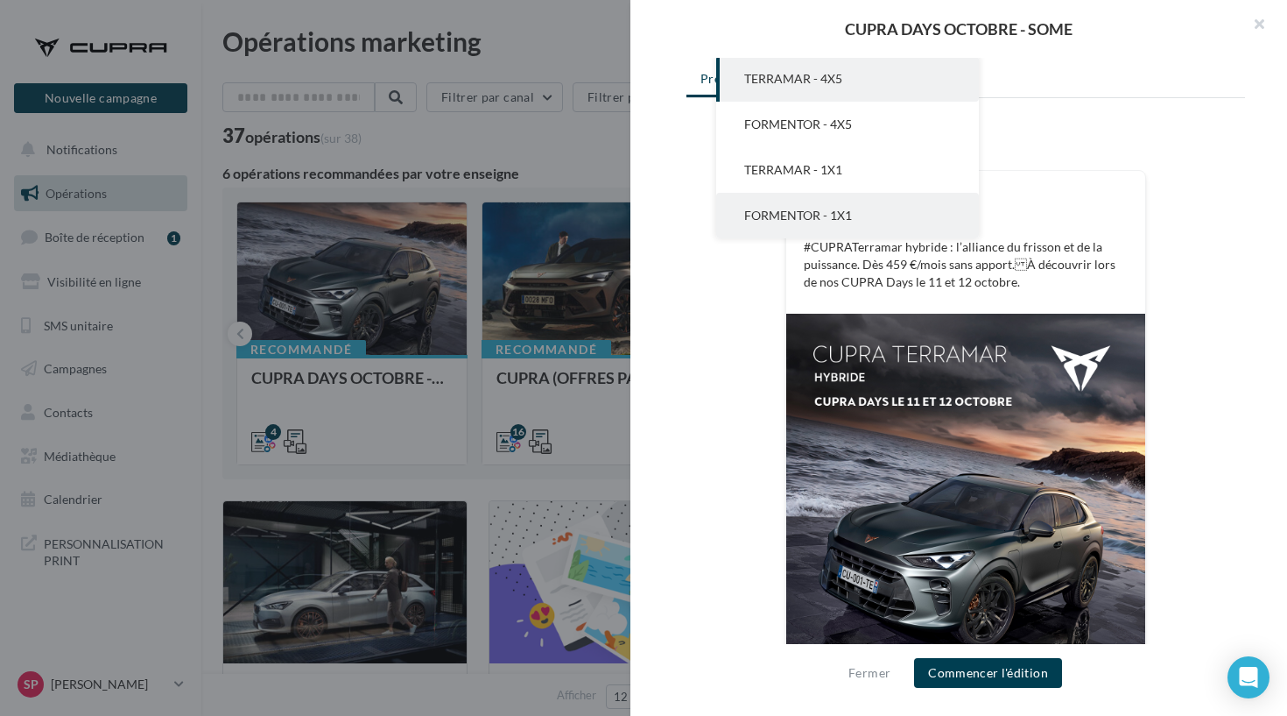
click at [808, 232] on button "FORMENTOR - 1X1" at bounding box center [847, 216] width 263 height 46
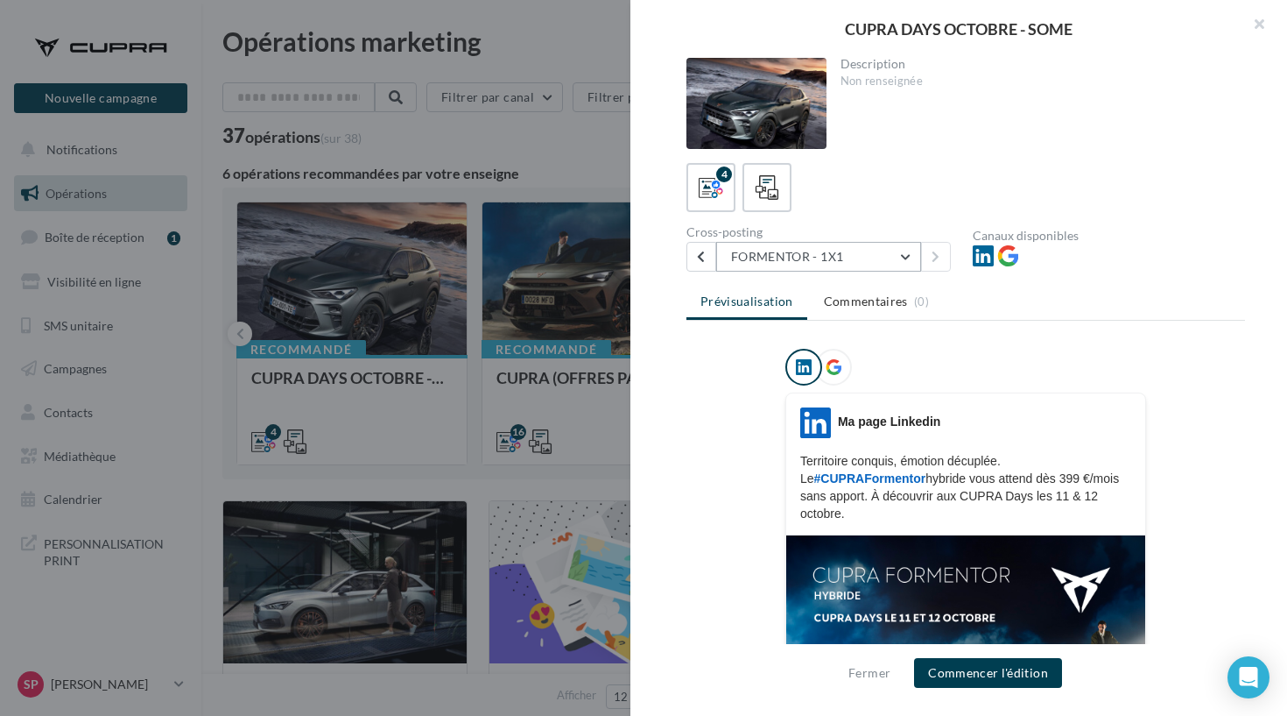
scroll to position [0, 0]
click at [830, 266] on button "FORMENTOR - 1X1" at bounding box center [818, 257] width 205 height 30
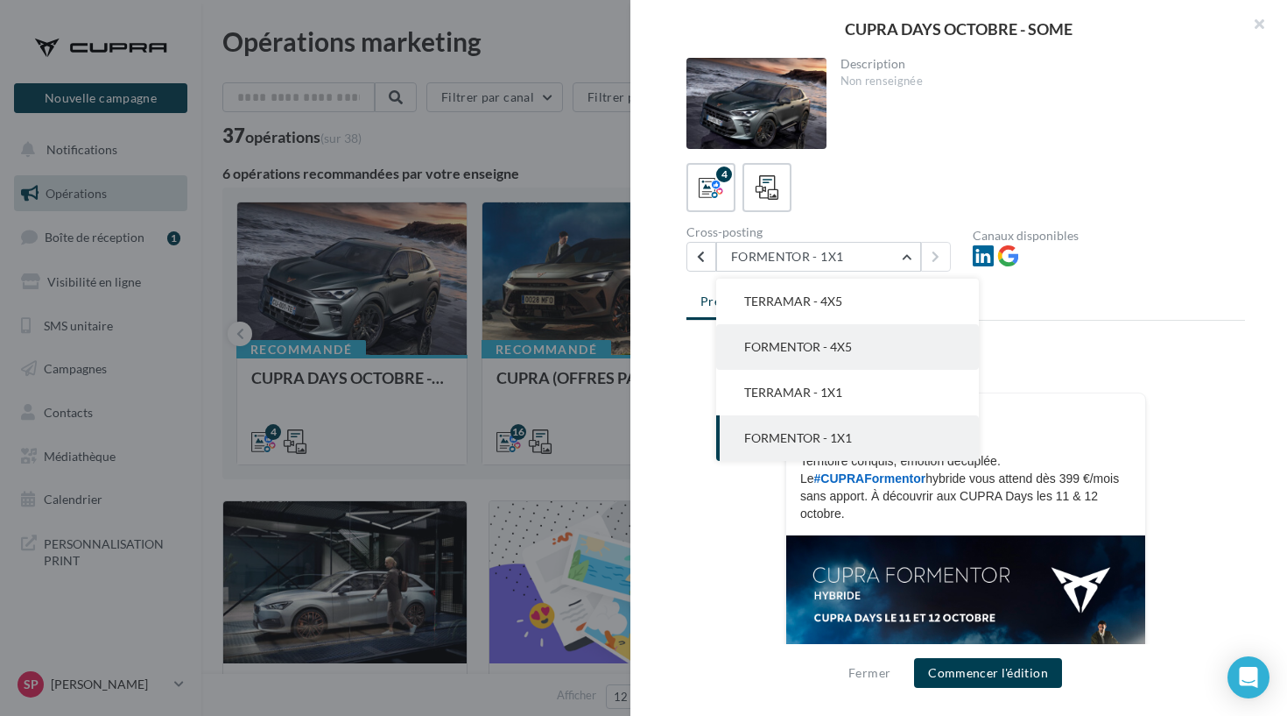
click at [836, 344] on span "FORMENTOR - 4X5" at bounding box center [798, 346] width 108 height 15
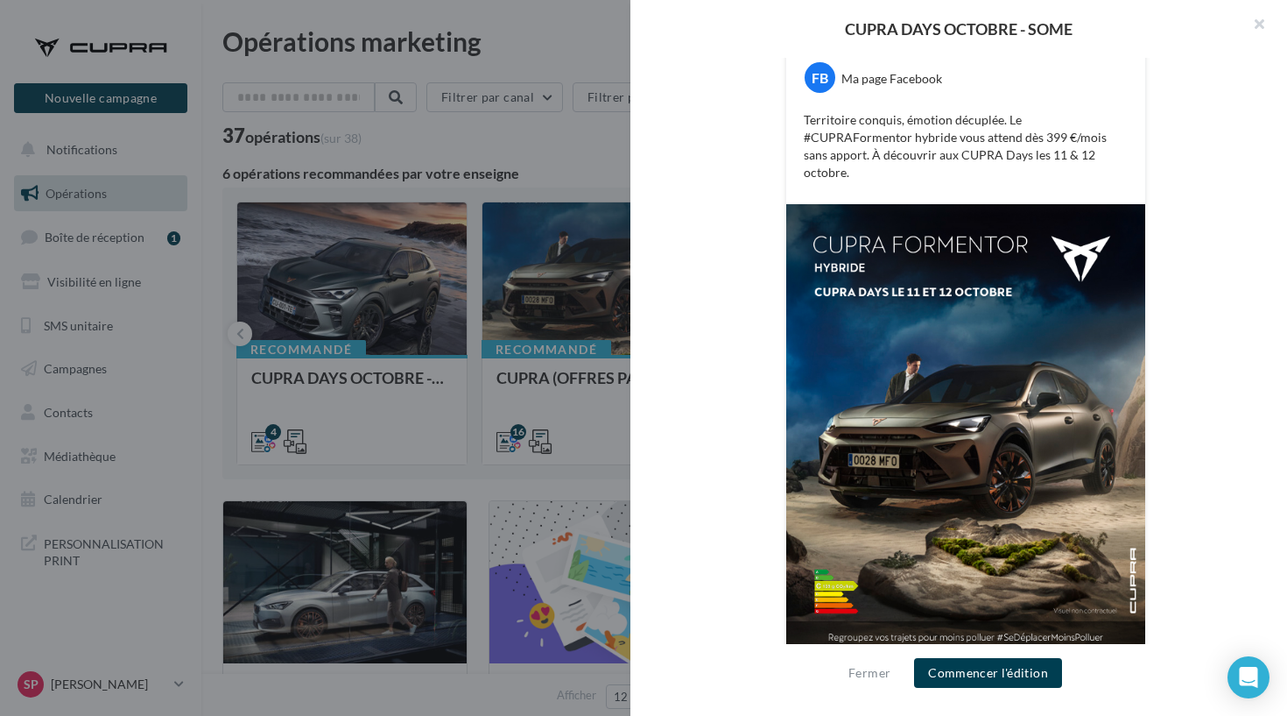
scroll to position [349, 0]
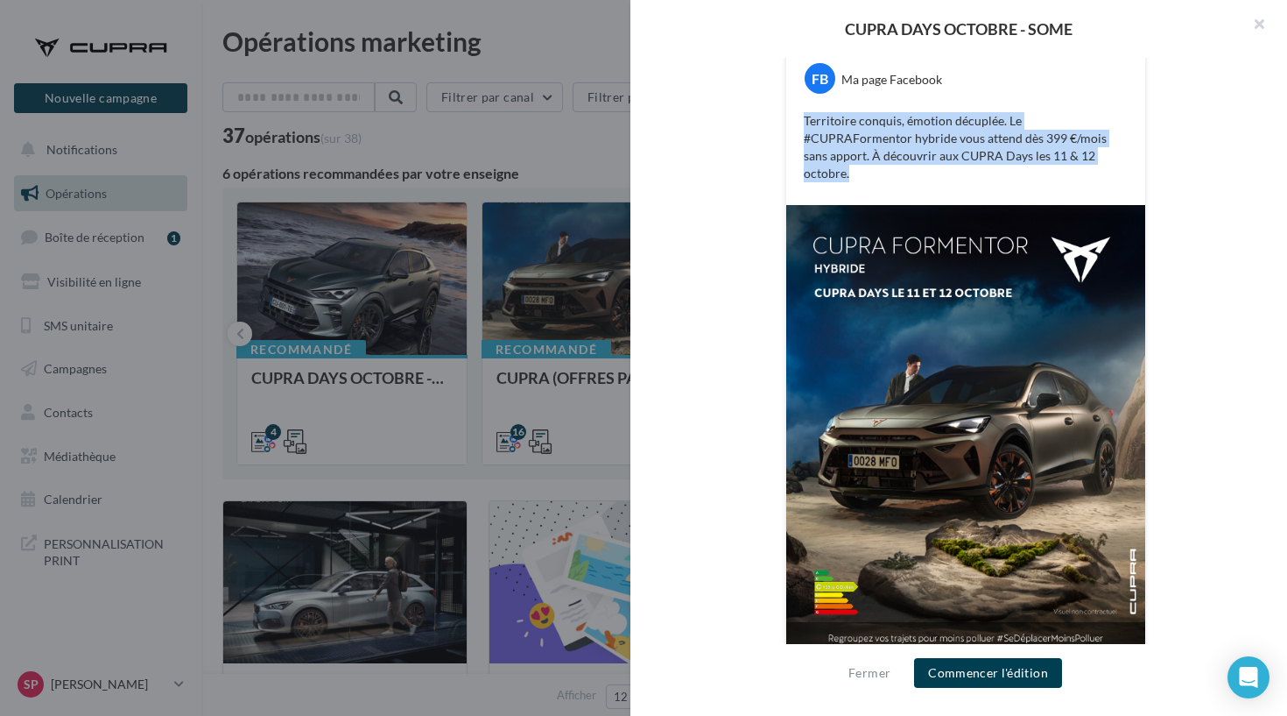
drag, startPoint x: 1005, startPoint y: 155, endPoint x: 787, endPoint y: 105, distance: 222.9
click at [787, 105] on div "FB Ma page Facebook Territoire conquis, émotion décuplée. Le #CUPRAFormentor hy…" at bounding box center [965, 125] width 359 height 160
copy p "Territoire conquis, émotion décuplée. Le #CUPRAFormentor hybride vous attend dè…"
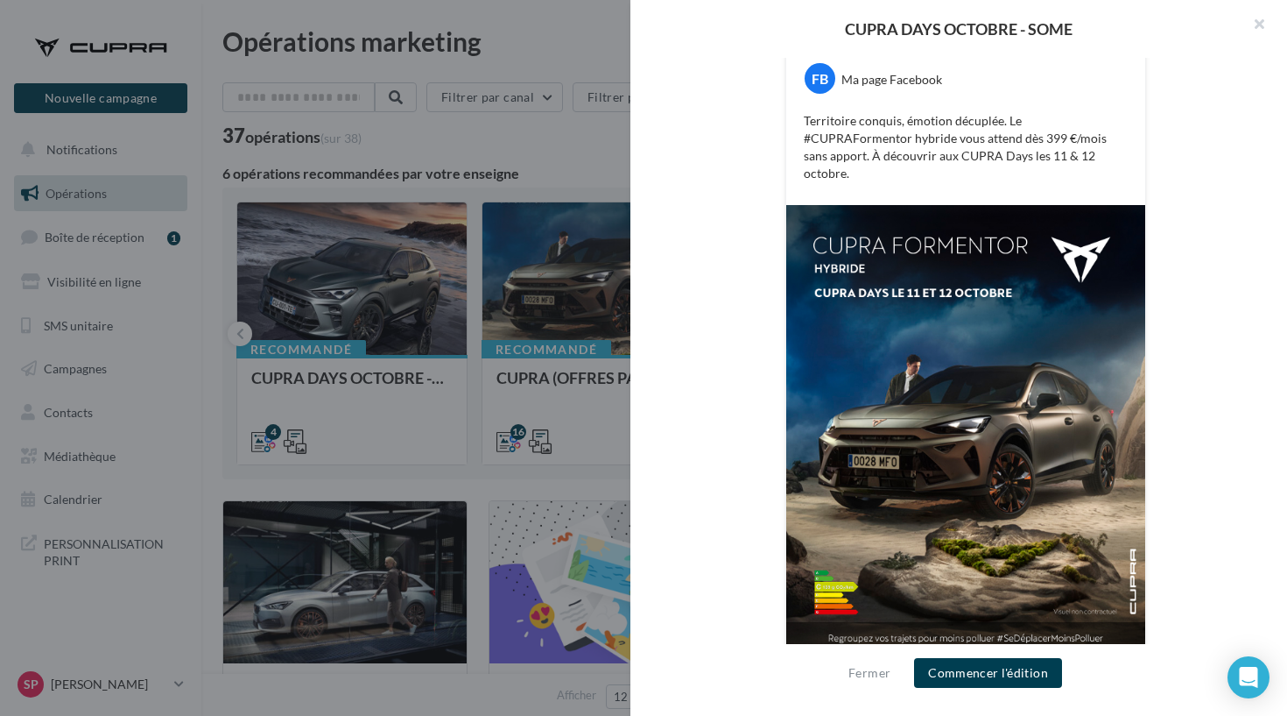
click at [998, 656] on div "Fermer Commencer l'édition" at bounding box center [959, 680] width 657 height 72
click at [975, 667] on button "Commencer l'édition" at bounding box center [988, 673] width 148 height 30
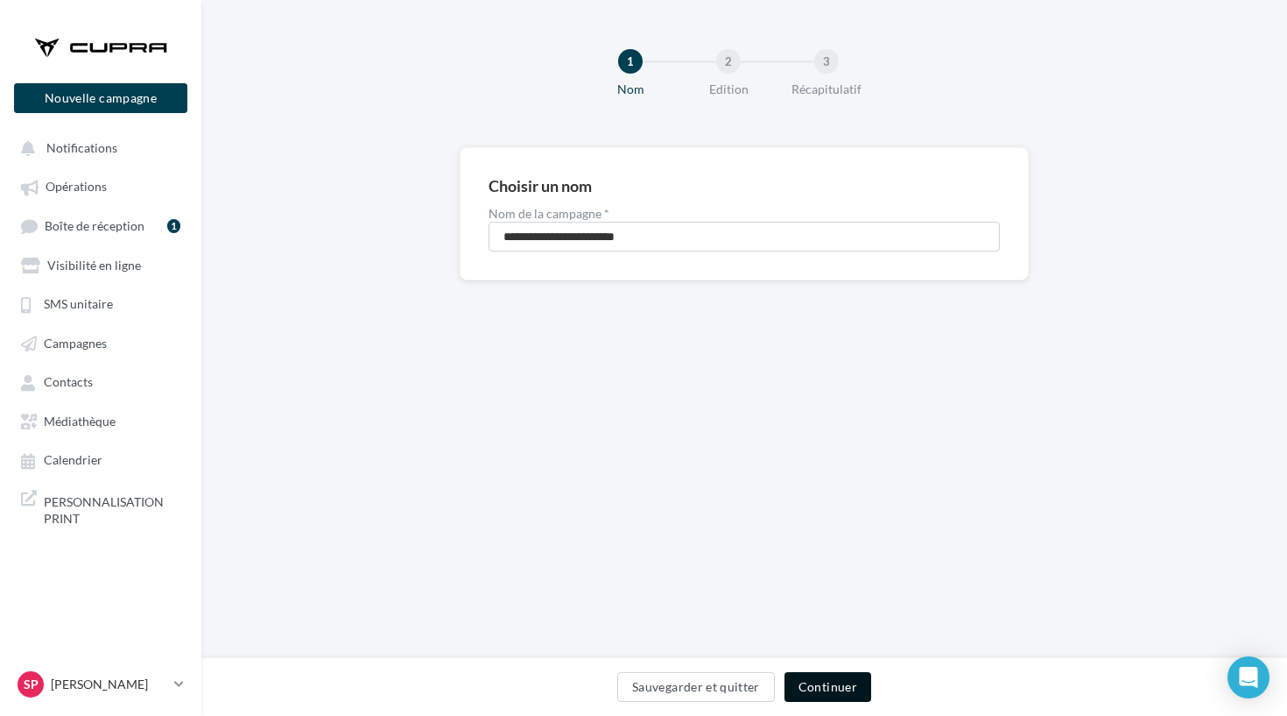
click at [815, 674] on button "Continuer" at bounding box center [828, 687] width 87 height 30
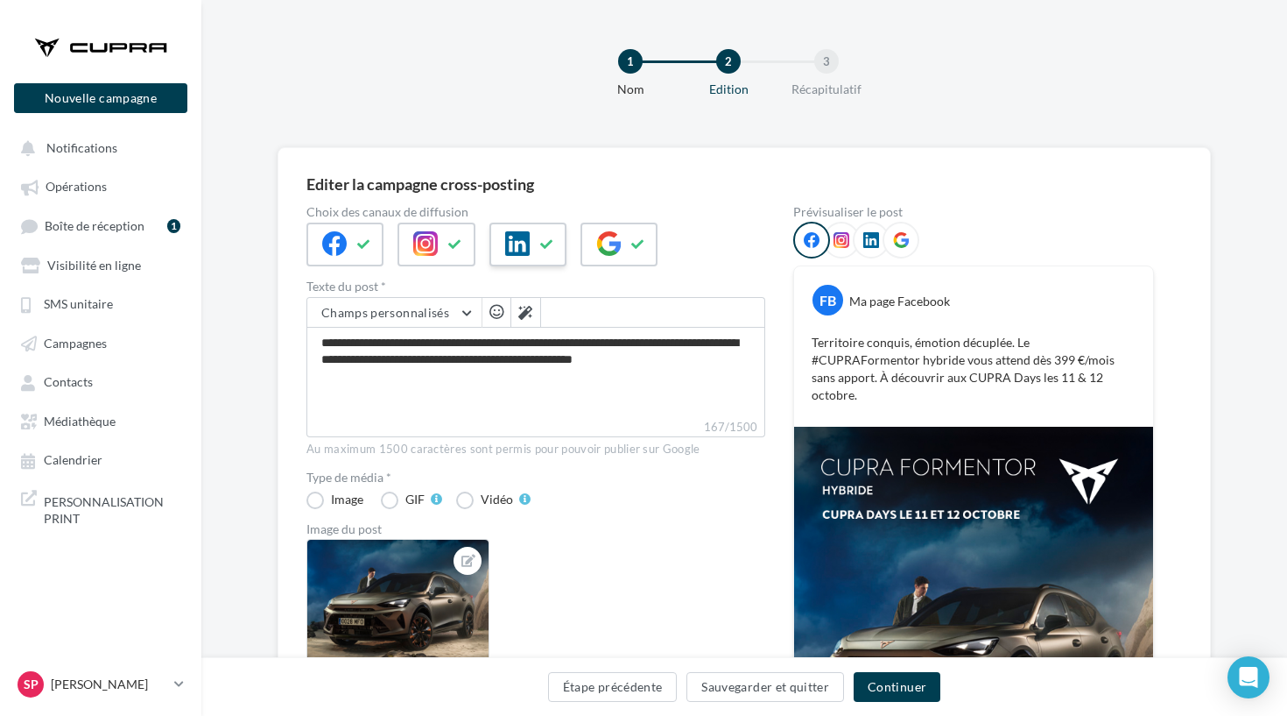
click at [525, 249] on icon at bounding box center [517, 243] width 25 height 25
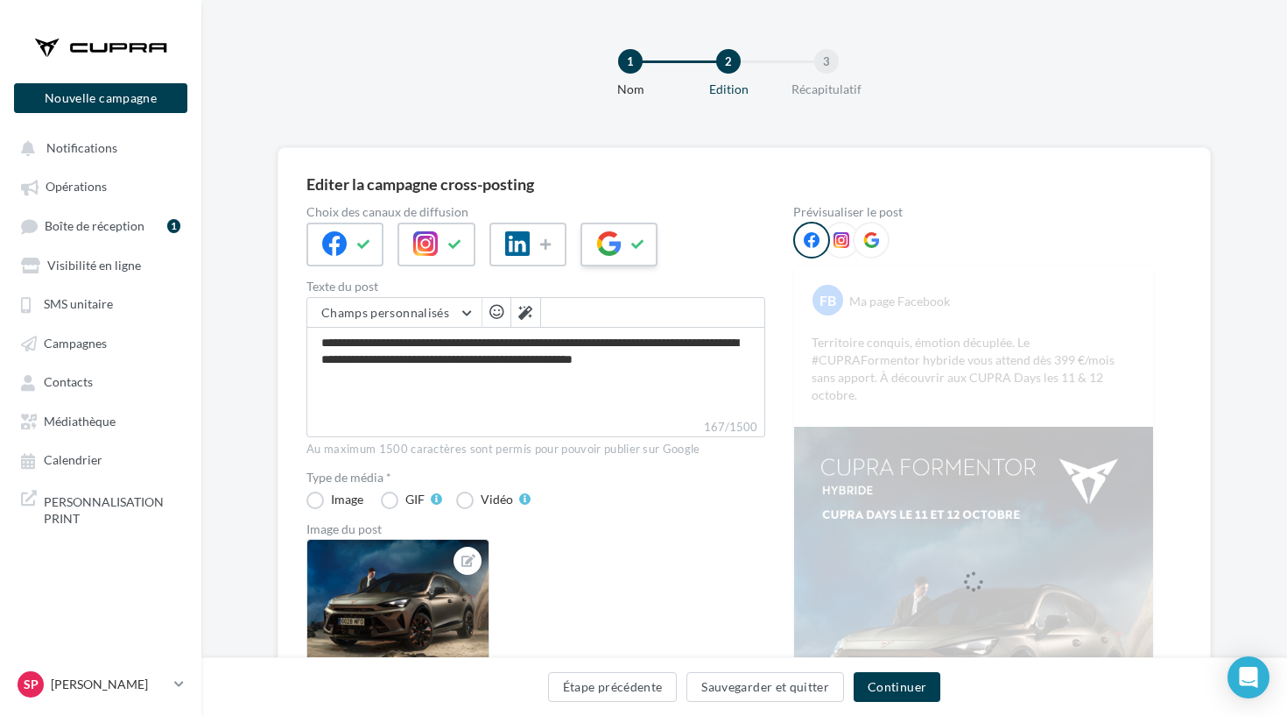
click at [615, 246] on icon at bounding box center [608, 243] width 25 height 25
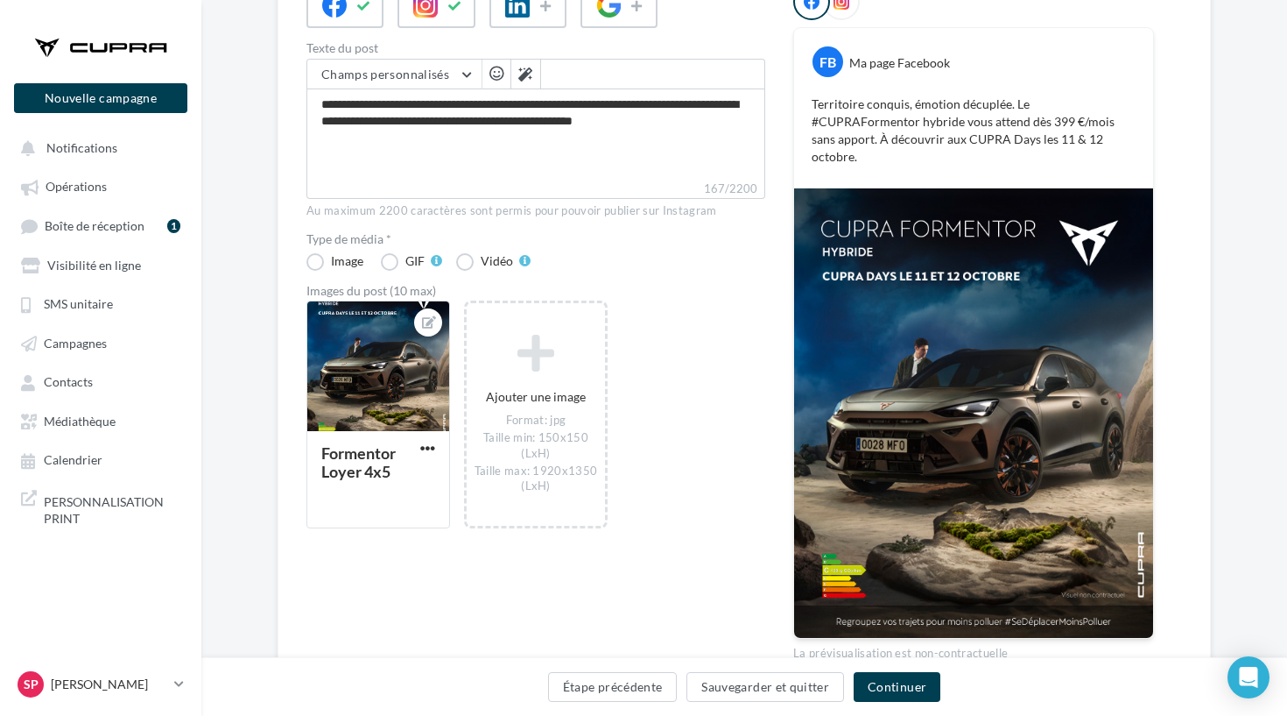
scroll to position [247, 0]
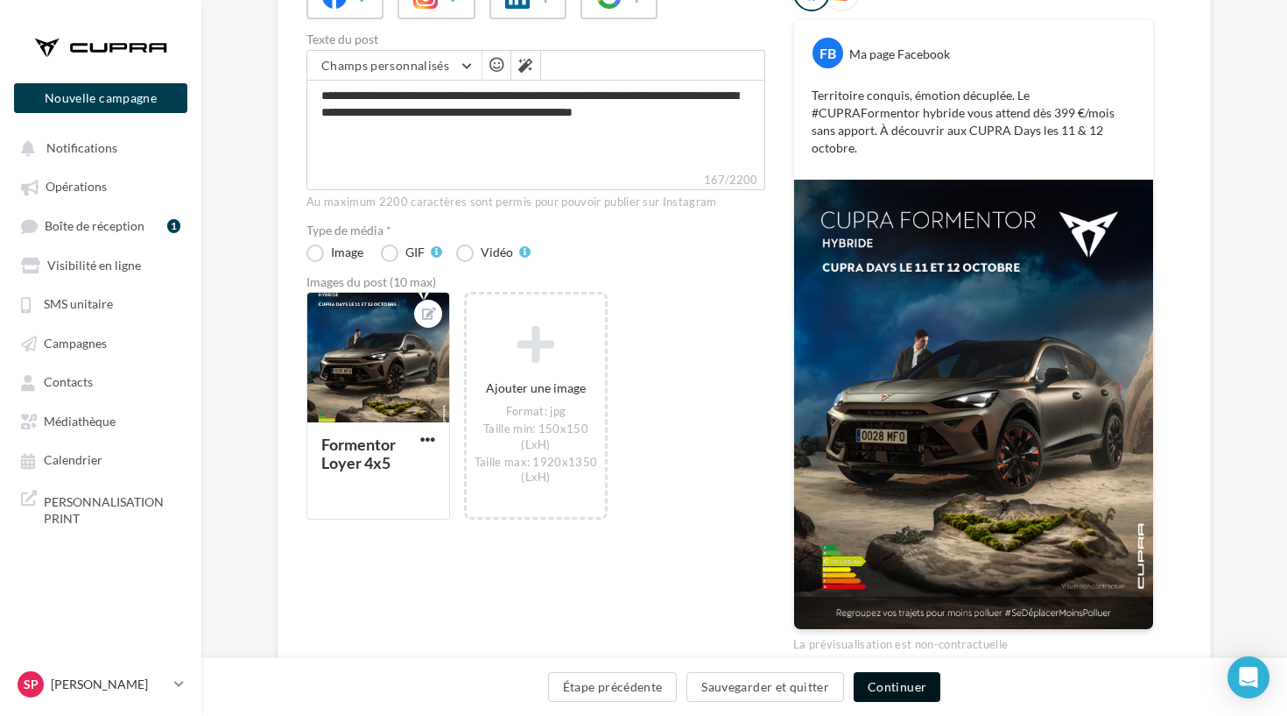
click at [916, 694] on button "Continuer" at bounding box center [897, 687] width 87 height 30
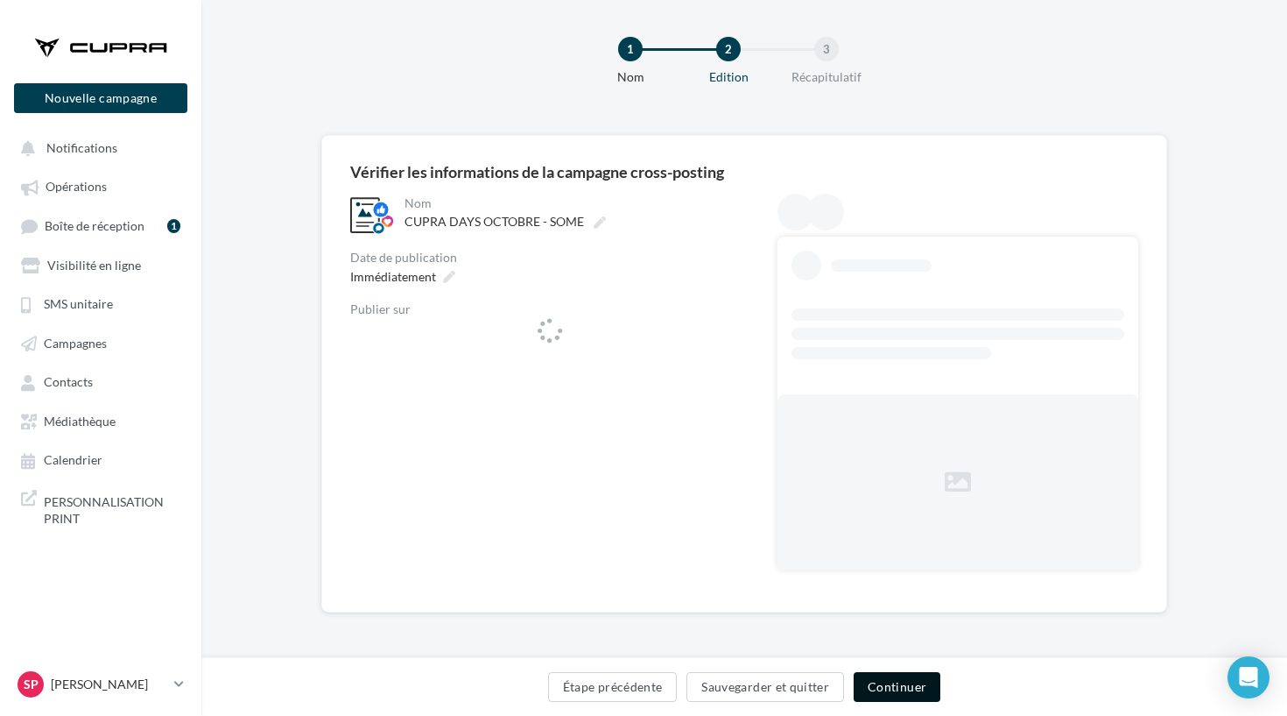
scroll to position [12, 0]
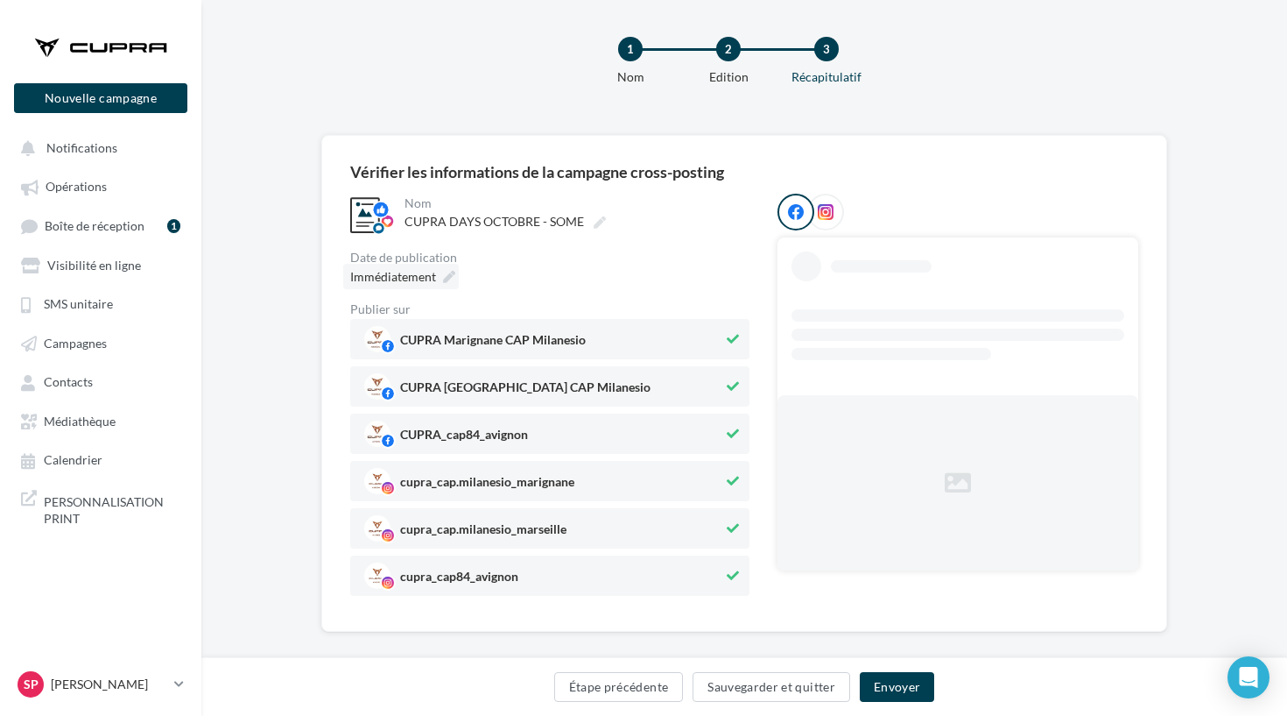
click at [404, 284] on span "Immédiatement" at bounding box center [393, 276] width 86 height 15
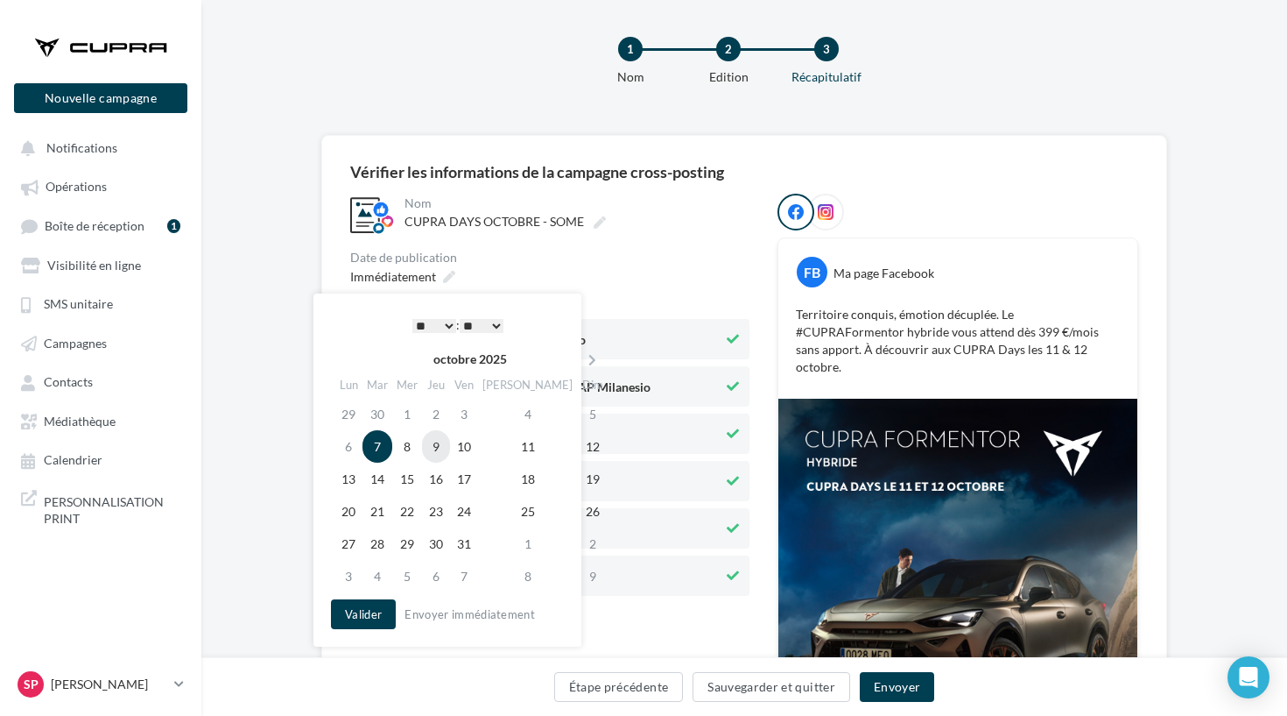
click at [450, 441] on td "9" at bounding box center [436, 446] width 28 height 32
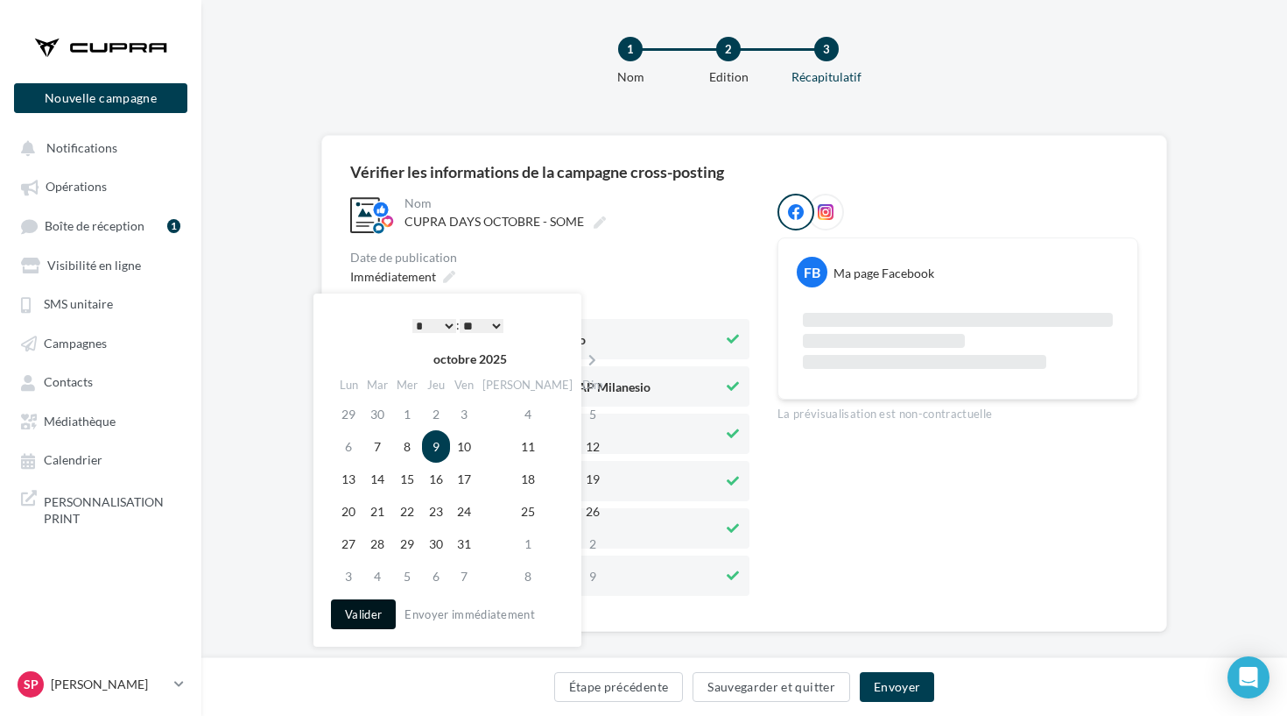
click at [359, 612] on button "Valider" at bounding box center [363, 614] width 65 height 30
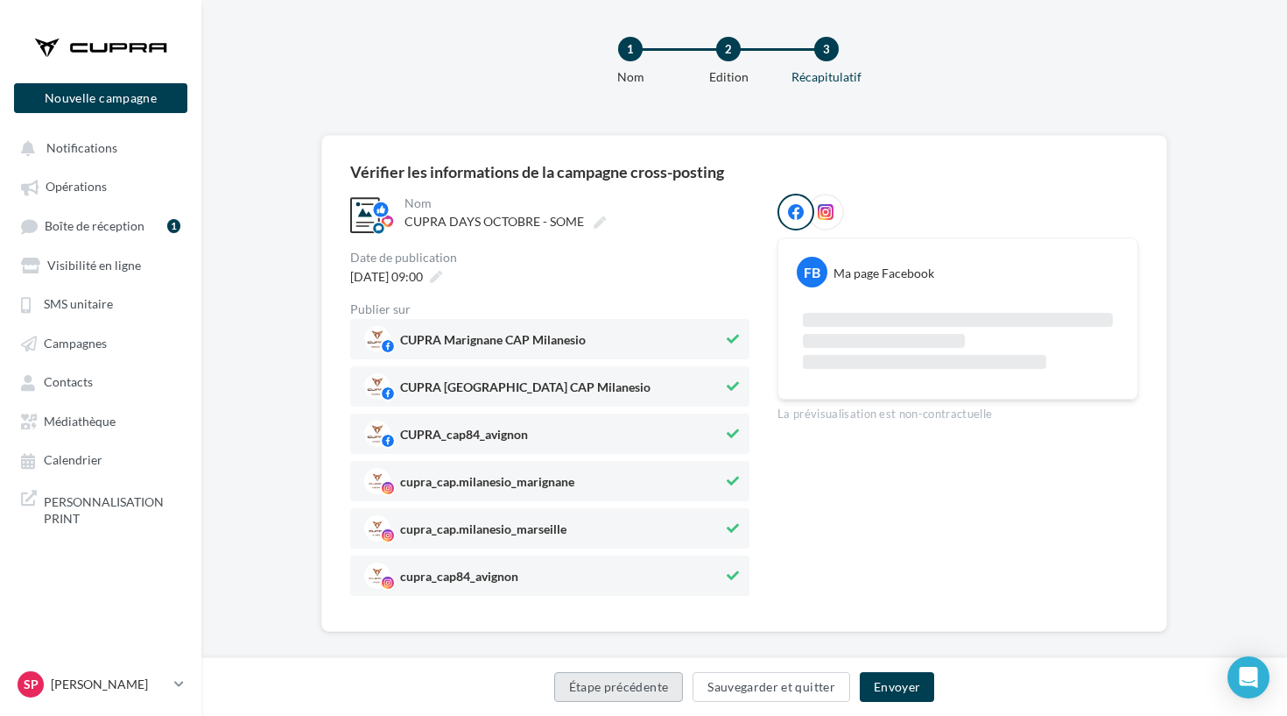
click at [646, 688] on button "Étape précédente" at bounding box center [619, 687] width 130 height 30
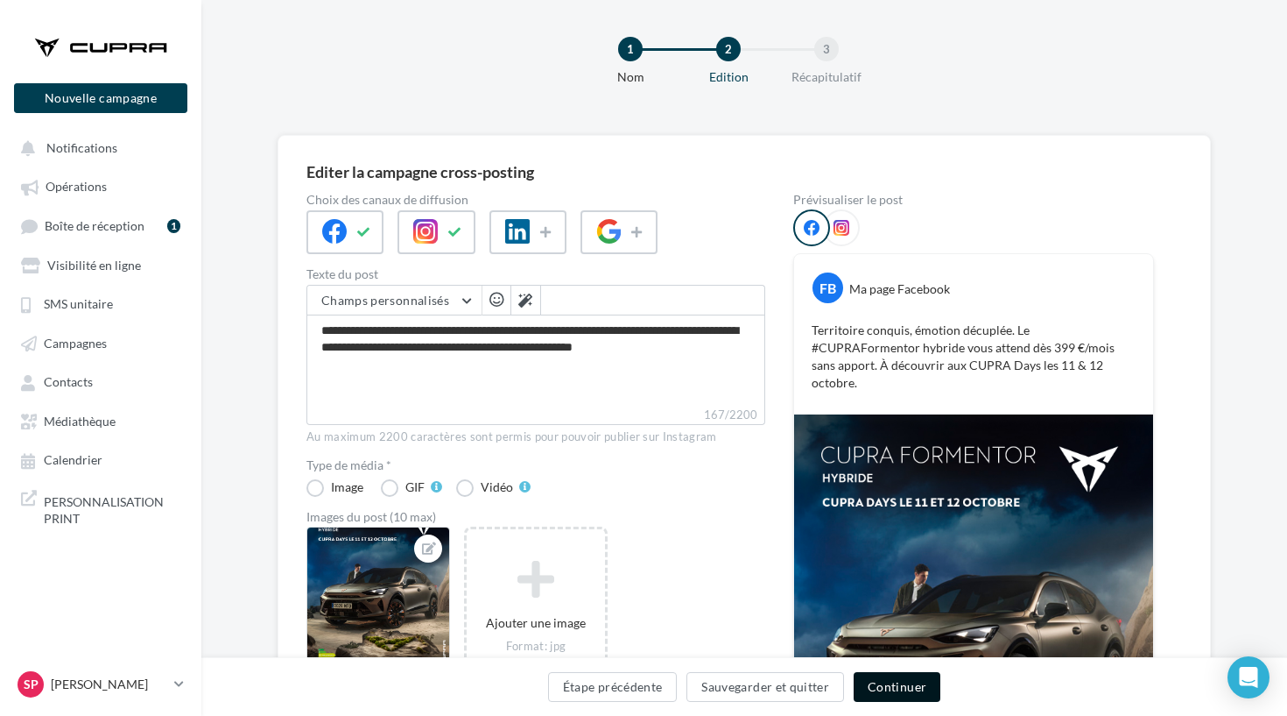
click at [899, 681] on button "Continuer" at bounding box center [897, 687] width 87 height 30
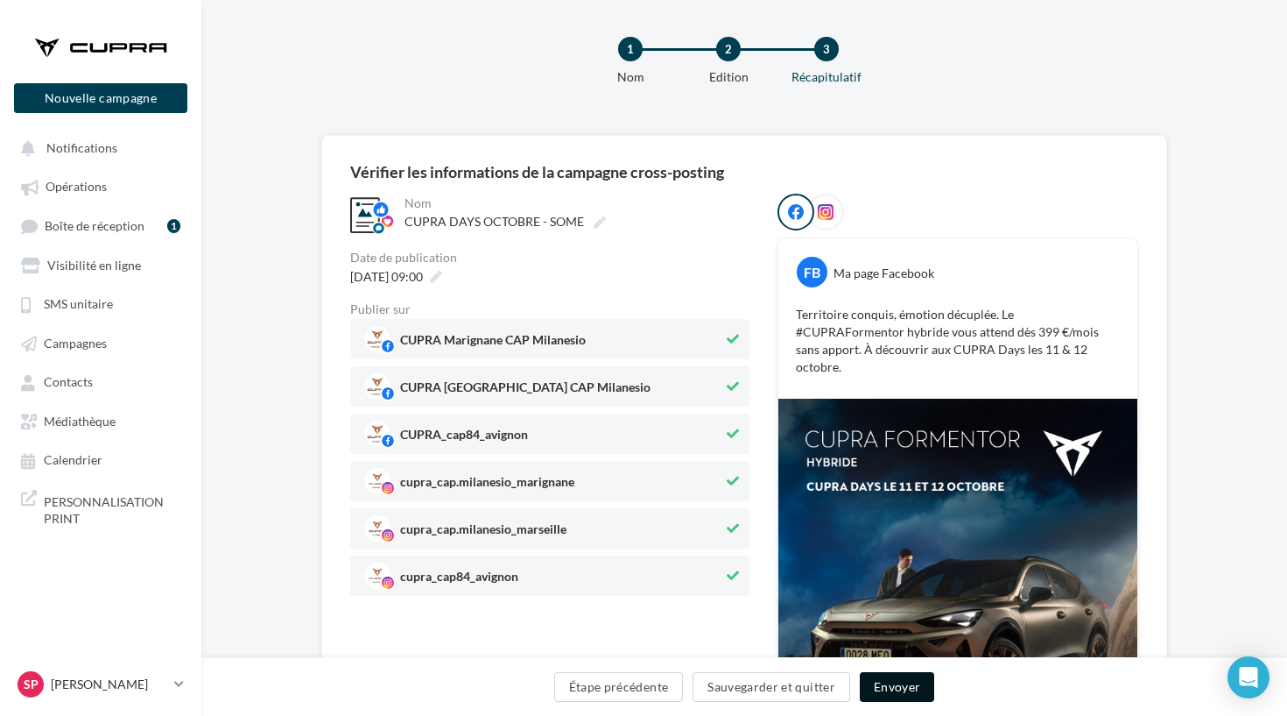
click at [888, 679] on button "Envoyer" at bounding box center [897, 687] width 74 height 30
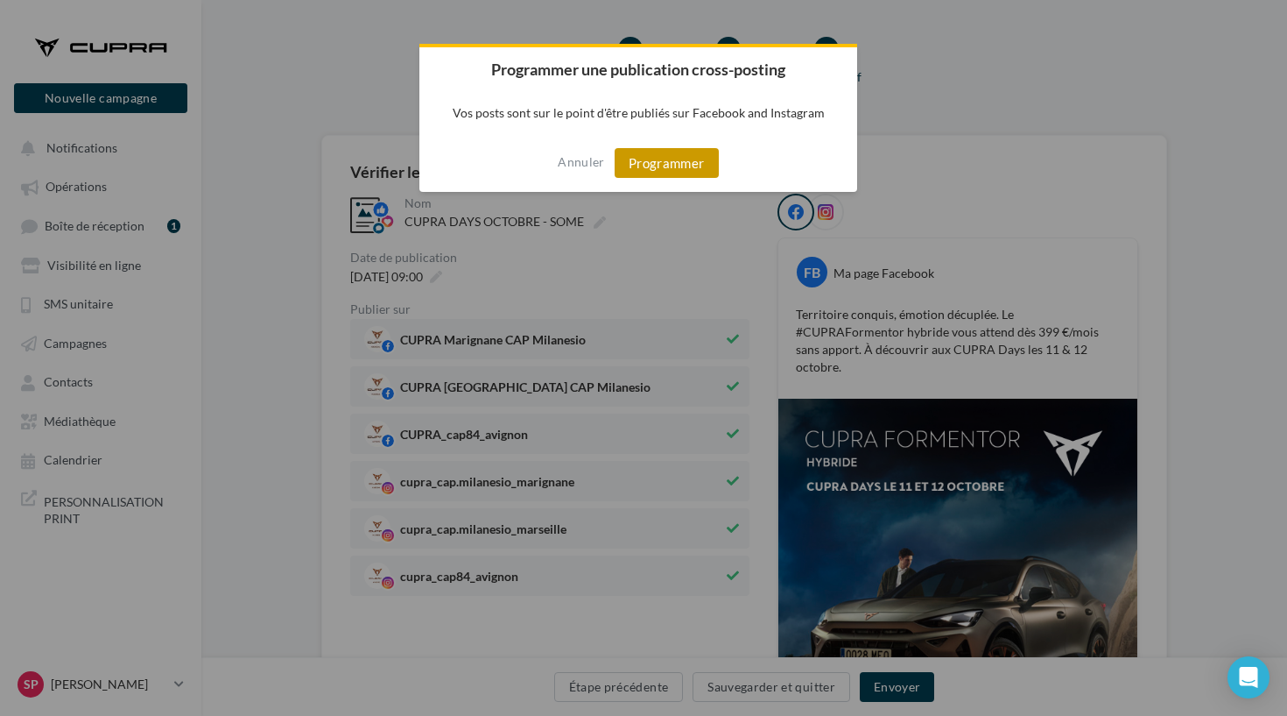
click at [653, 167] on button "Programmer" at bounding box center [667, 163] width 104 height 30
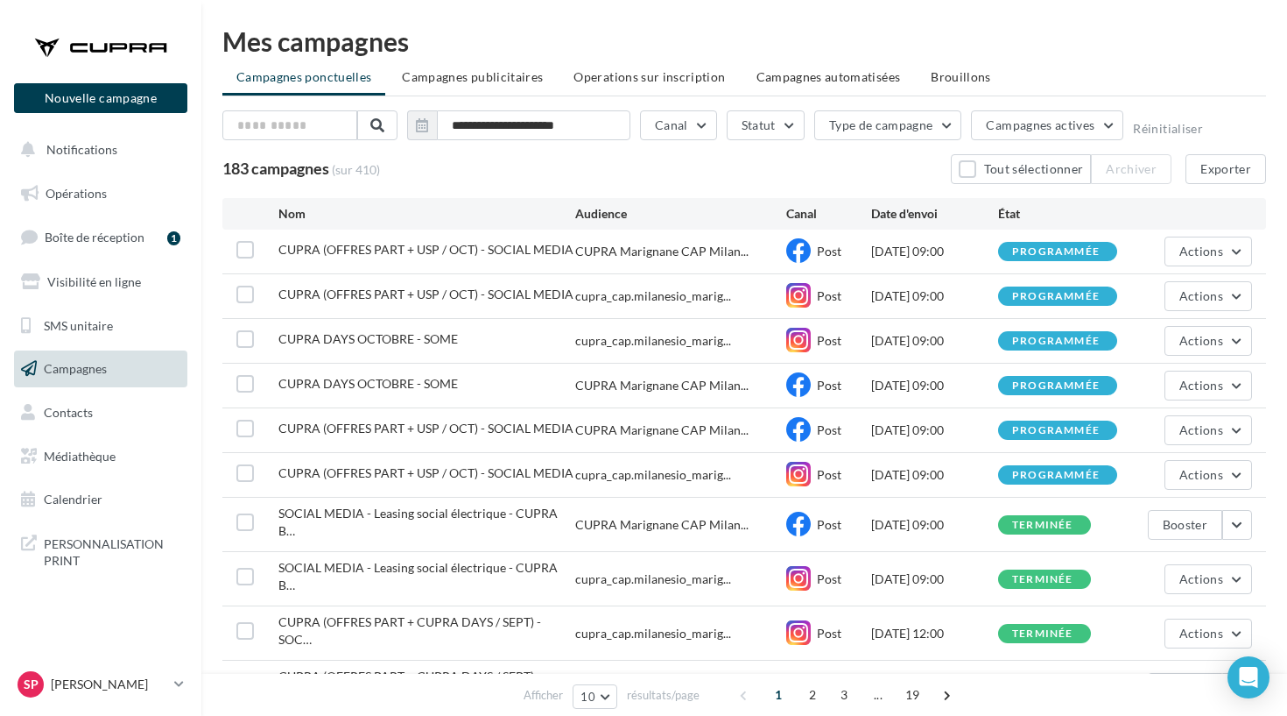
click at [138, 33] on div at bounding box center [101, 47] width 140 height 44
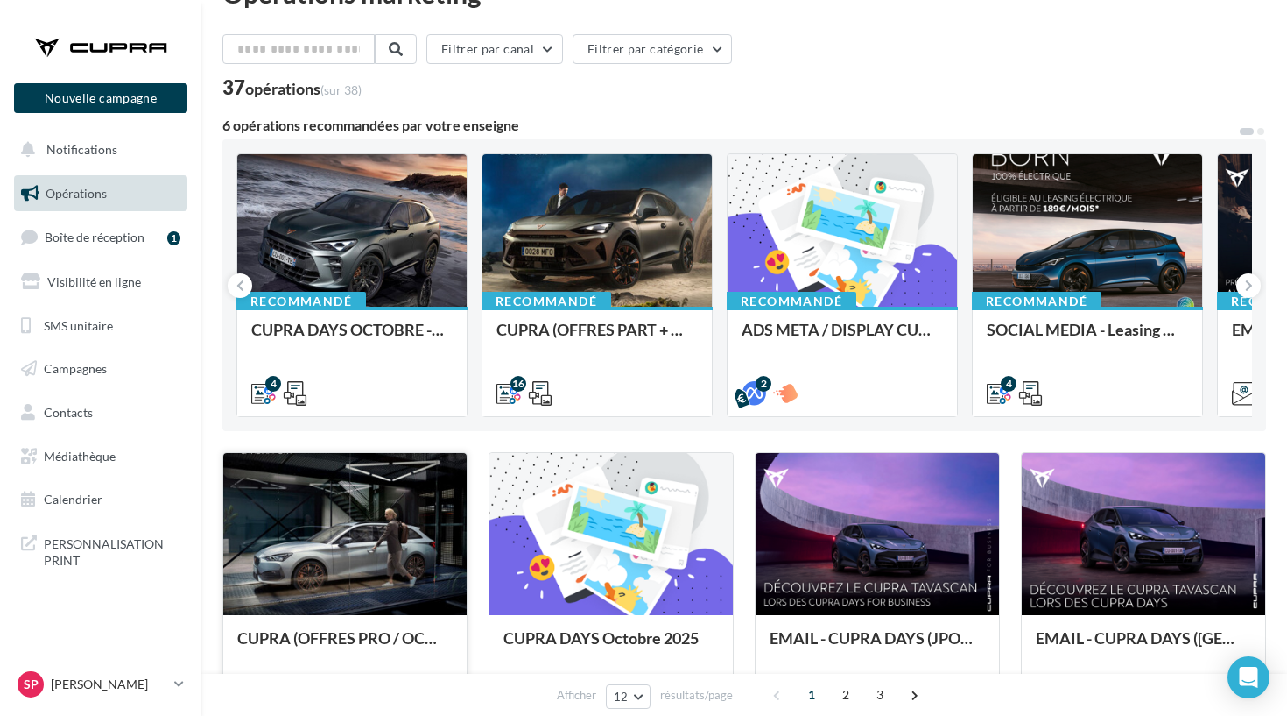
scroll to position [193, 0]
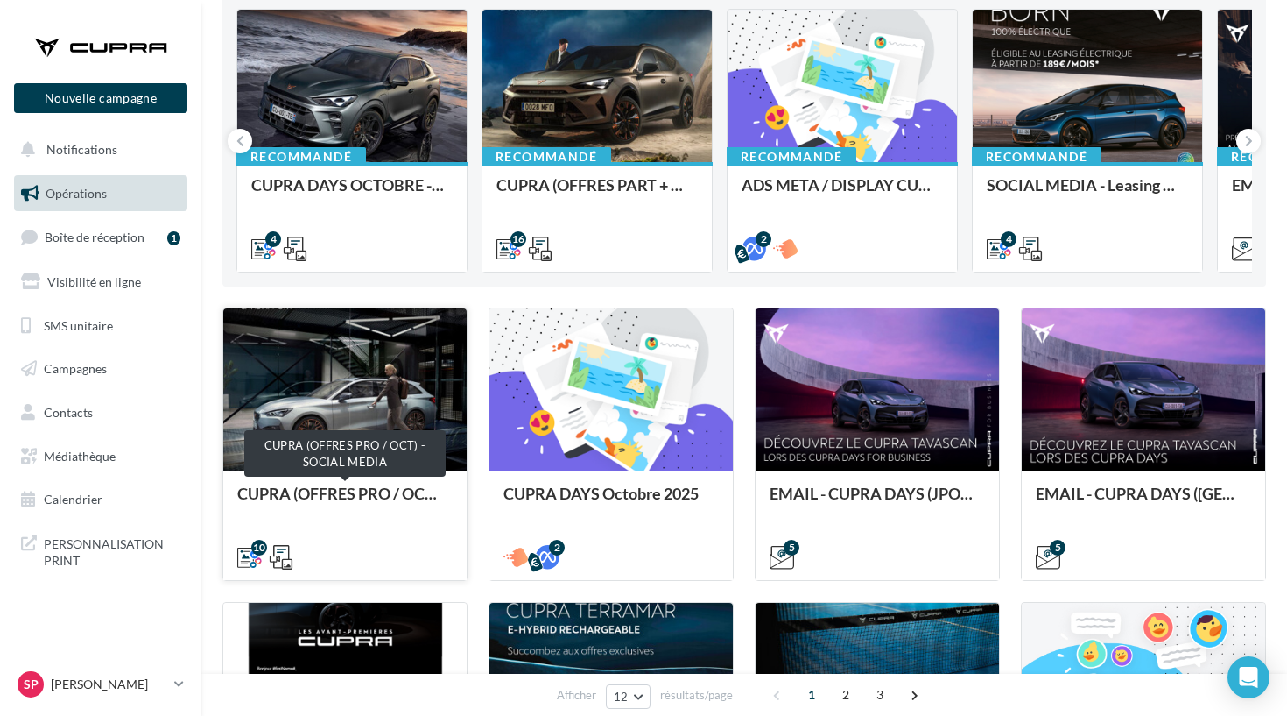
click at [363, 503] on div "CUPRA (OFFRES PRO / OCT) - SOCIAL MEDIA" at bounding box center [344, 501] width 215 height 35
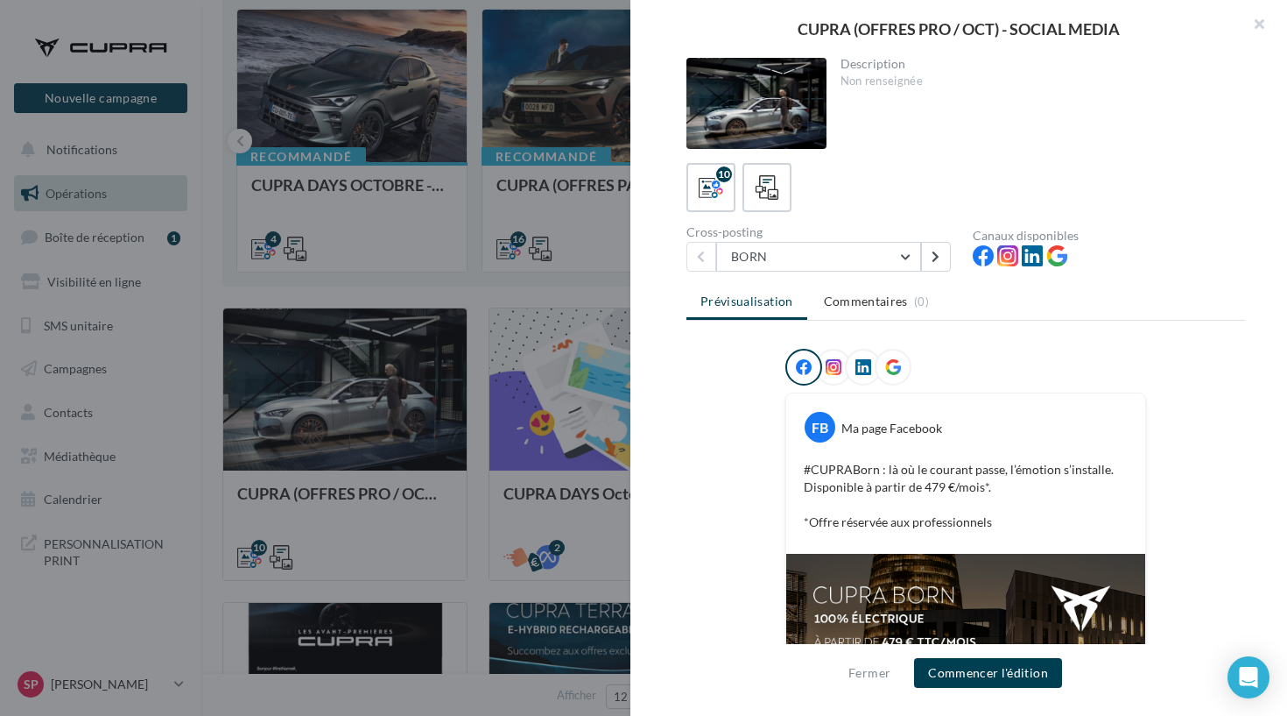
scroll to position [0, 0]
click at [940, 242] on button at bounding box center [936, 257] width 30 height 30
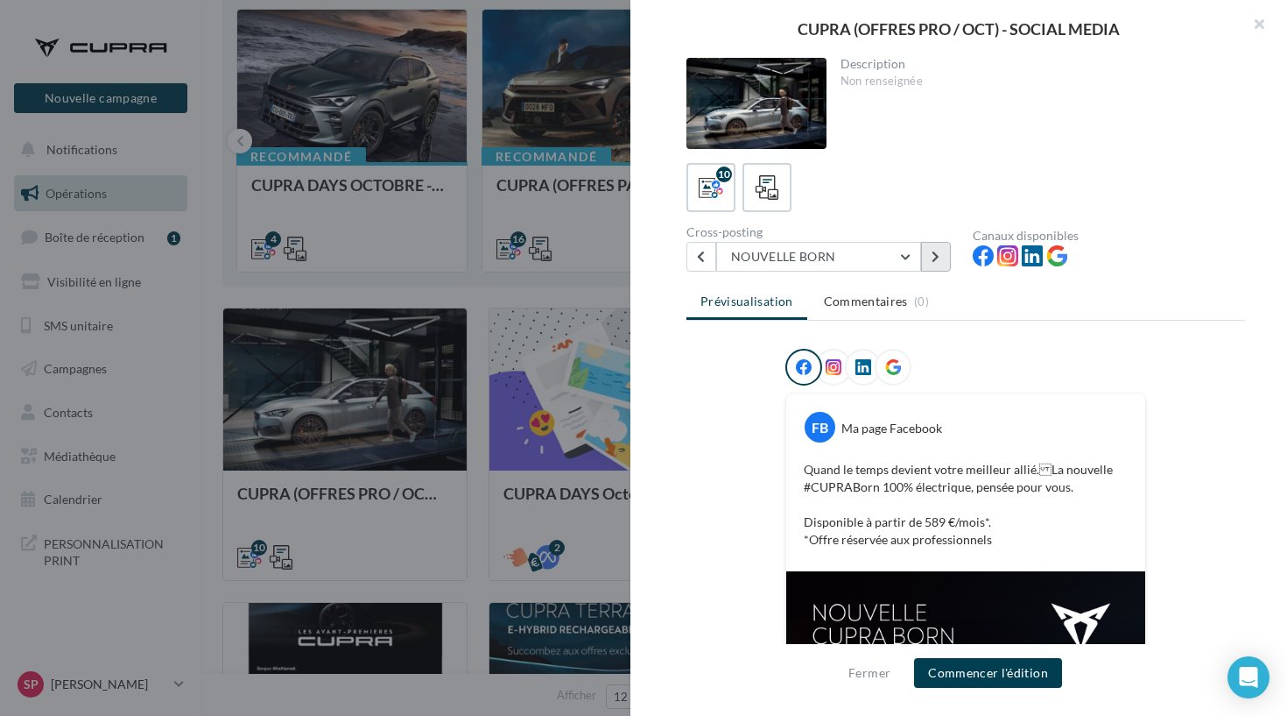
click at [940, 244] on button at bounding box center [936, 257] width 30 height 30
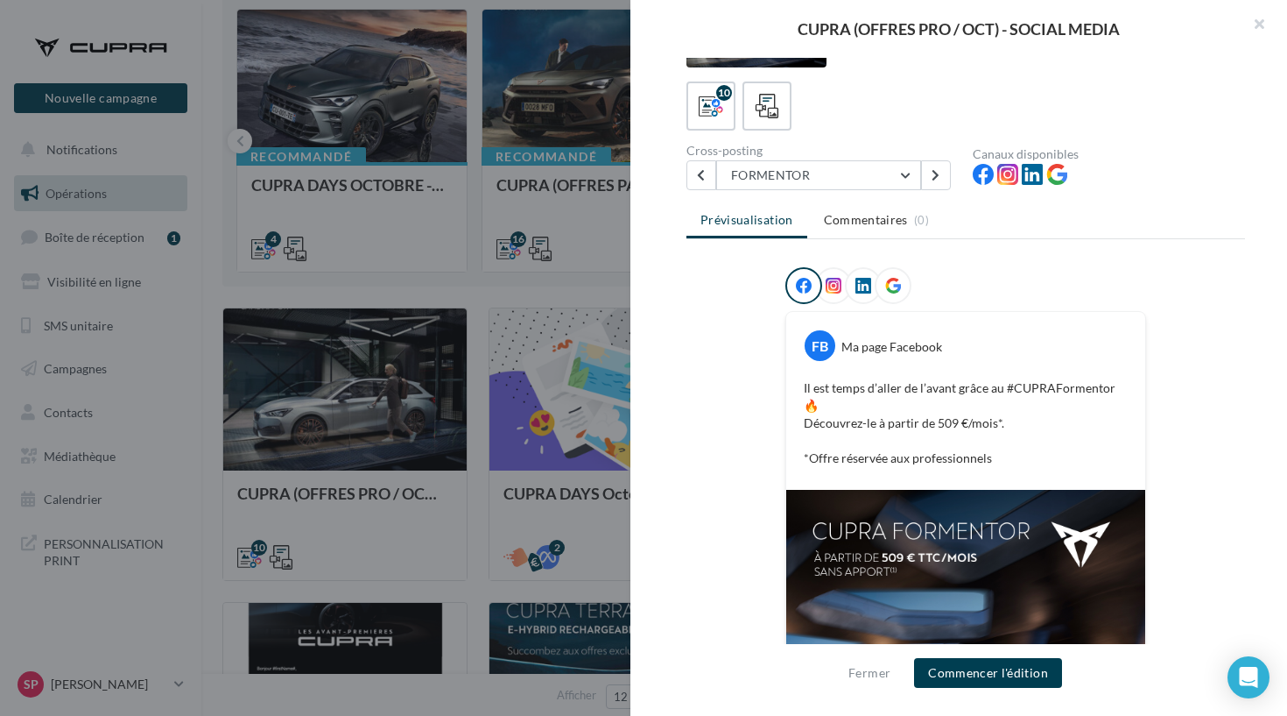
scroll to position [47, 0]
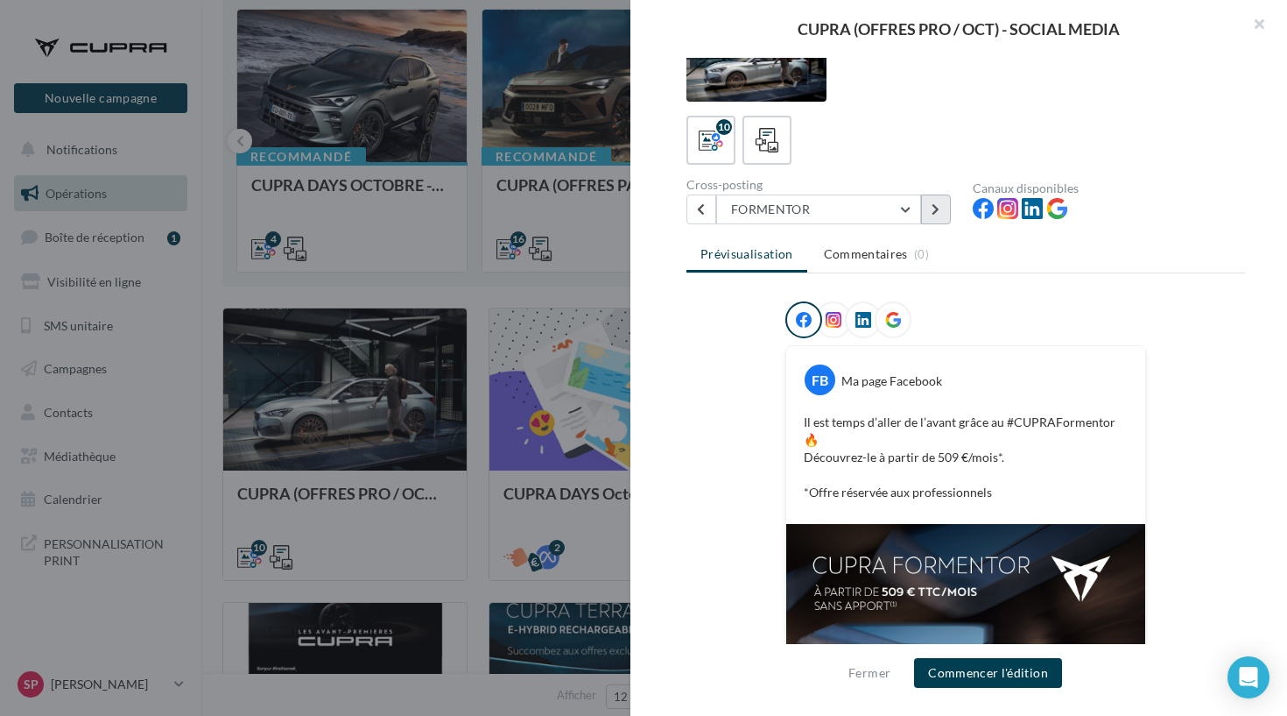
click at [930, 207] on button at bounding box center [936, 209] width 30 height 30
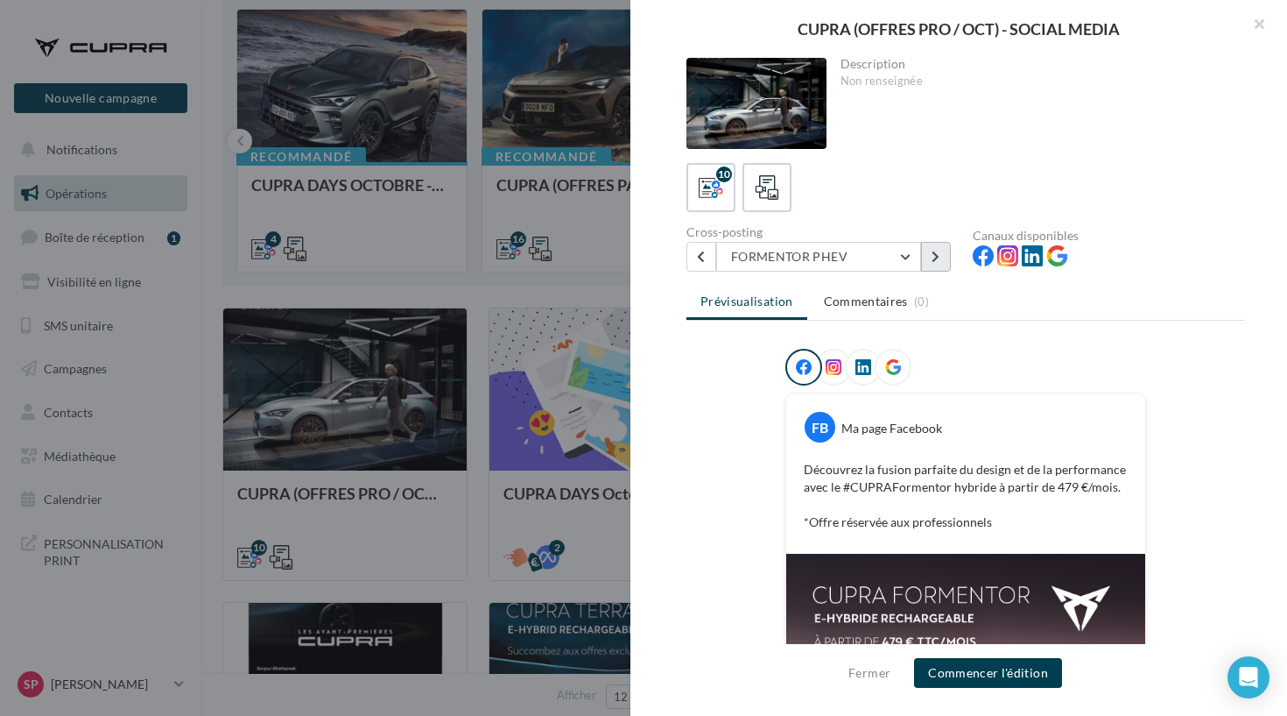
scroll to position [0, 0]
click at [935, 260] on icon at bounding box center [936, 256] width 8 height 12
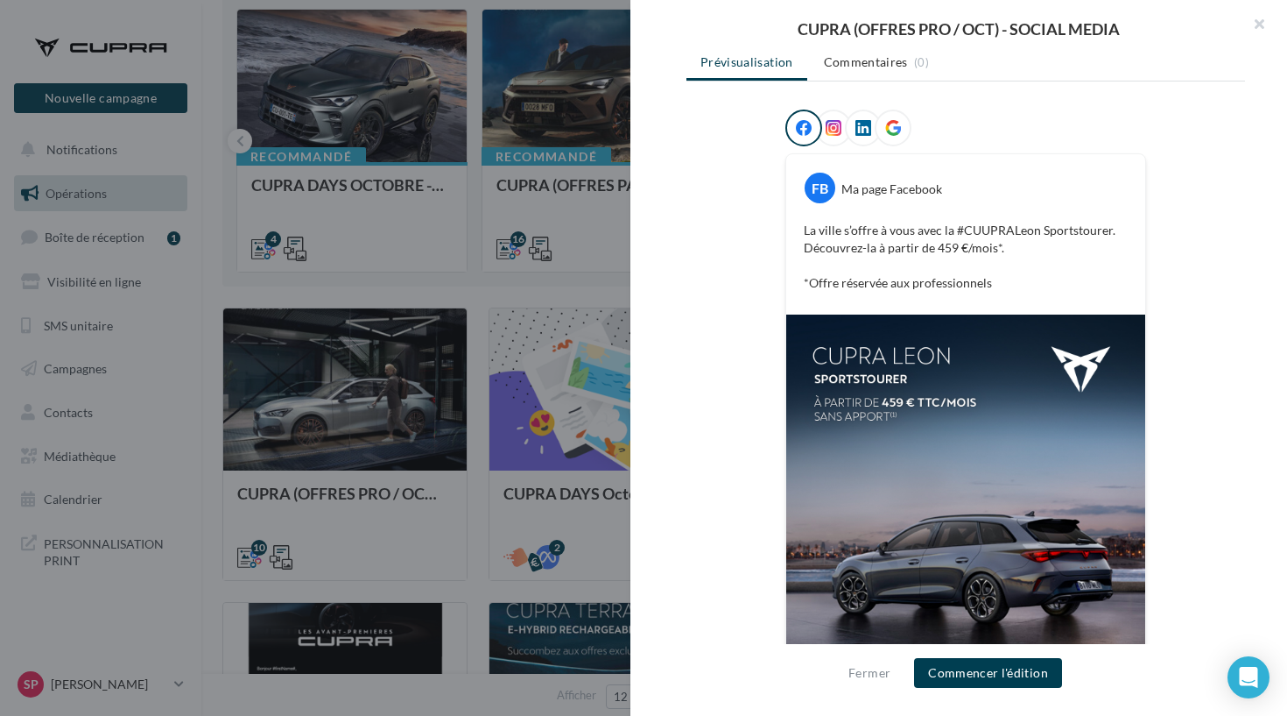
scroll to position [152, 0]
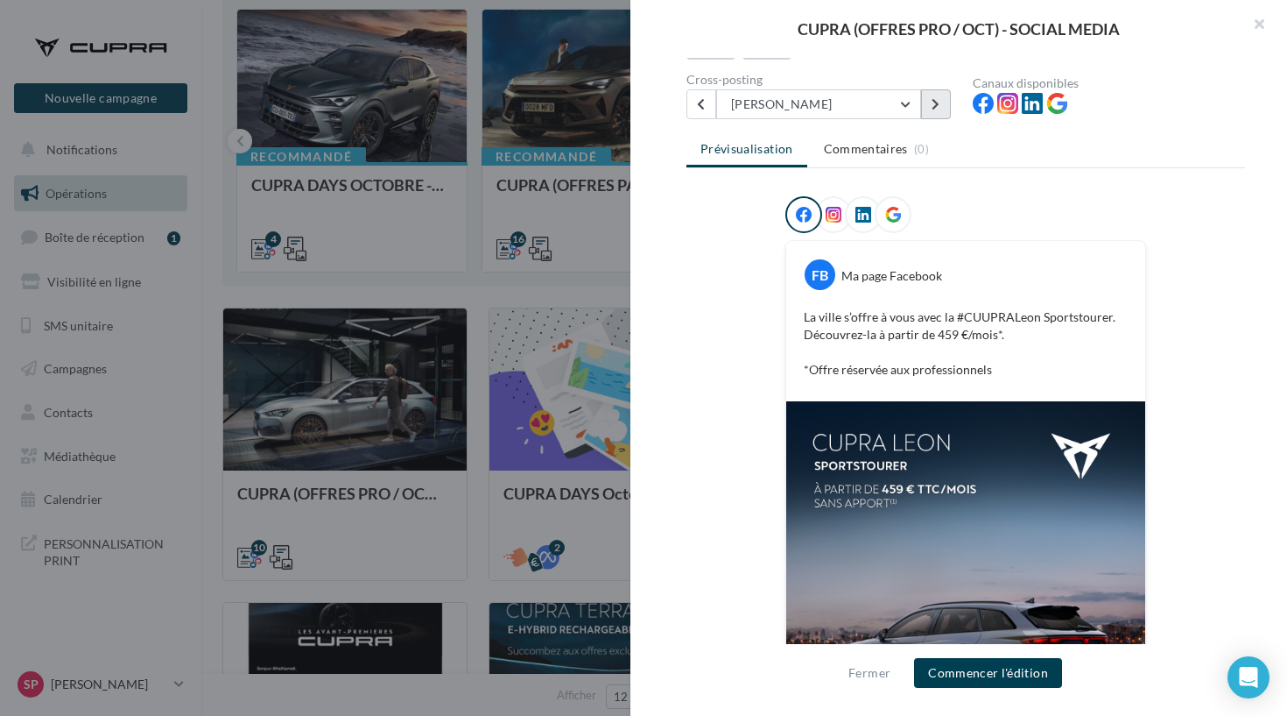
click at [931, 114] on button at bounding box center [936, 104] width 30 height 30
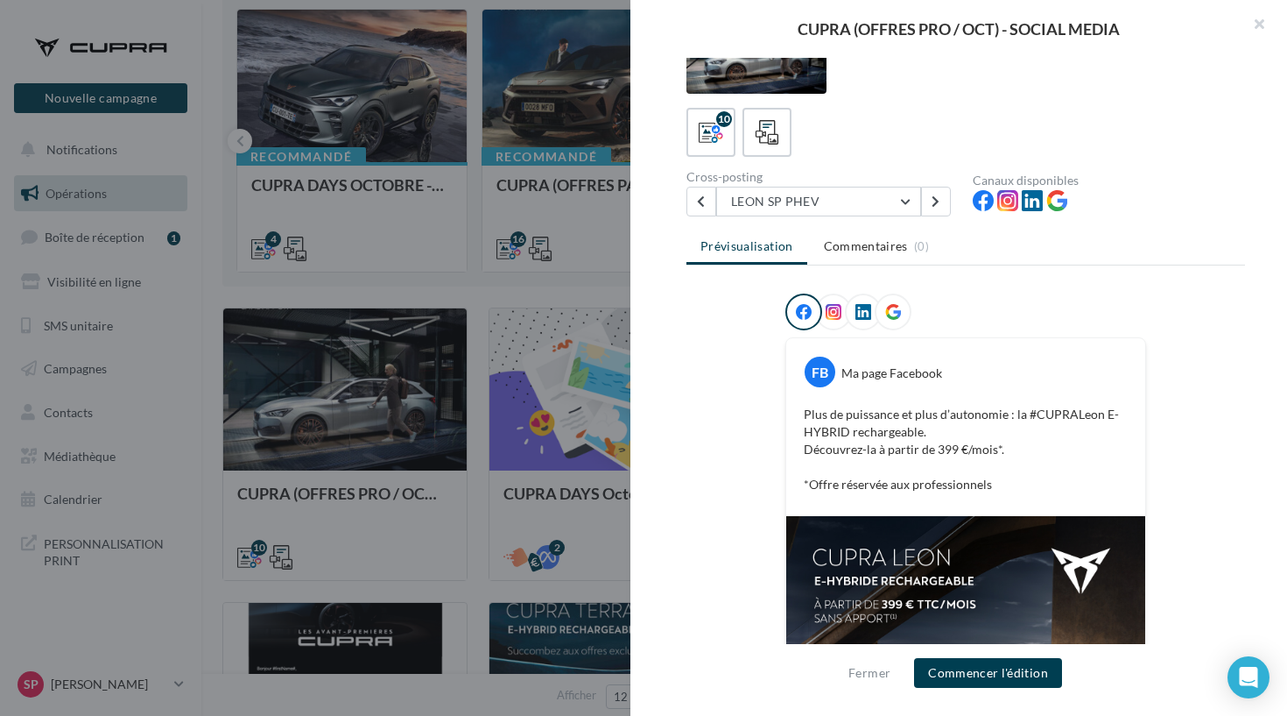
scroll to position [9, 0]
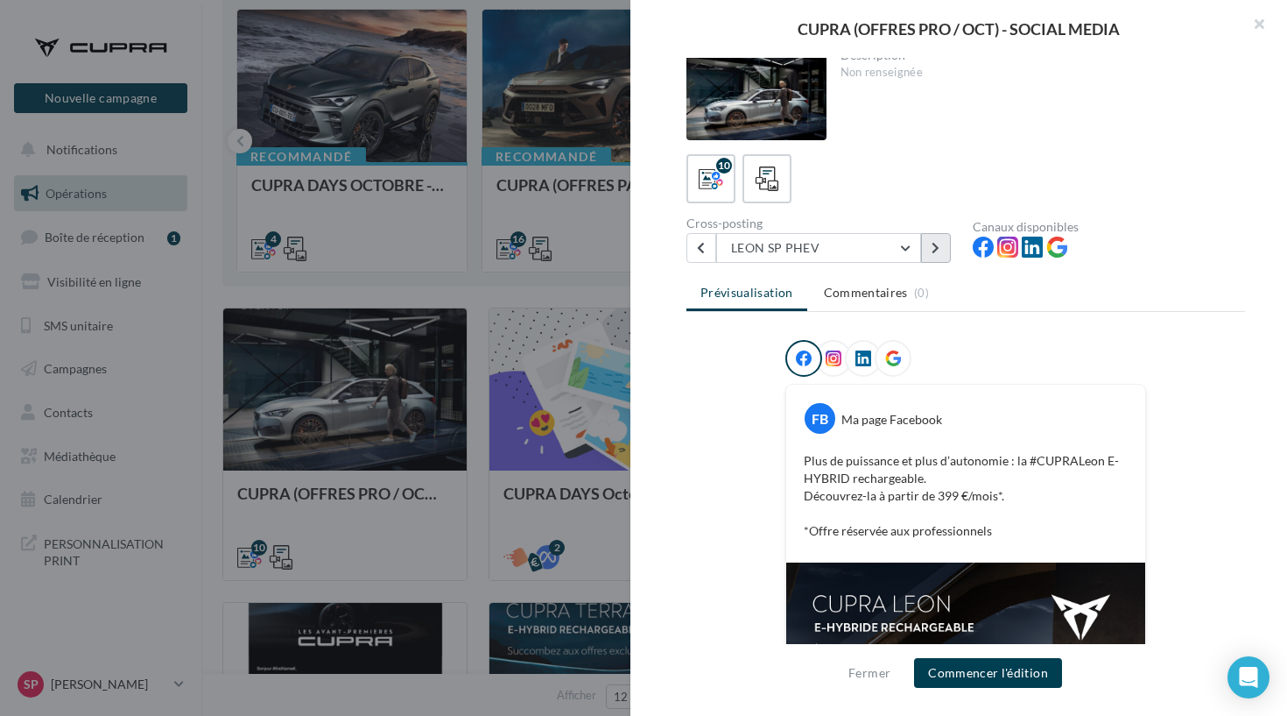
click at [941, 237] on button at bounding box center [936, 248] width 30 height 30
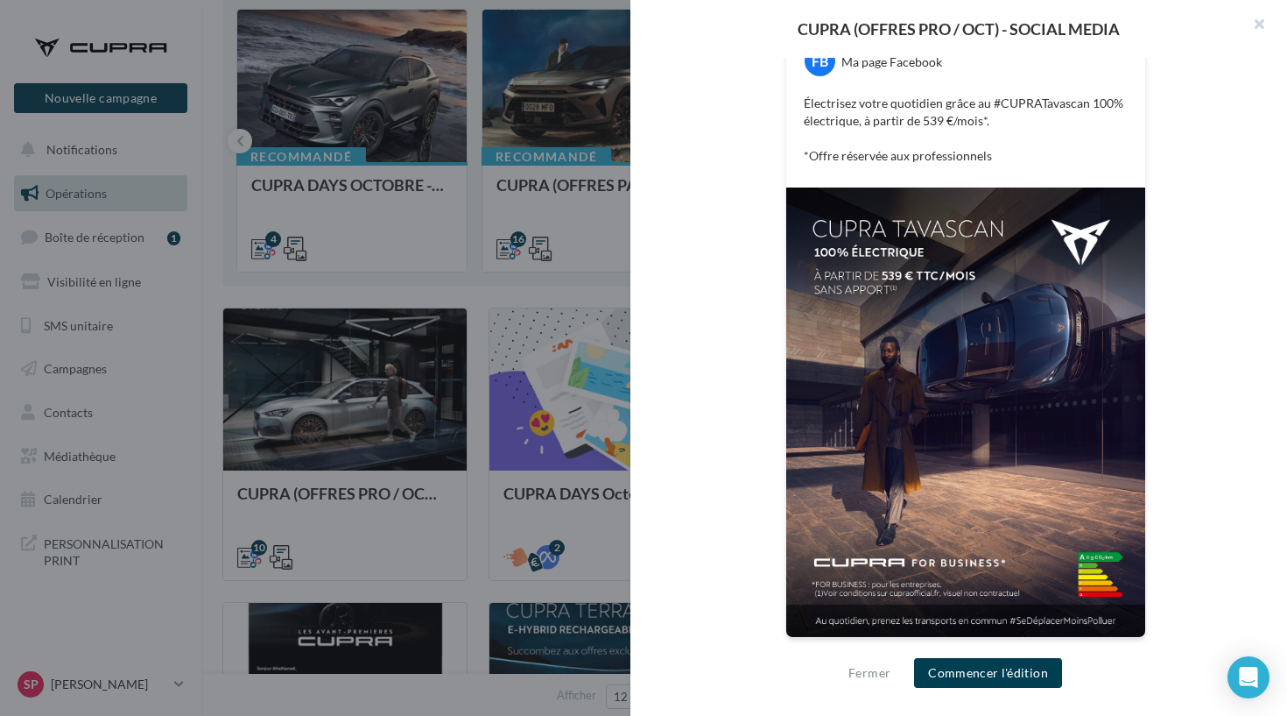
scroll to position [366, 0]
click at [547, 231] on div at bounding box center [643, 358] width 1287 height 716
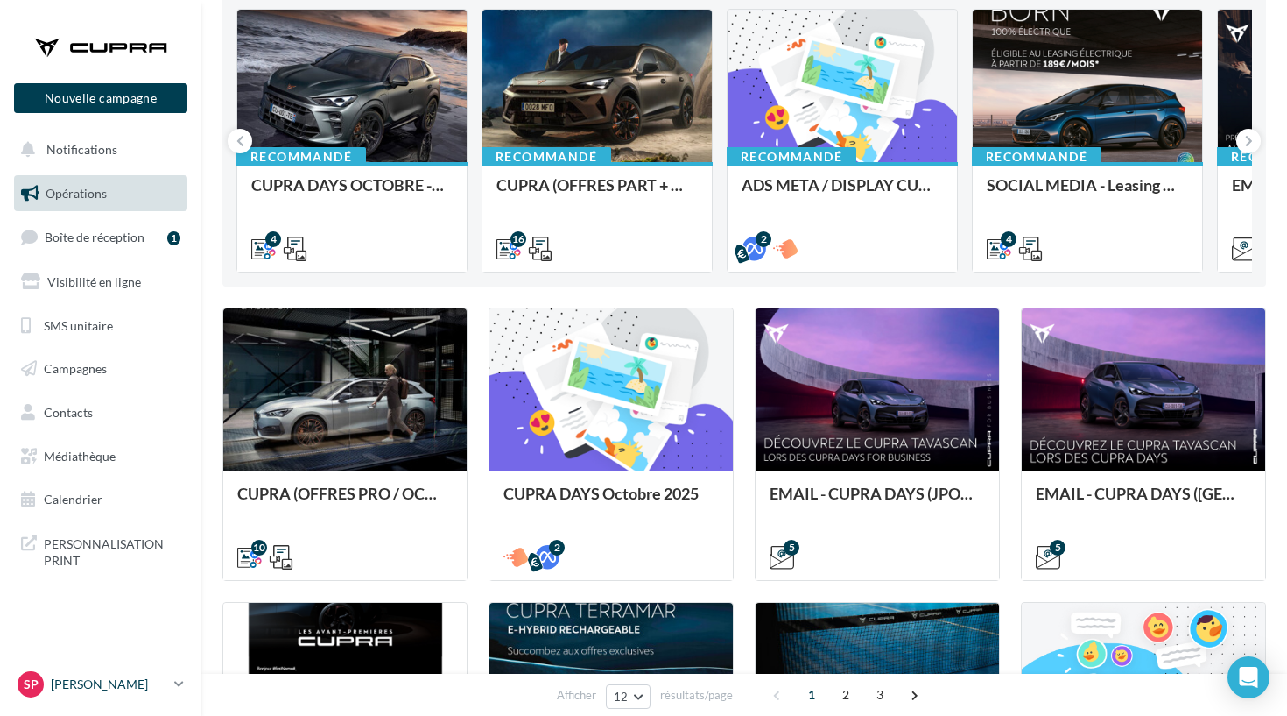
click at [134, 687] on p "[PERSON_NAME]" at bounding box center [109, 684] width 116 height 18
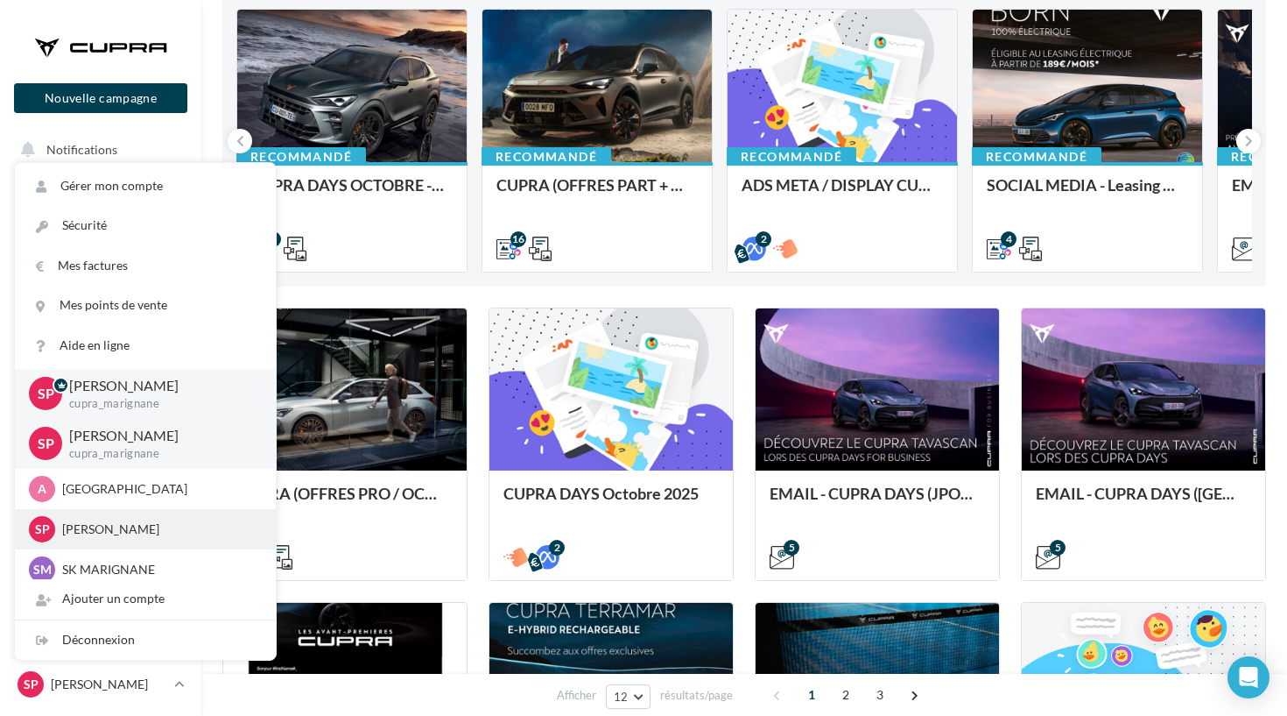
click at [154, 510] on div "Sp [PERSON_NAME] SEAT-MARIGNANE" at bounding box center [145, 529] width 261 height 40
click at [128, 541] on div "Sp [PERSON_NAME] SEAT-MARIGNANE" at bounding box center [145, 529] width 261 height 40
click at [121, 530] on p "[PERSON_NAME]" at bounding box center [158, 529] width 193 height 18
